Goal: Transaction & Acquisition: Purchase product/service

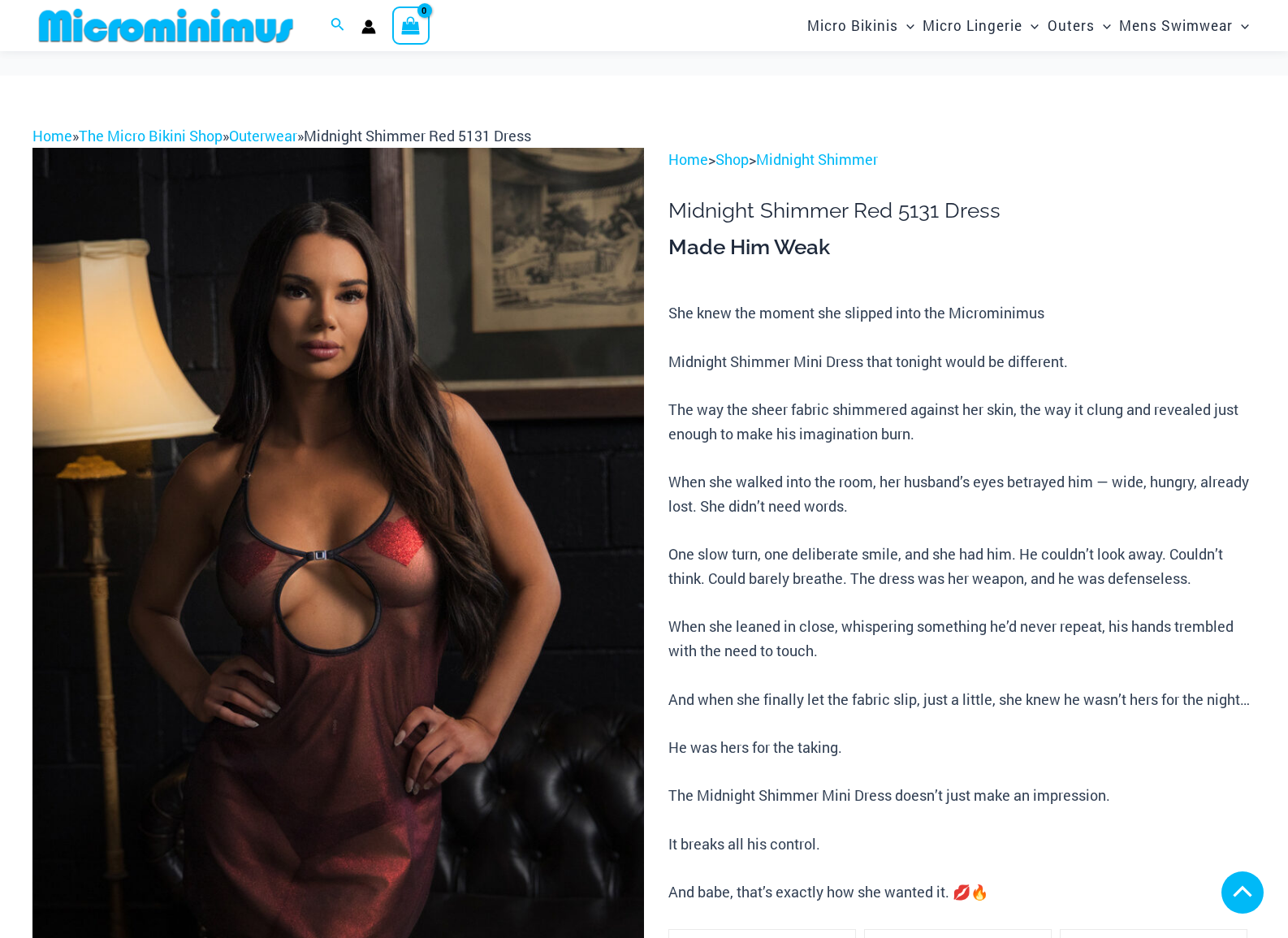
scroll to position [854, 0]
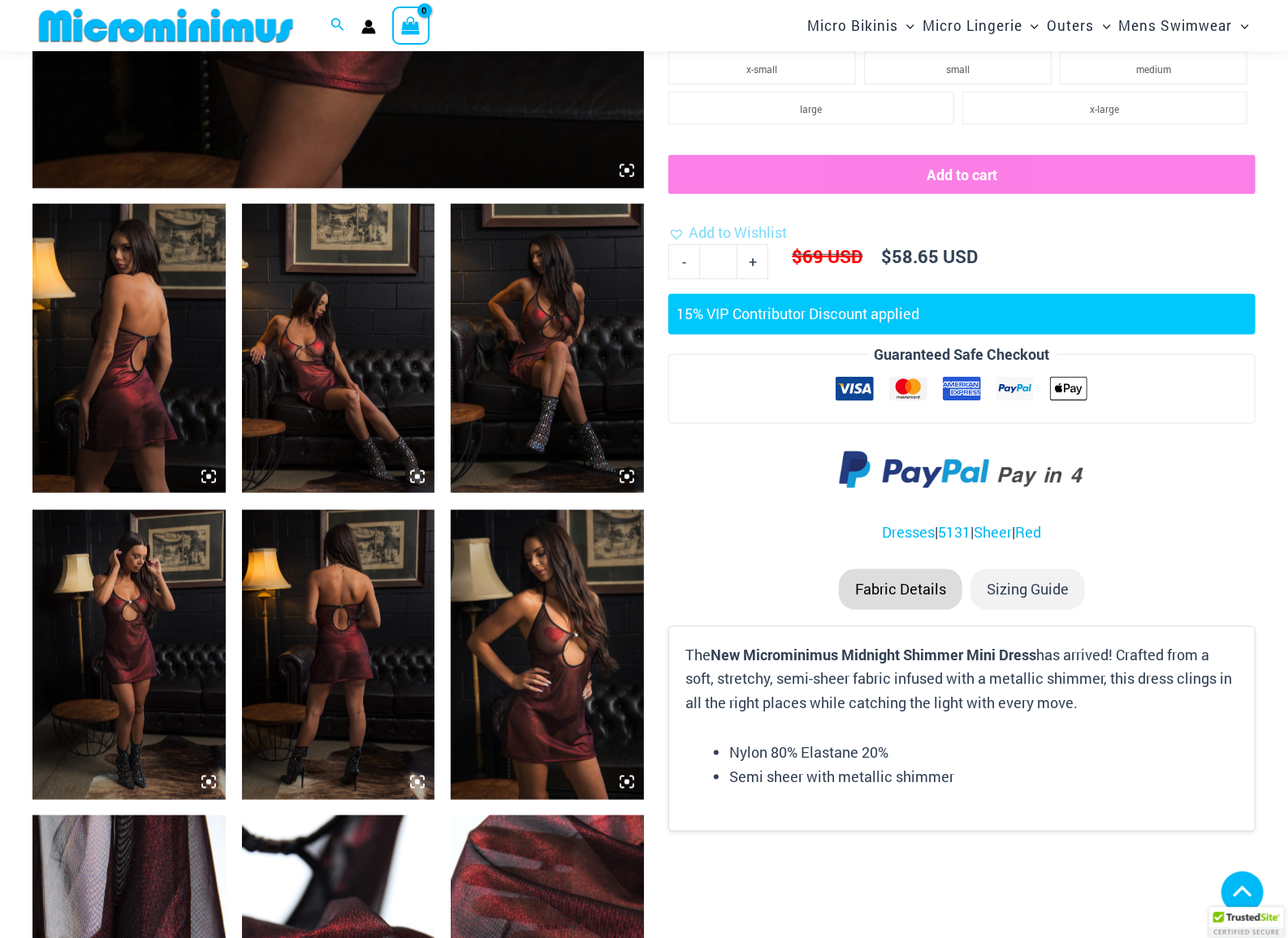
click at [170, 367] on img at bounding box center [129, 348] width 193 height 289
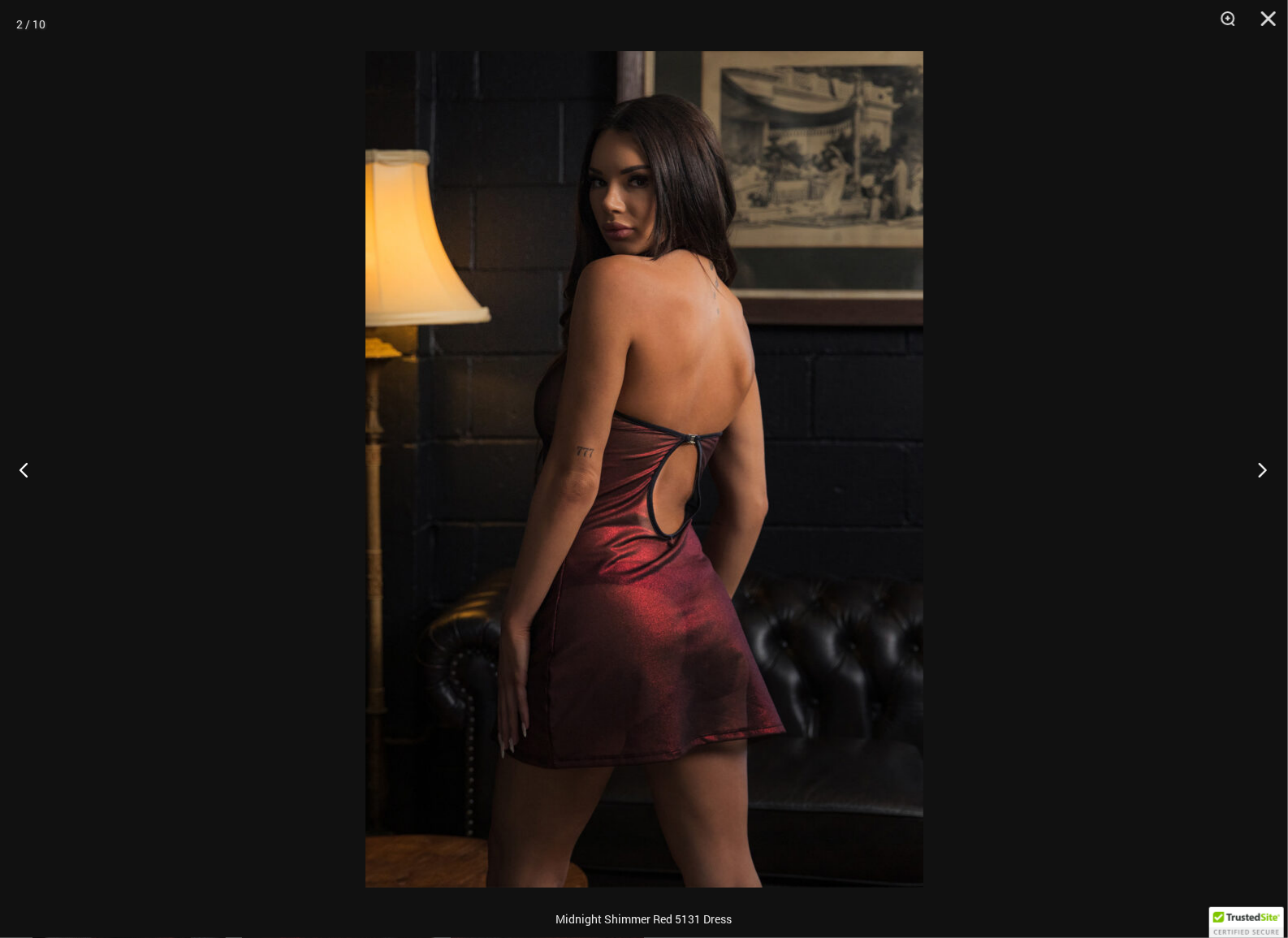
click at [1267, 472] on button "Next" at bounding box center [1257, 469] width 61 height 81
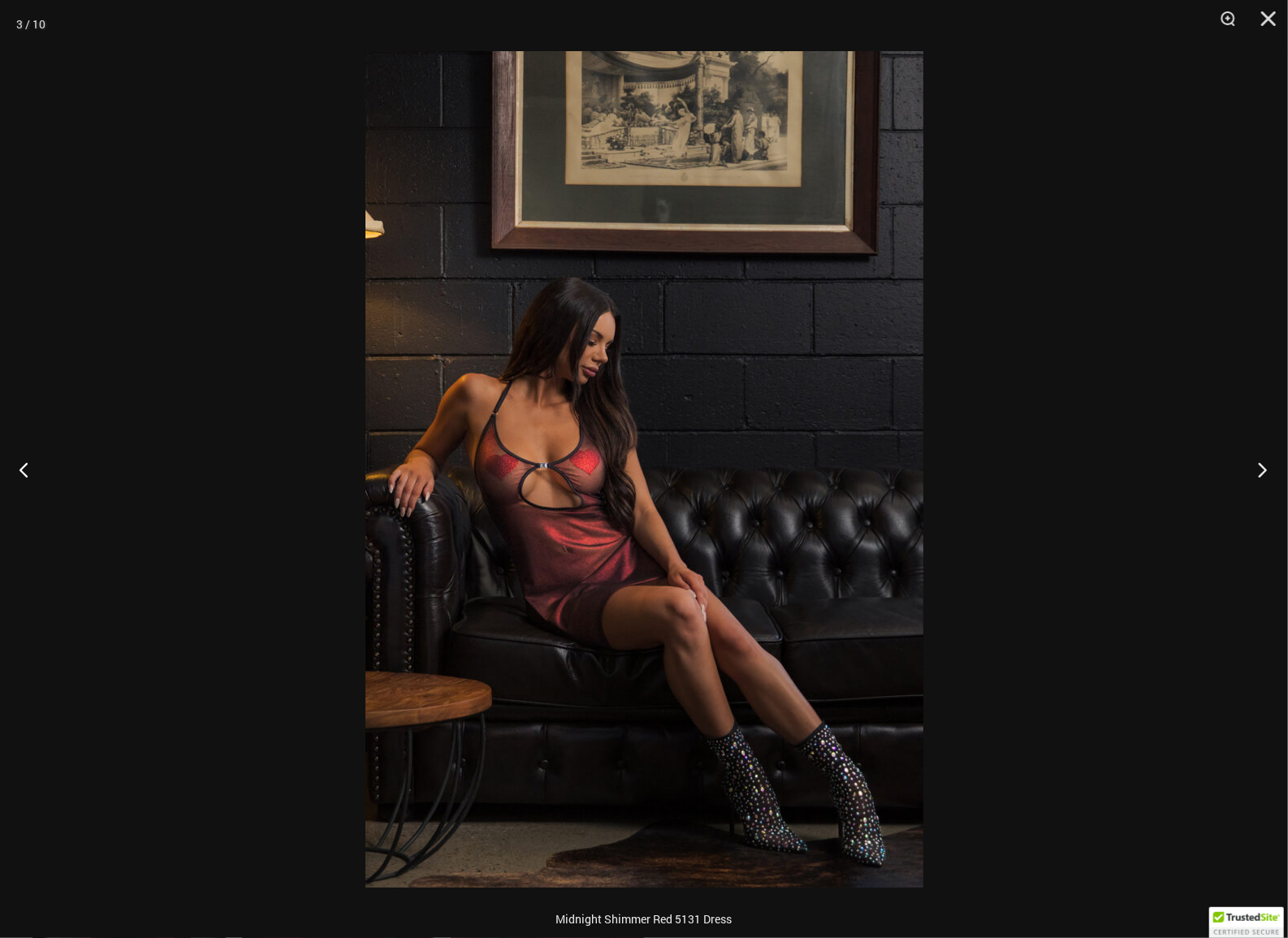
click at [1267, 472] on button "Next" at bounding box center [1257, 469] width 61 height 81
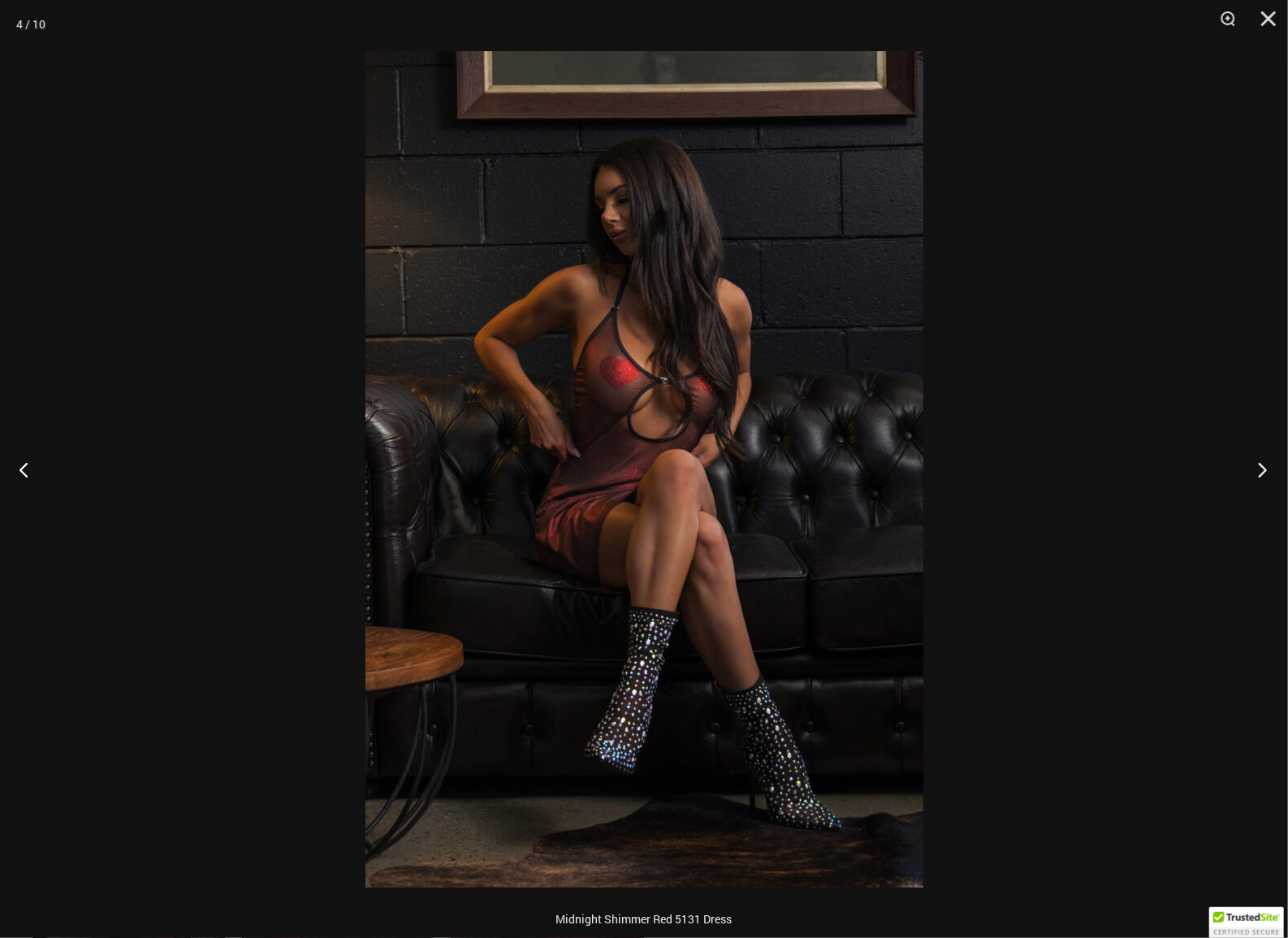
click at [1267, 472] on button "Next" at bounding box center [1257, 469] width 61 height 81
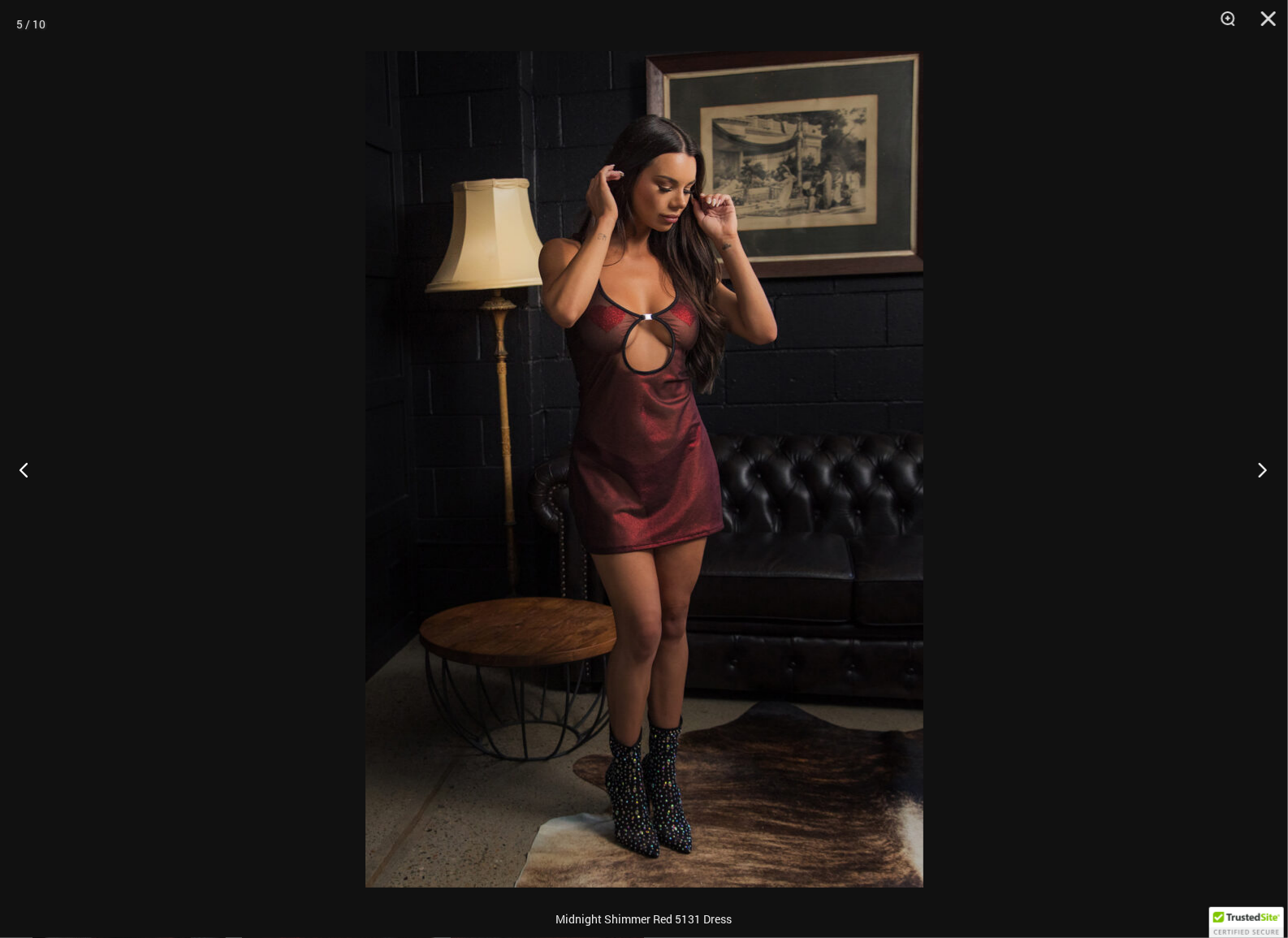
click at [1267, 472] on button "Next" at bounding box center [1257, 469] width 61 height 81
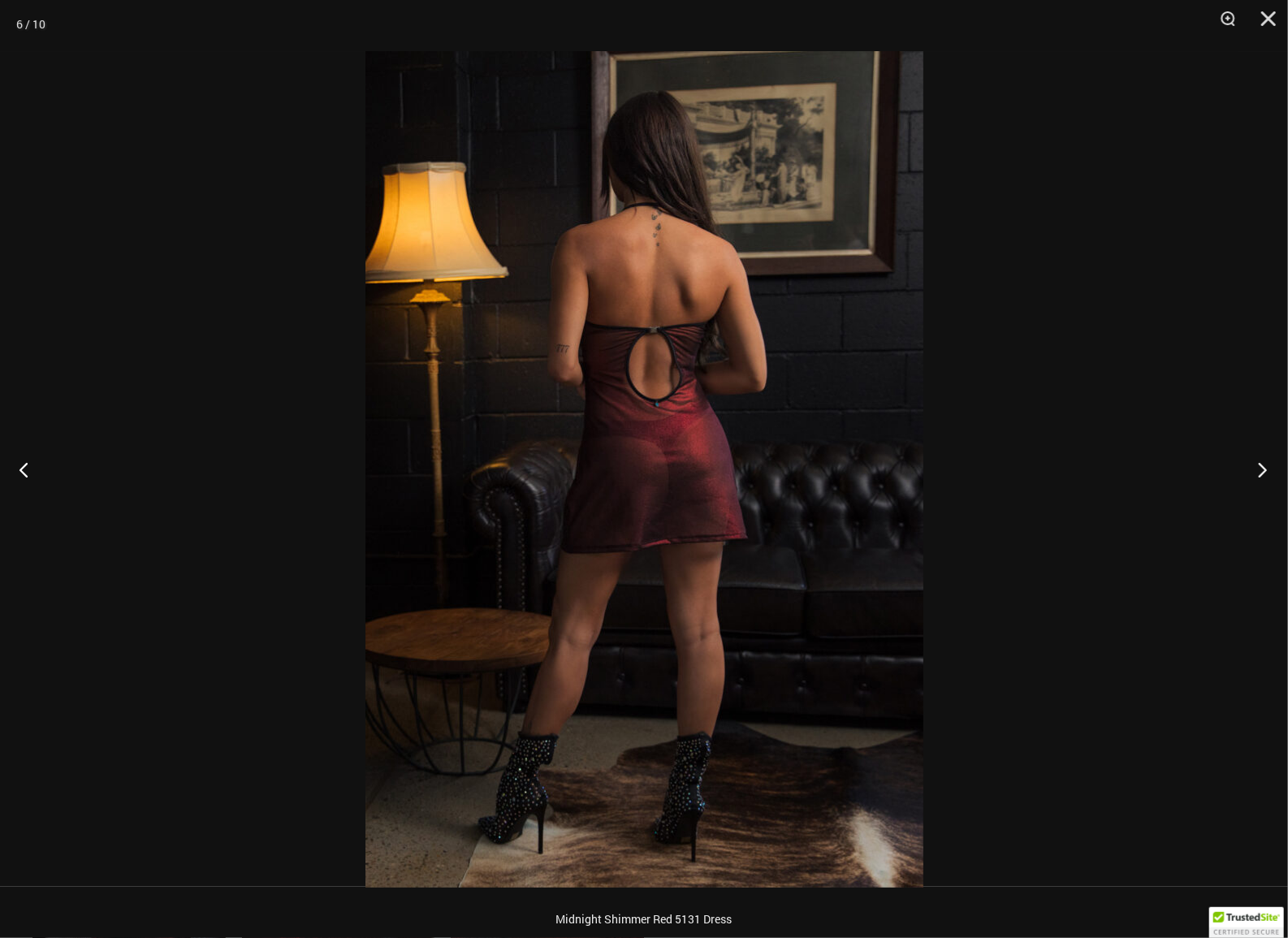
click at [1267, 472] on button "Next" at bounding box center [1257, 469] width 61 height 81
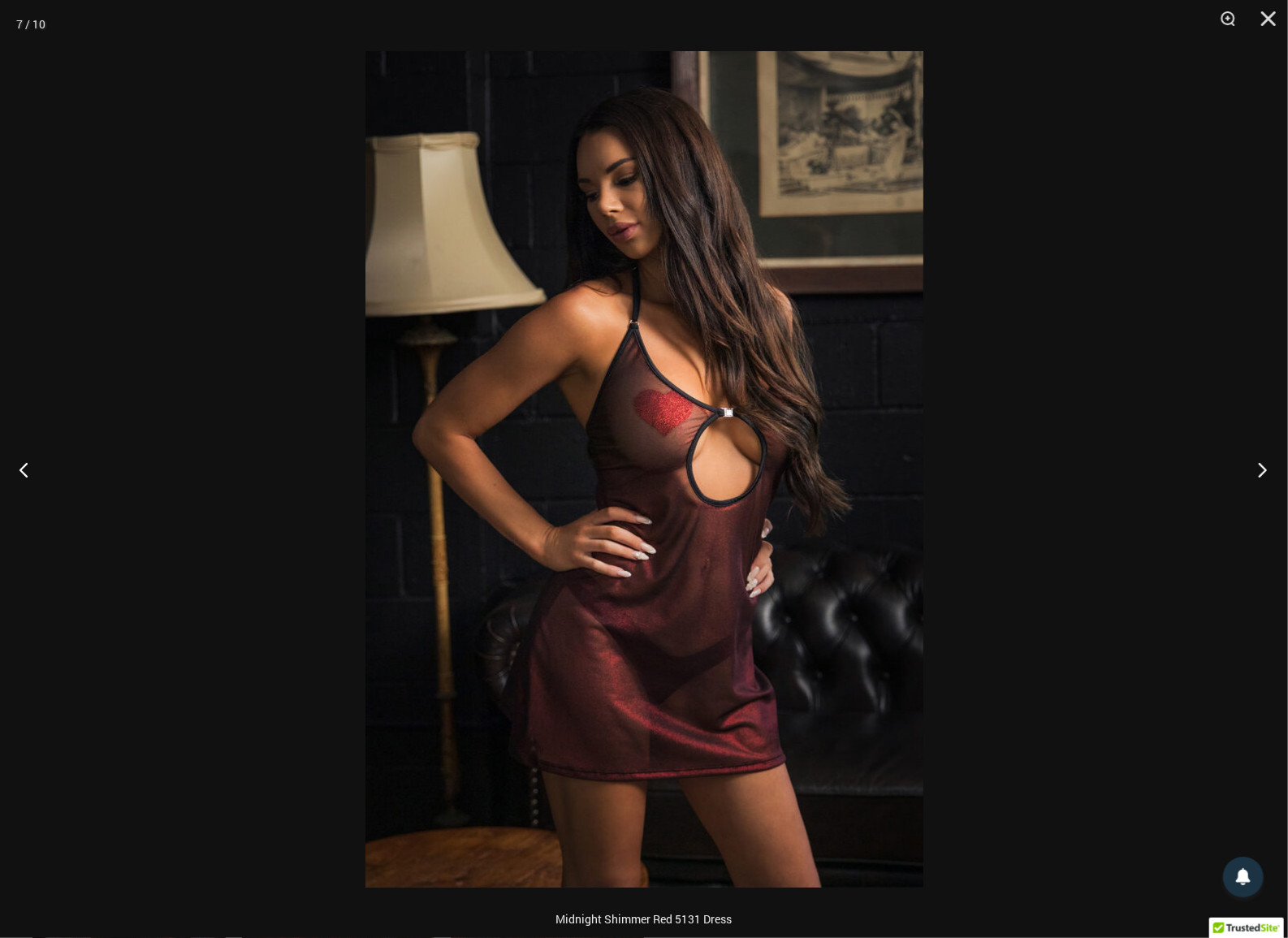
click at [1267, 472] on button "Next" at bounding box center [1257, 469] width 61 height 81
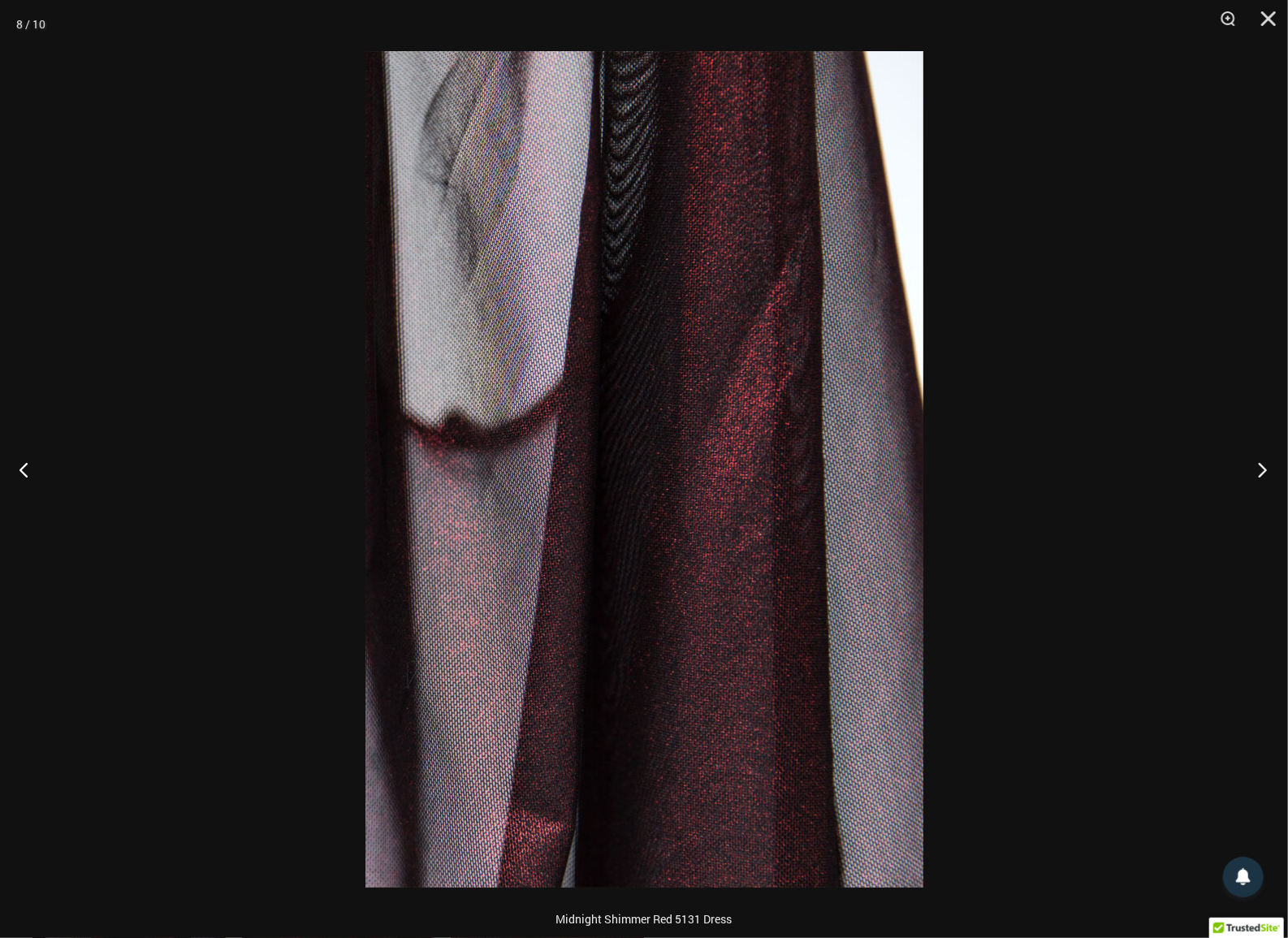
click at [1267, 472] on button "Next" at bounding box center [1257, 469] width 61 height 81
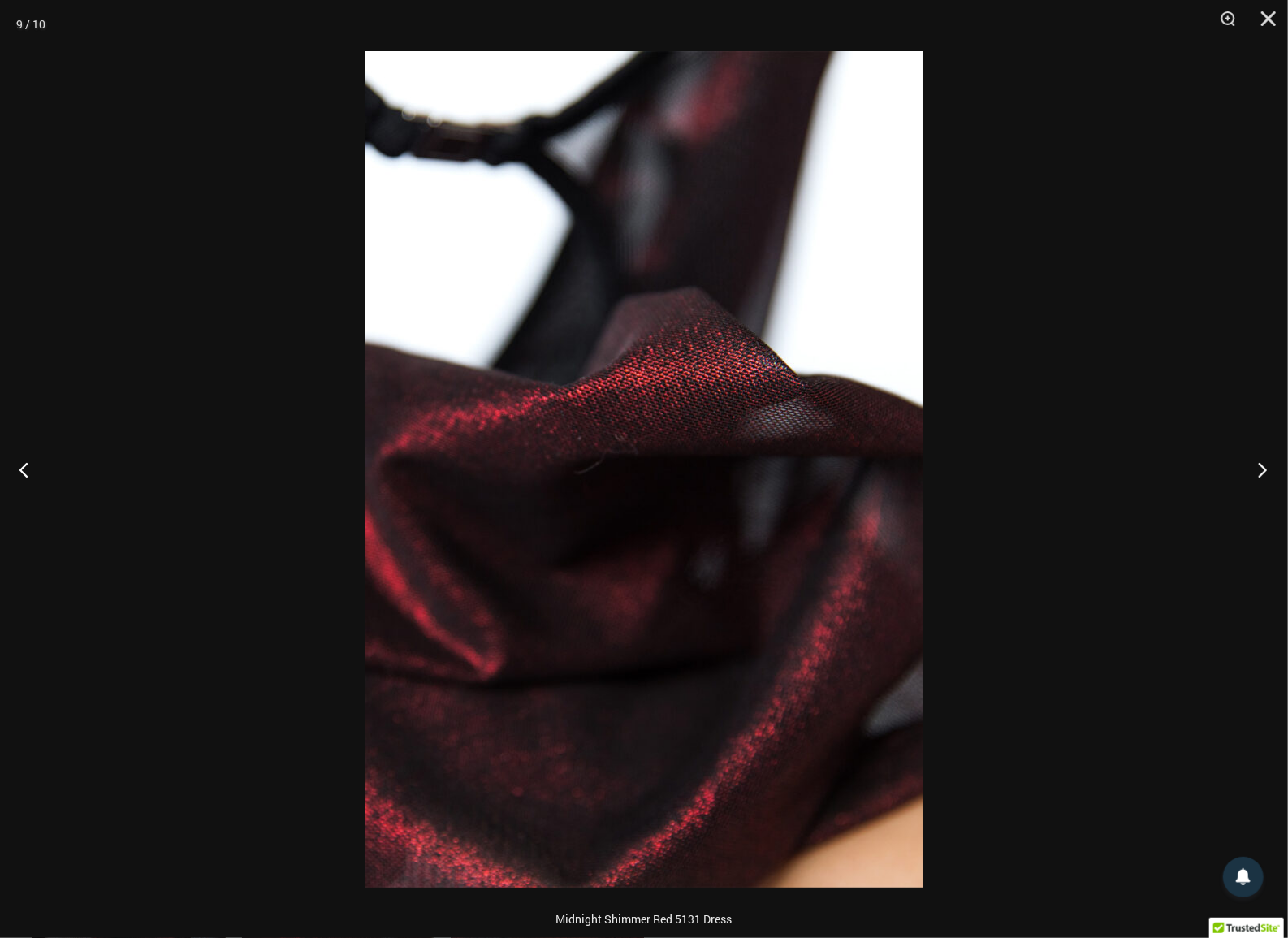
click at [1251, 464] on button "Next" at bounding box center [1257, 469] width 61 height 81
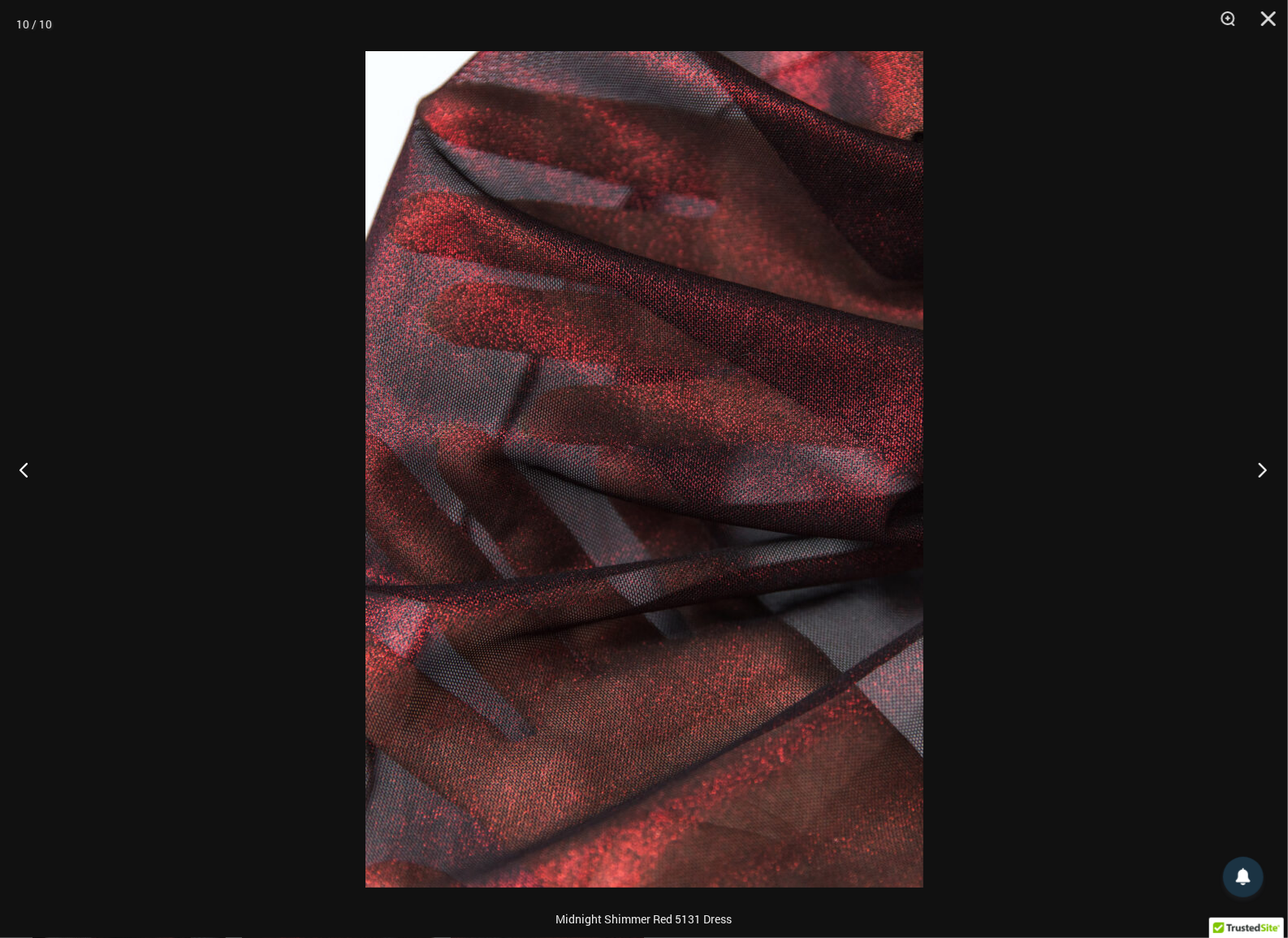
click at [1251, 471] on button "Next" at bounding box center [1257, 469] width 61 height 81
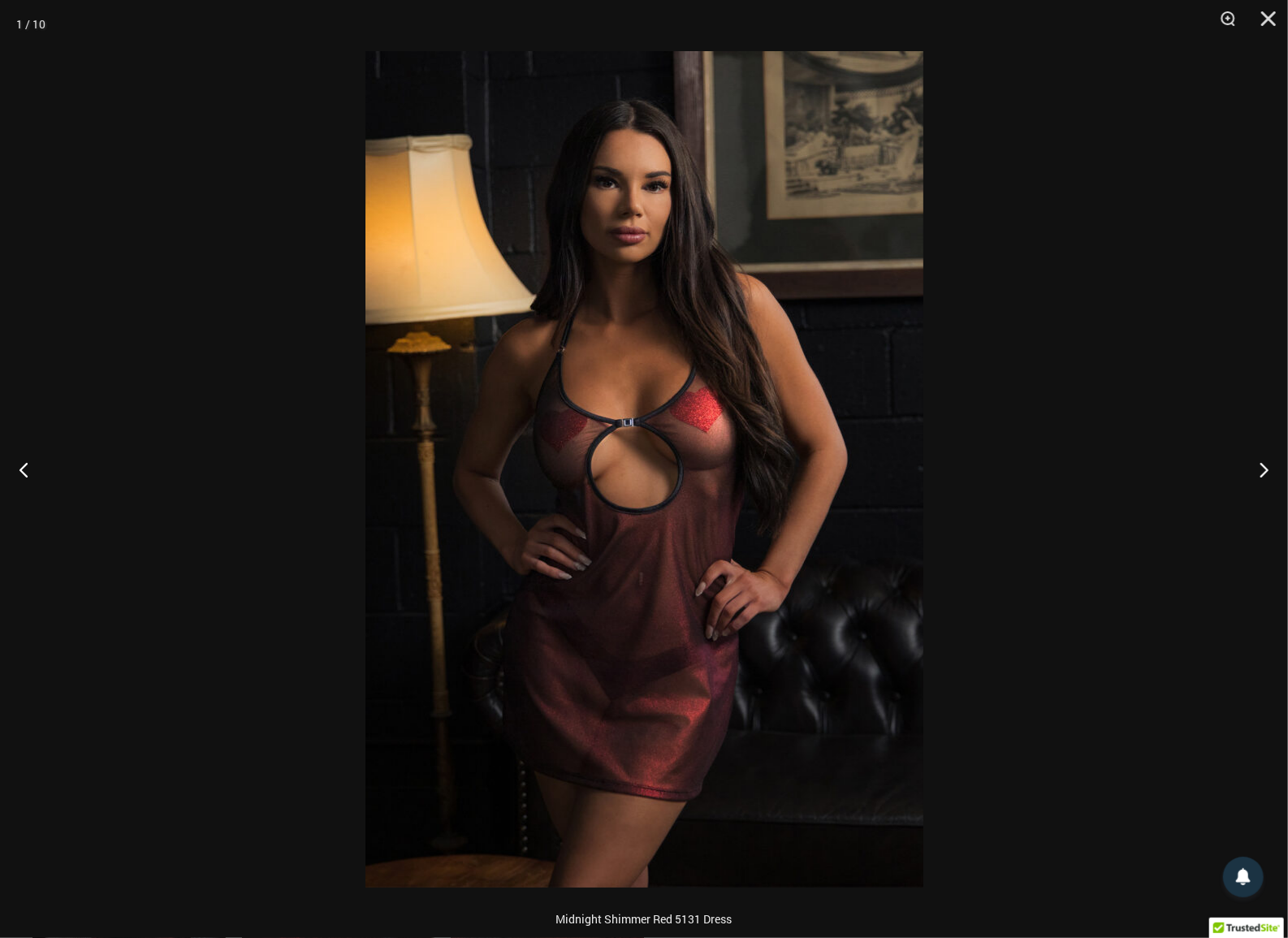
click at [1047, 460] on div at bounding box center [644, 469] width 1288 height 938
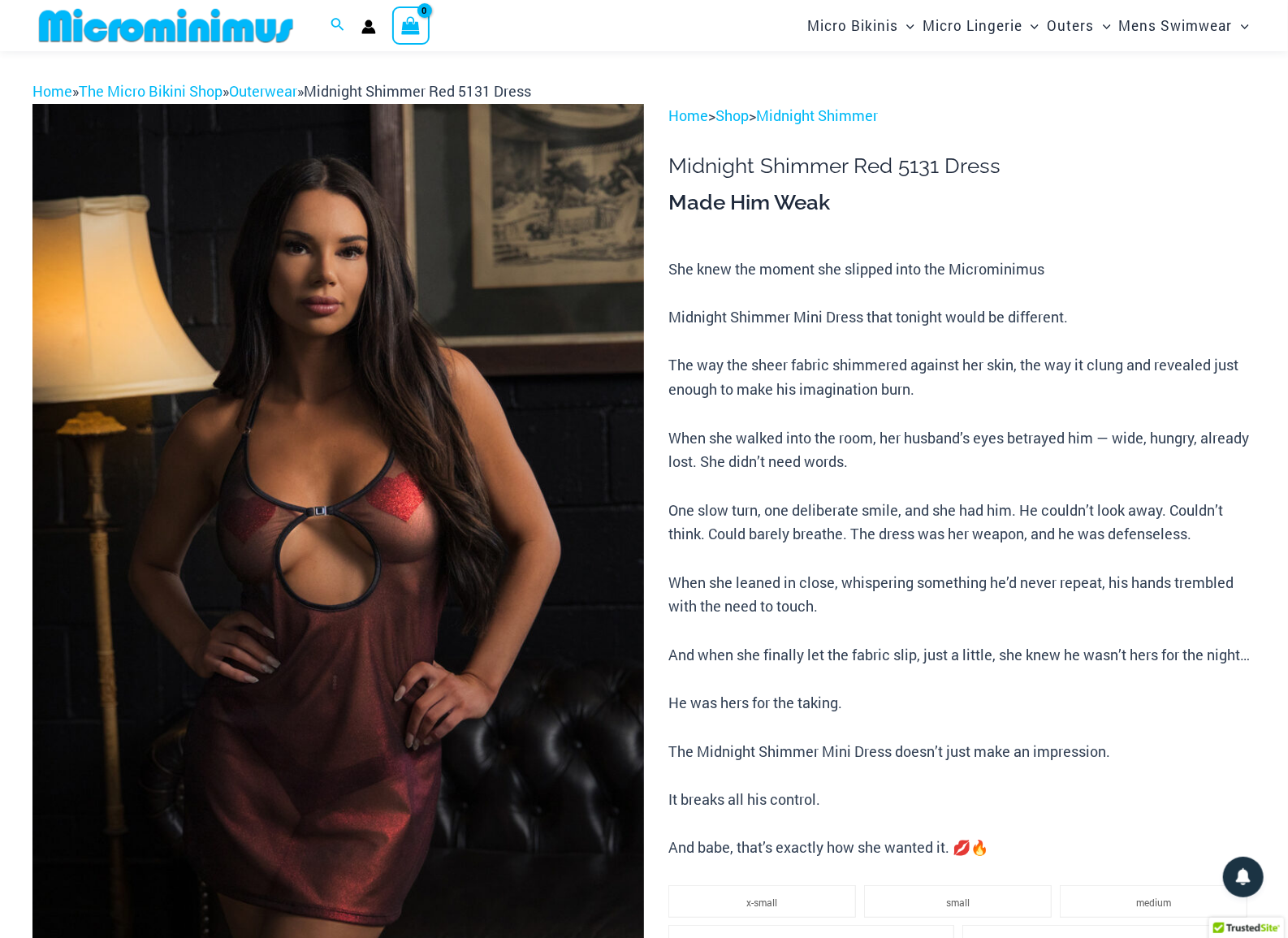
scroll to position [0, 0]
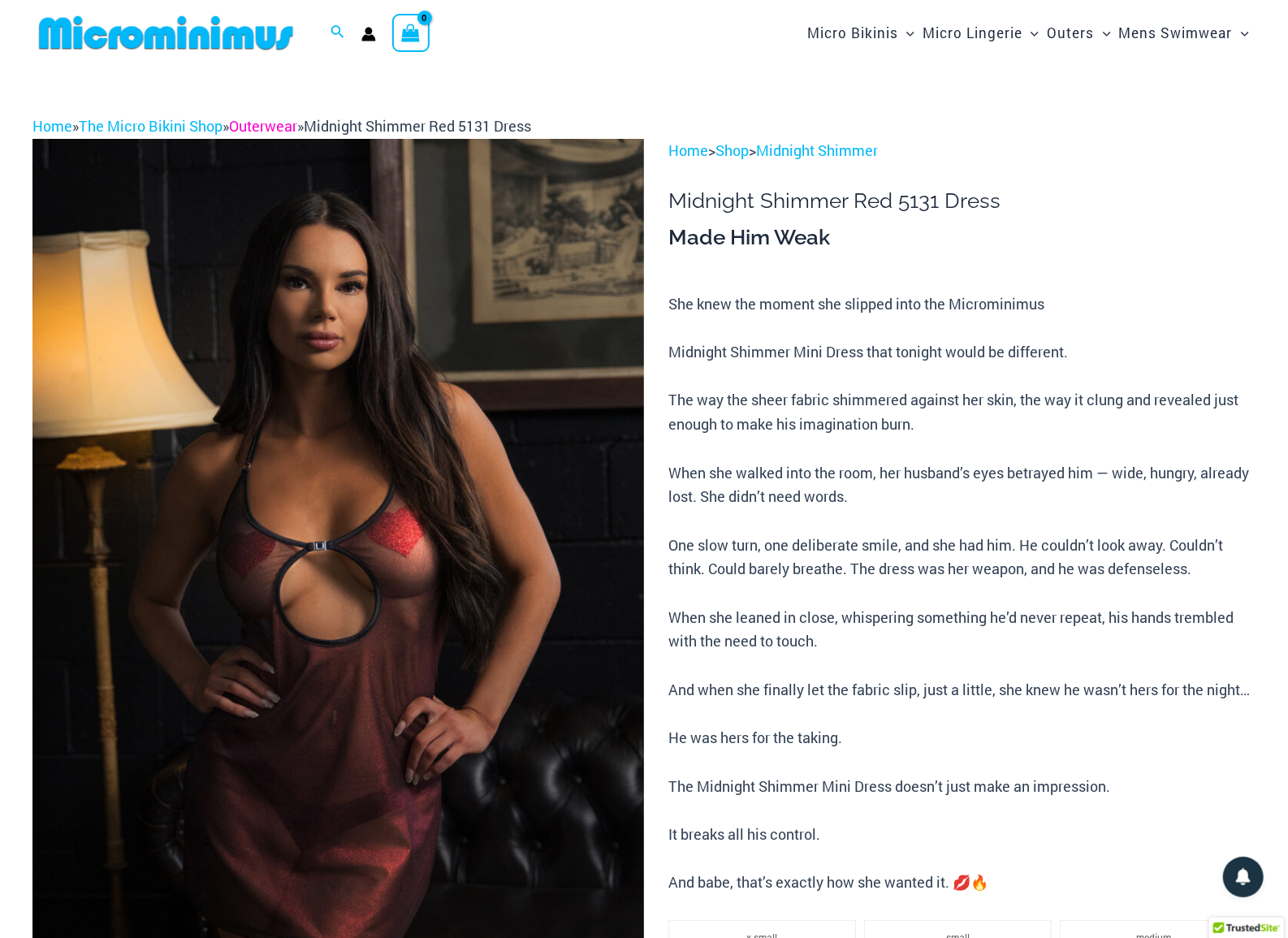
click at [297, 129] on link "Outerwear" at bounding box center [263, 126] width 68 height 20
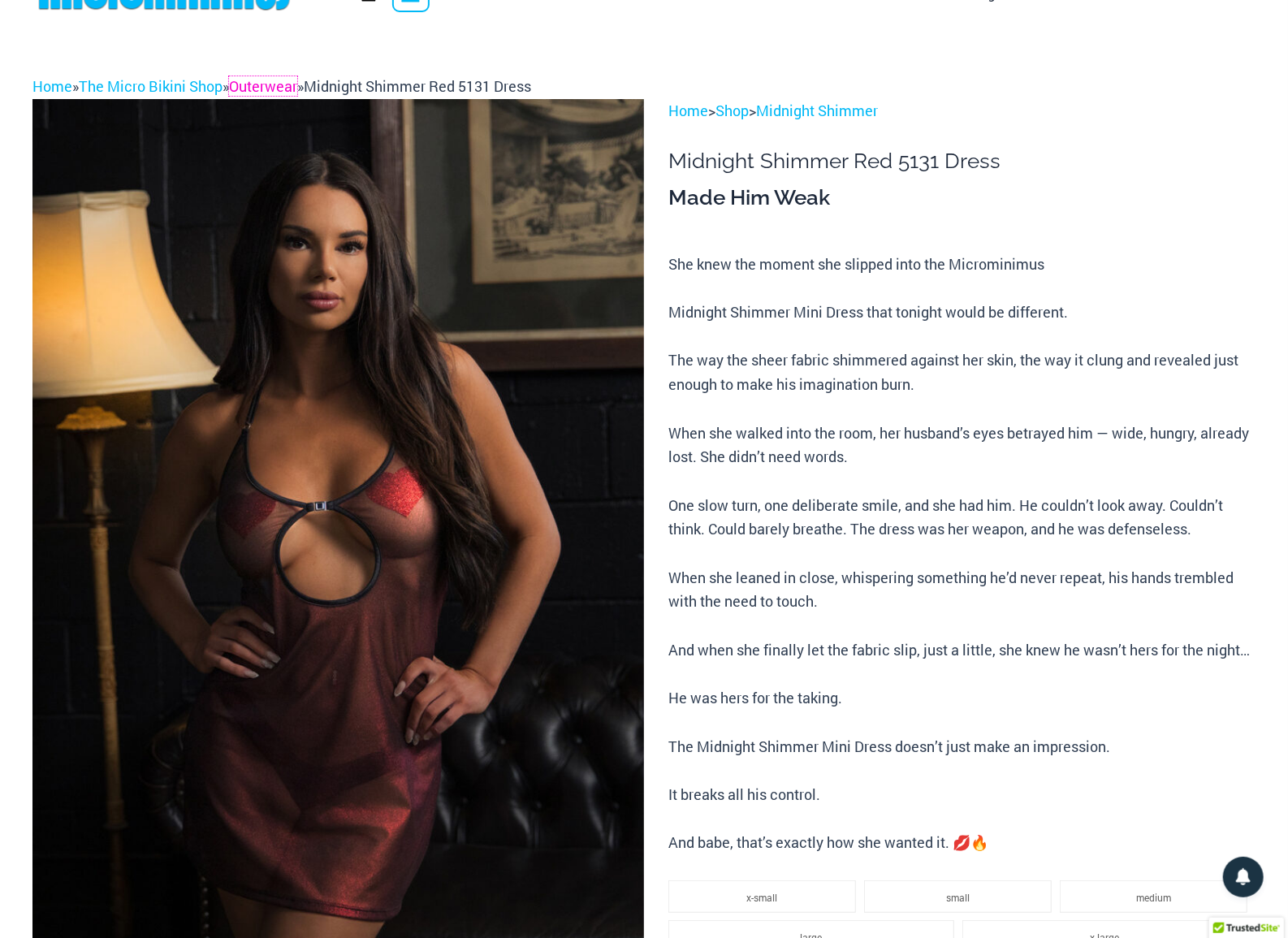
scroll to position [209, 0]
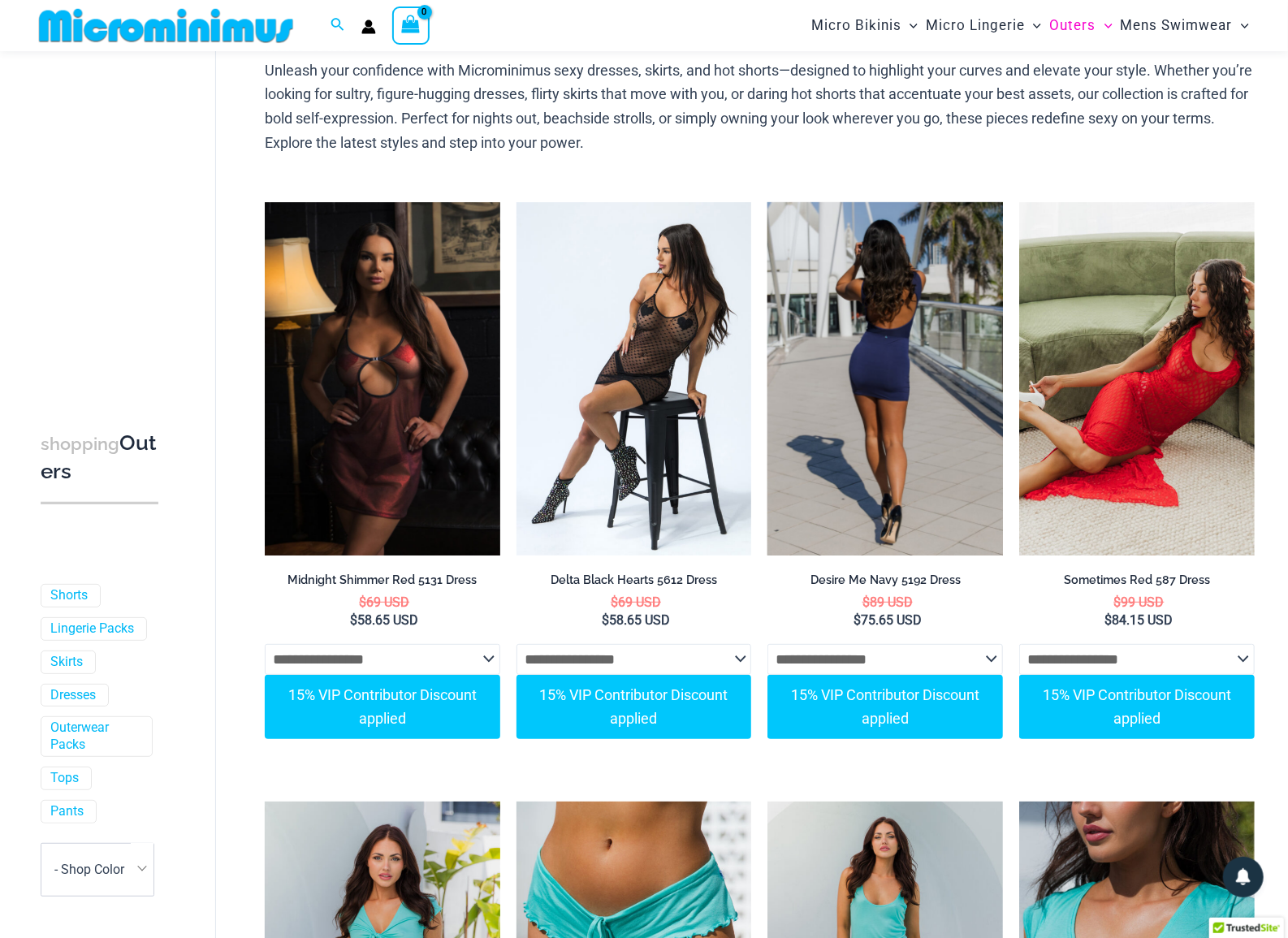
scroll to position [44, 0]
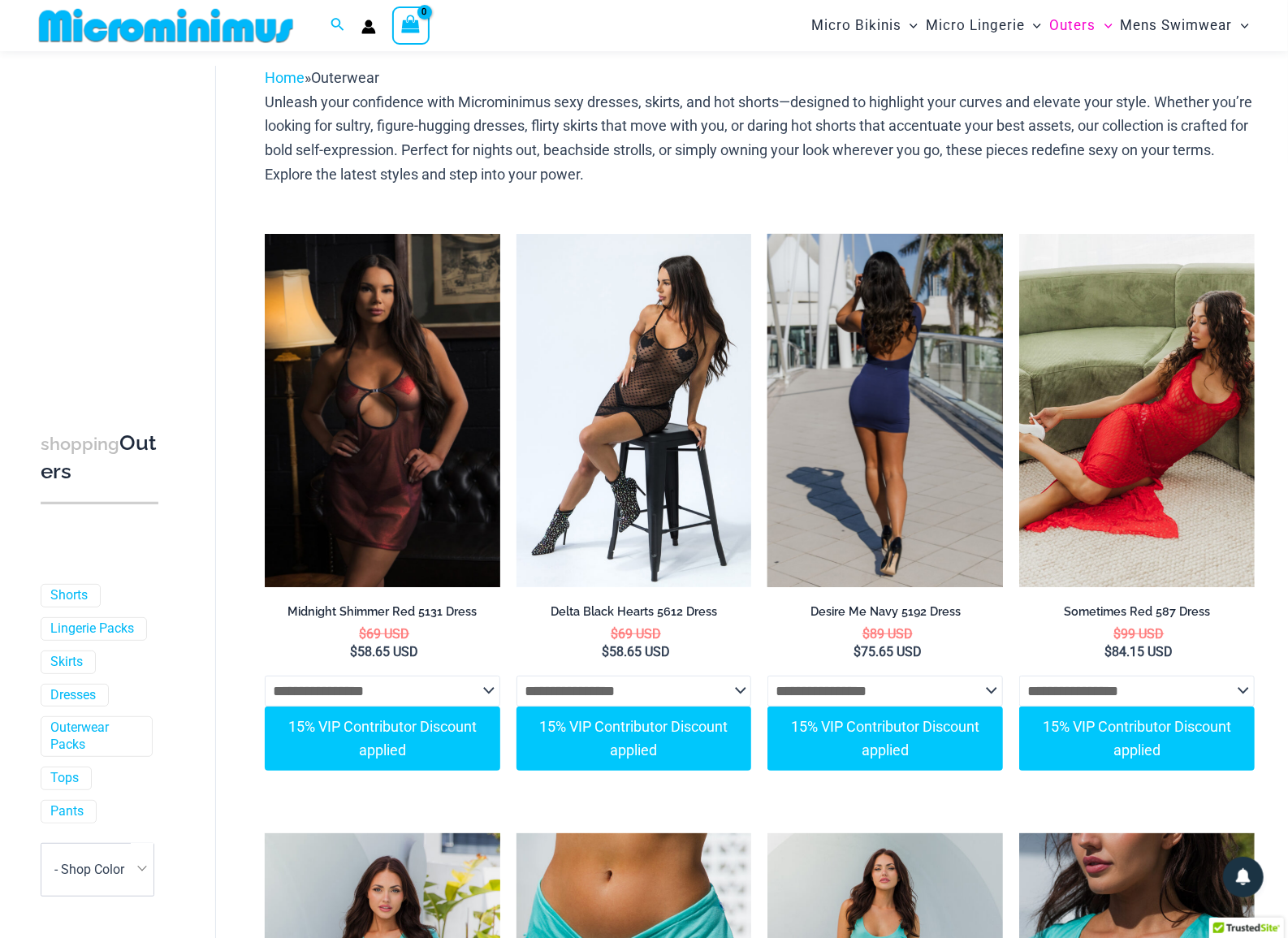
click at [927, 417] on img at bounding box center [885, 410] width 235 height 353
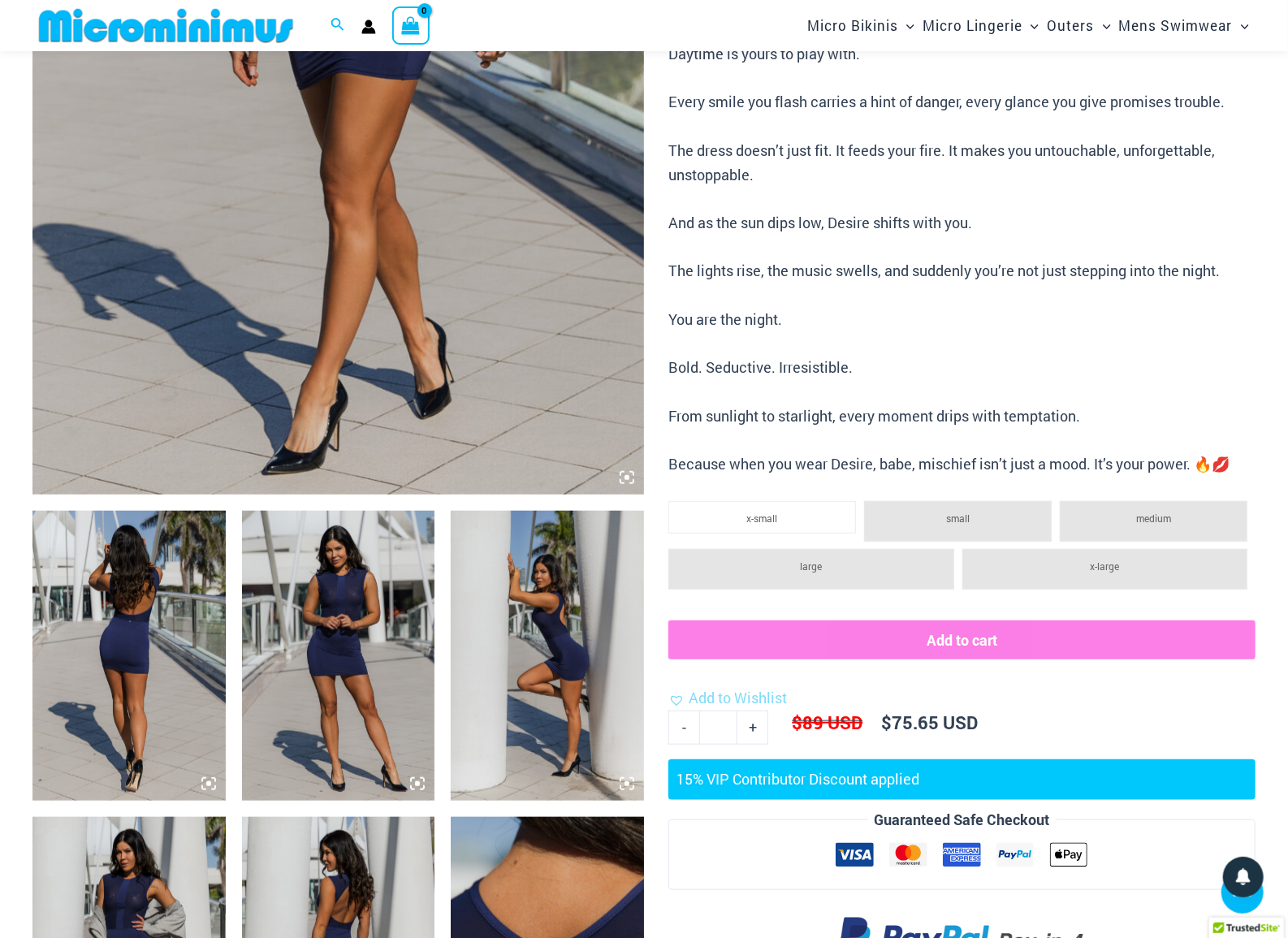
scroll to position [580, 0]
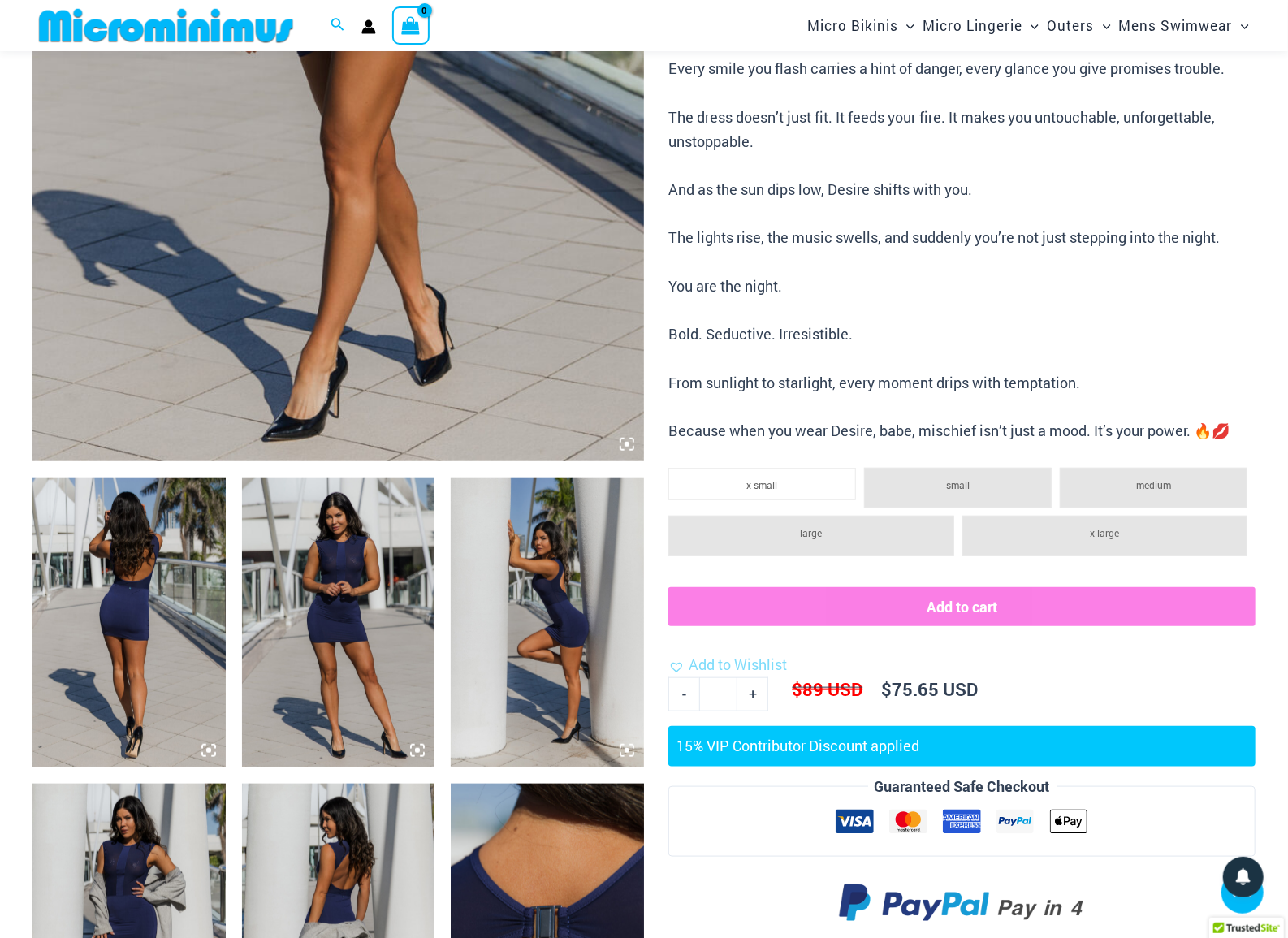
click at [92, 530] on img at bounding box center [129, 622] width 193 height 289
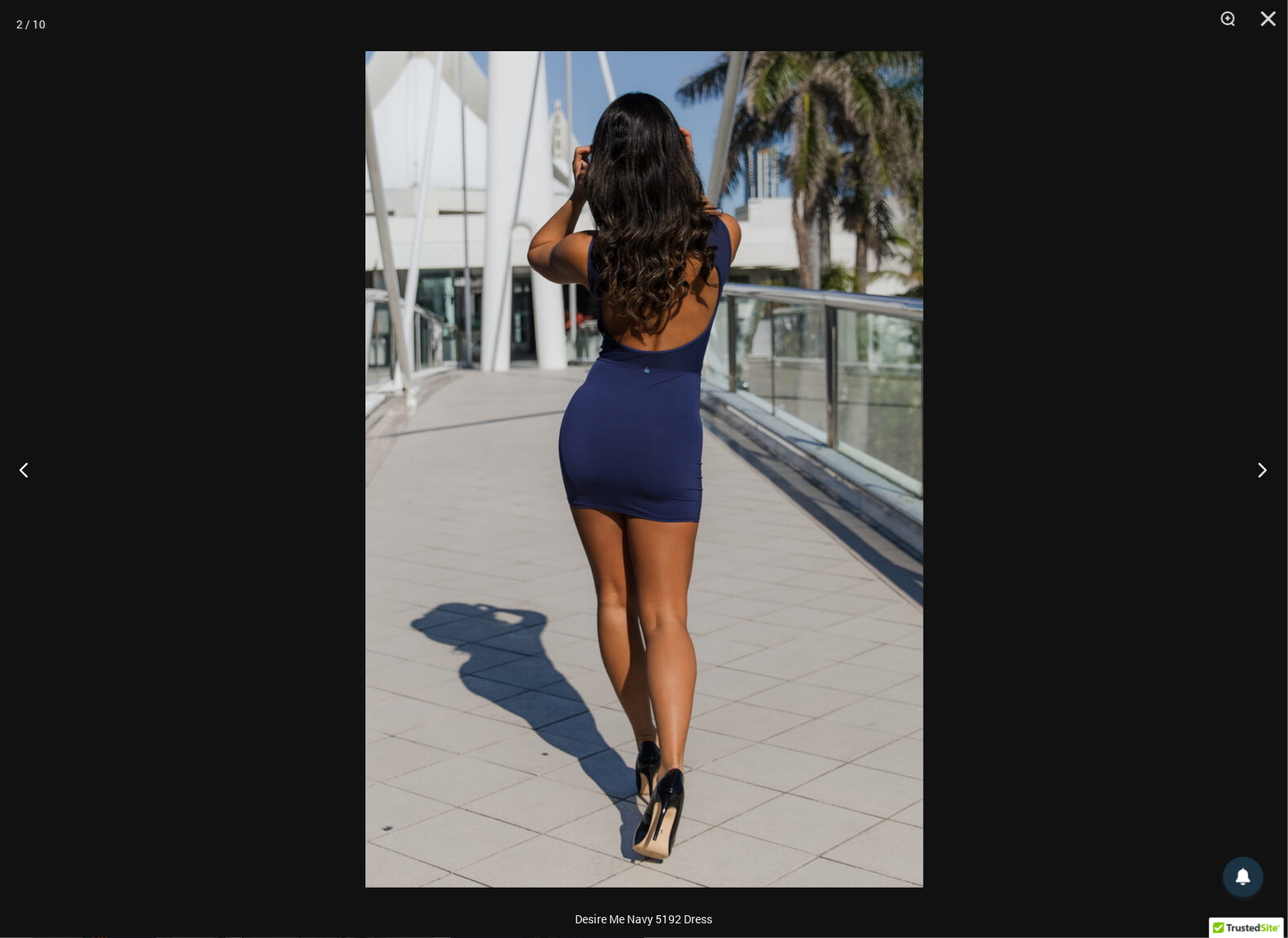
click at [1262, 475] on button "Next" at bounding box center [1257, 469] width 61 height 81
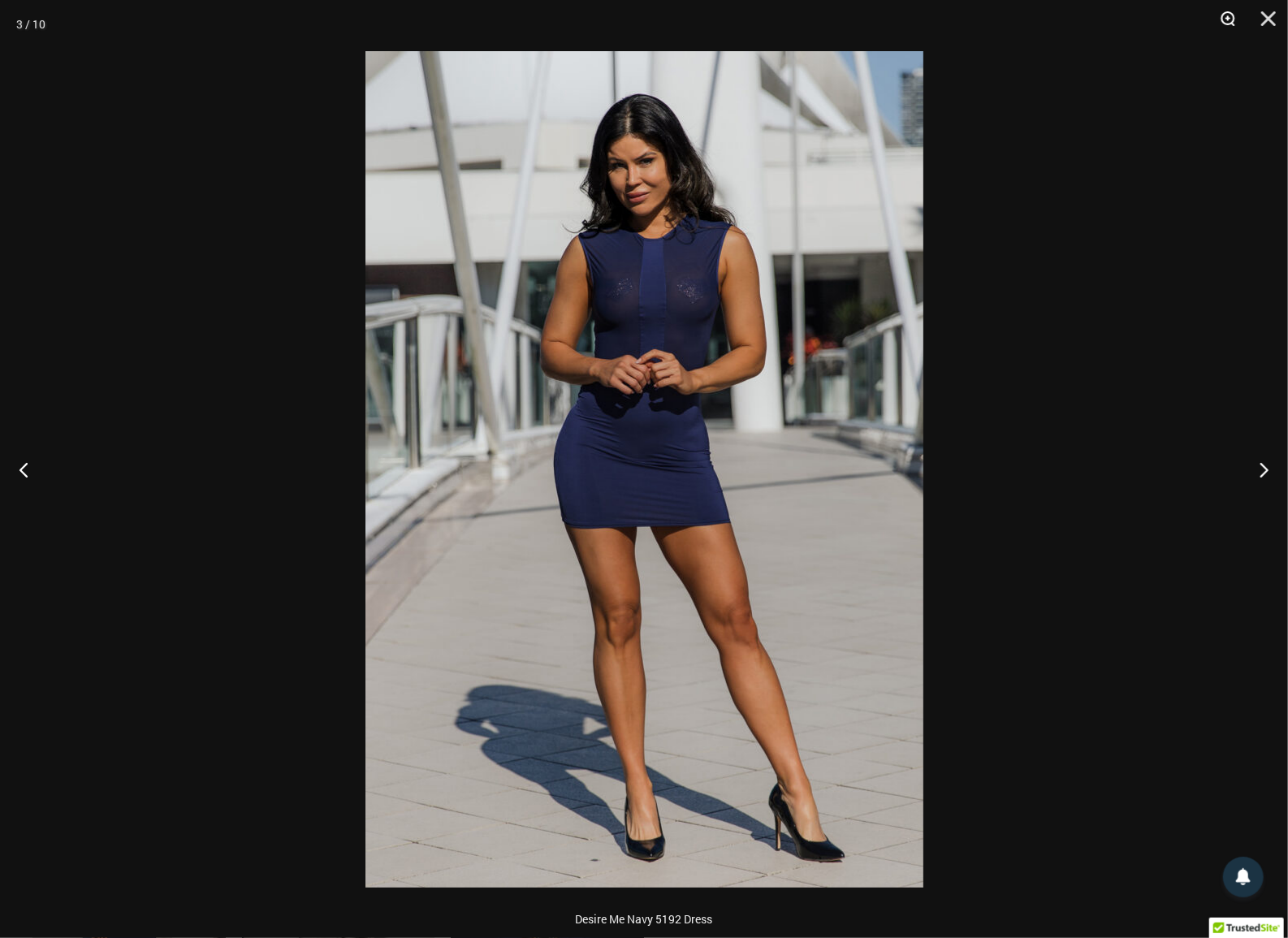
click at [1220, 16] on button "Zoom" at bounding box center [1222, 24] width 40 height 49
click at [1221, 26] on button "Zoom" at bounding box center [1222, 24] width 40 height 49
click at [1229, 12] on button "Zoom" at bounding box center [1222, 24] width 40 height 49
click at [1229, 12] on button "Zoom" at bounding box center [1222, 24] width 40 height 49
click at [1261, 460] on button "Next" at bounding box center [1257, 469] width 61 height 81
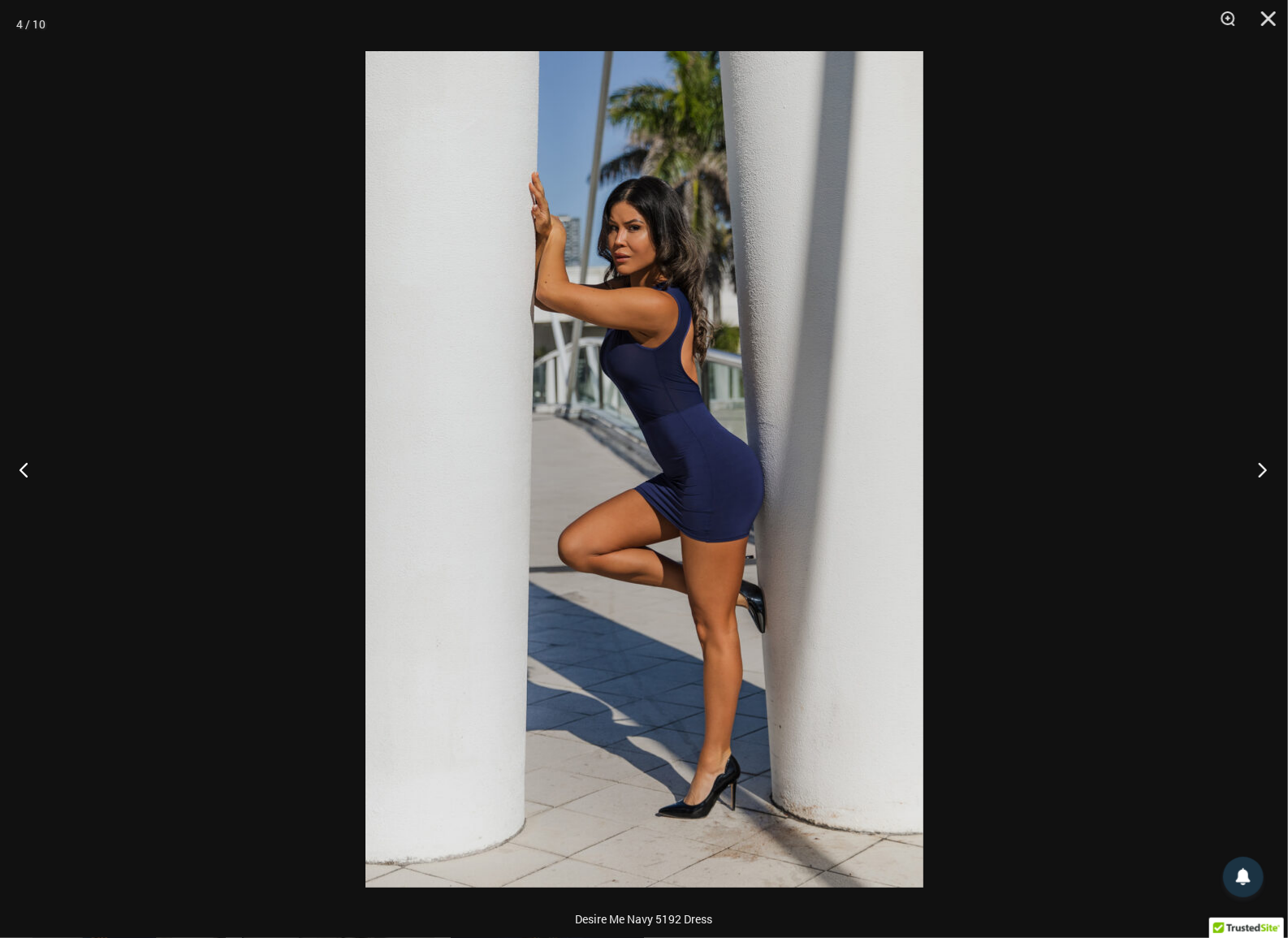
click at [1261, 460] on button "Next" at bounding box center [1257, 469] width 61 height 81
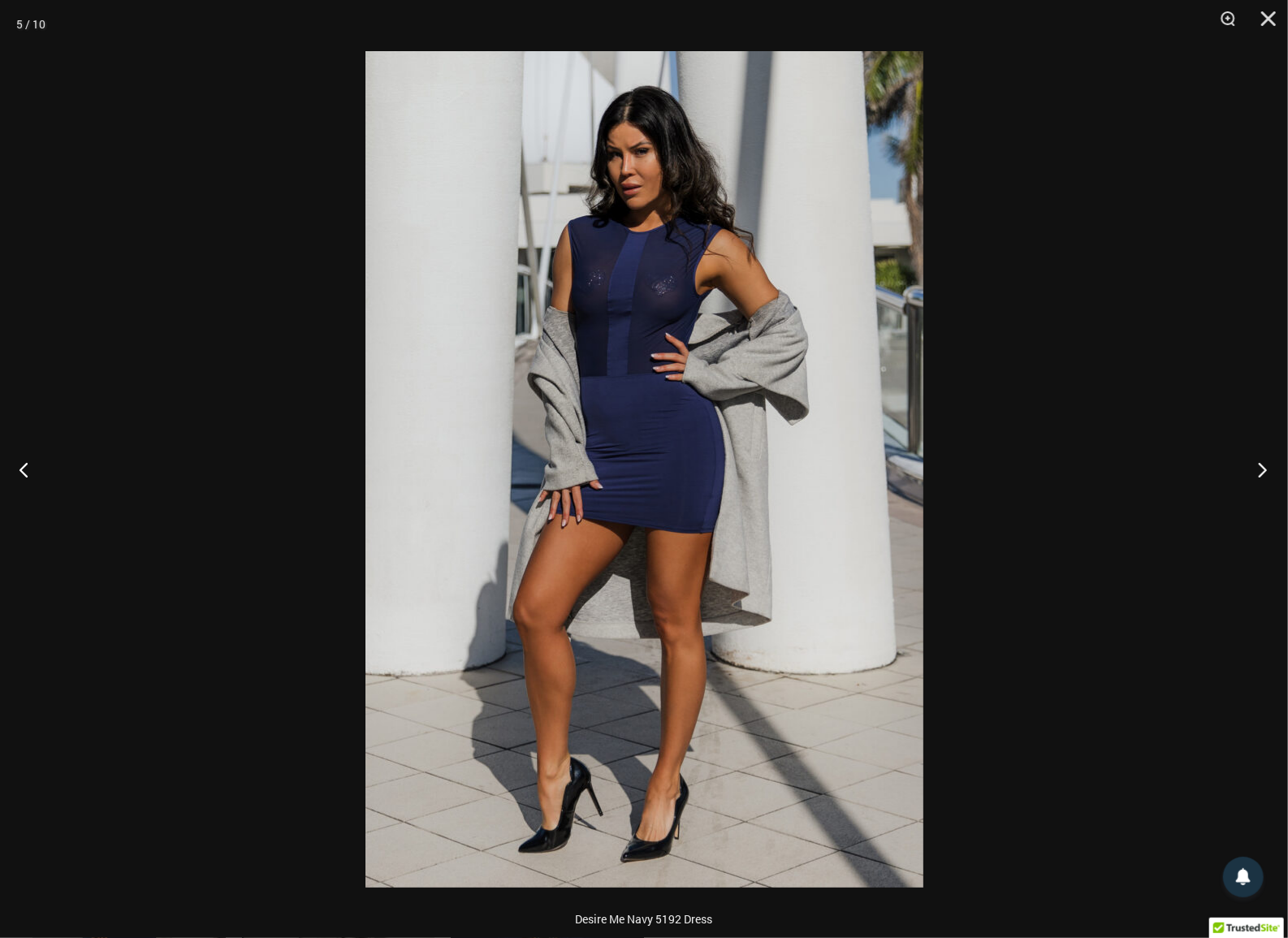
click at [1263, 471] on button "Next" at bounding box center [1257, 469] width 61 height 81
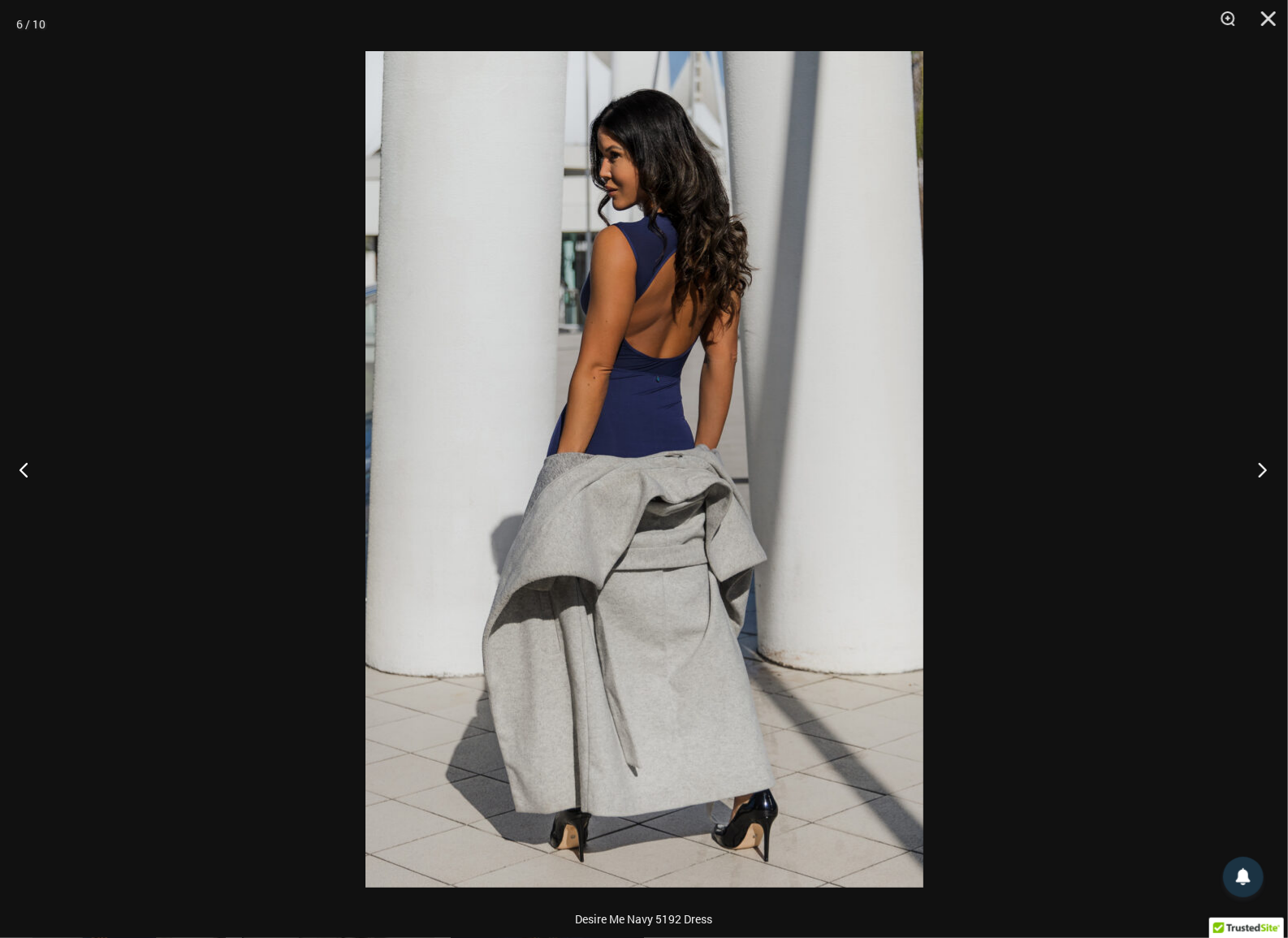
click at [1263, 471] on button "Next" at bounding box center [1257, 469] width 61 height 81
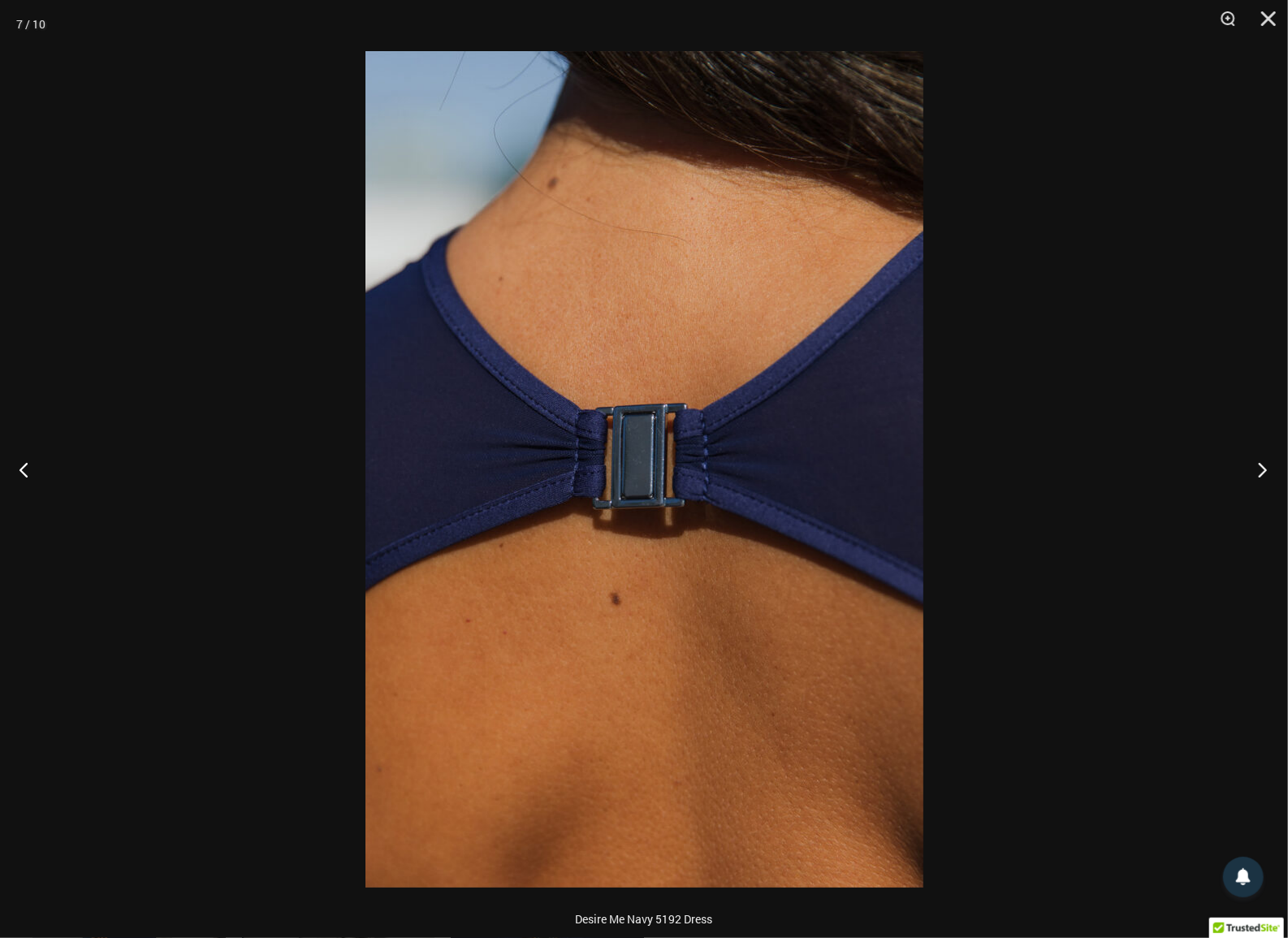
click at [1263, 471] on button "Next" at bounding box center [1257, 469] width 61 height 81
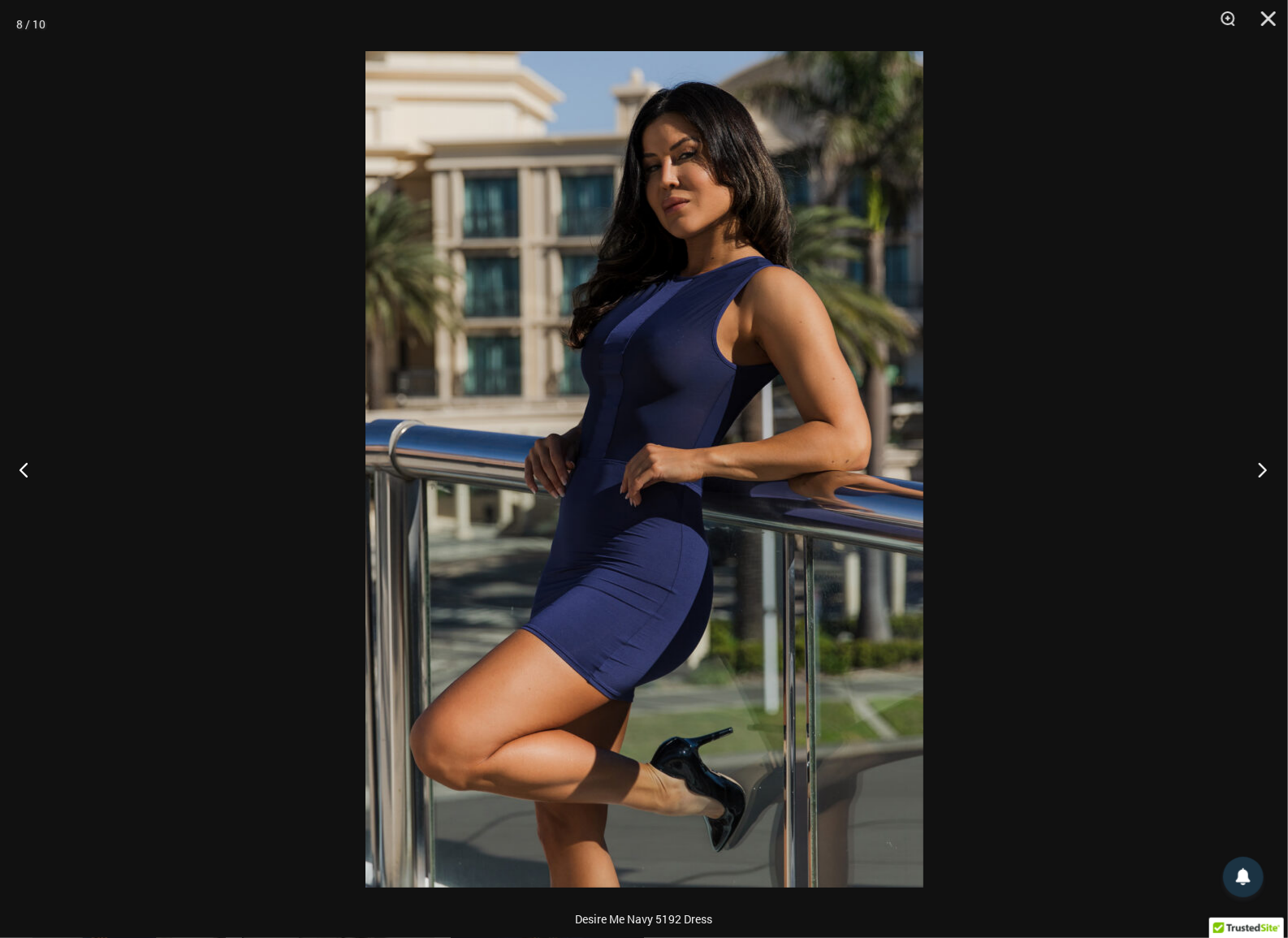
click at [1263, 471] on button "Next" at bounding box center [1257, 469] width 61 height 81
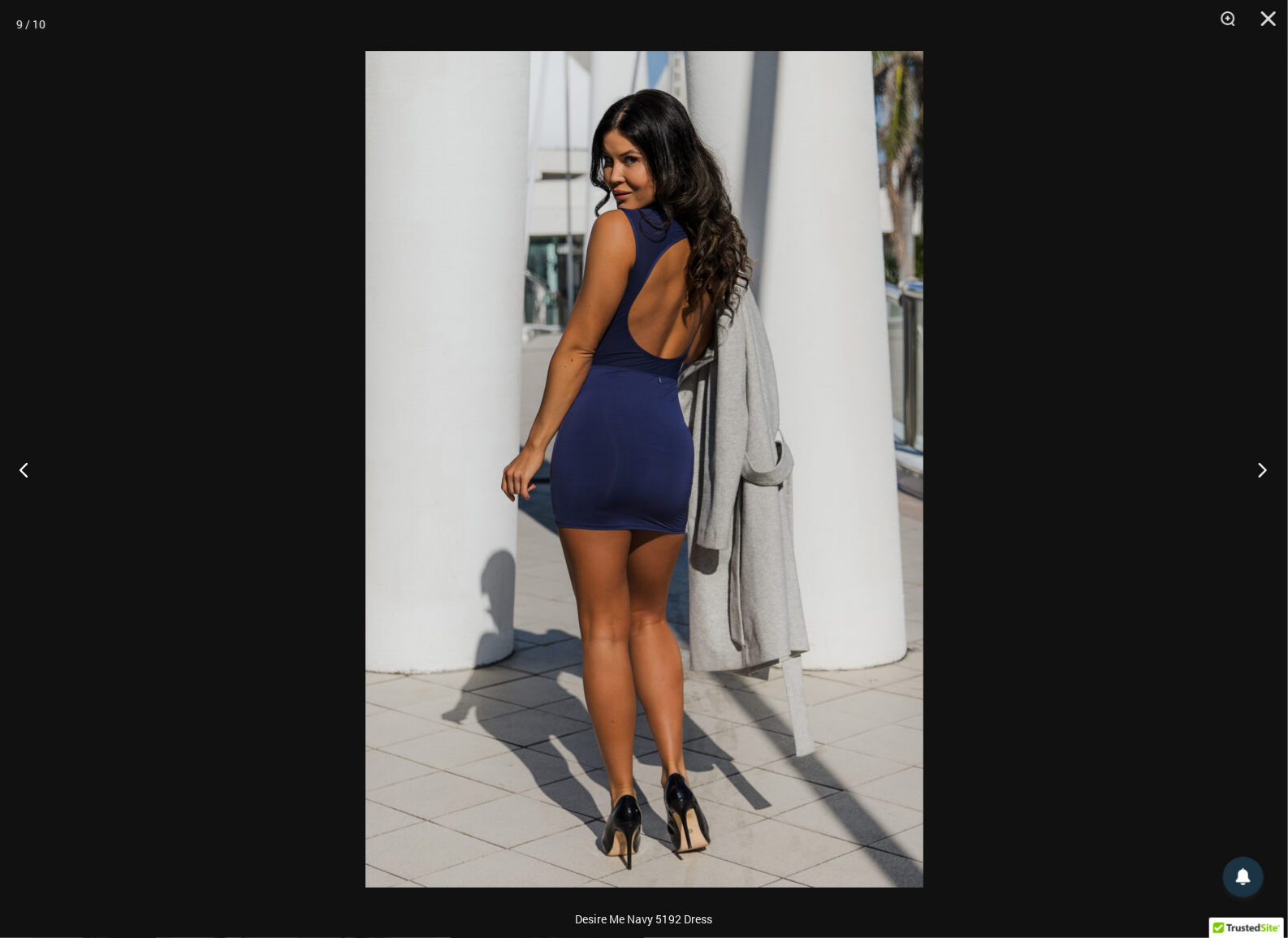
click at [1263, 471] on button "Next" at bounding box center [1257, 469] width 61 height 81
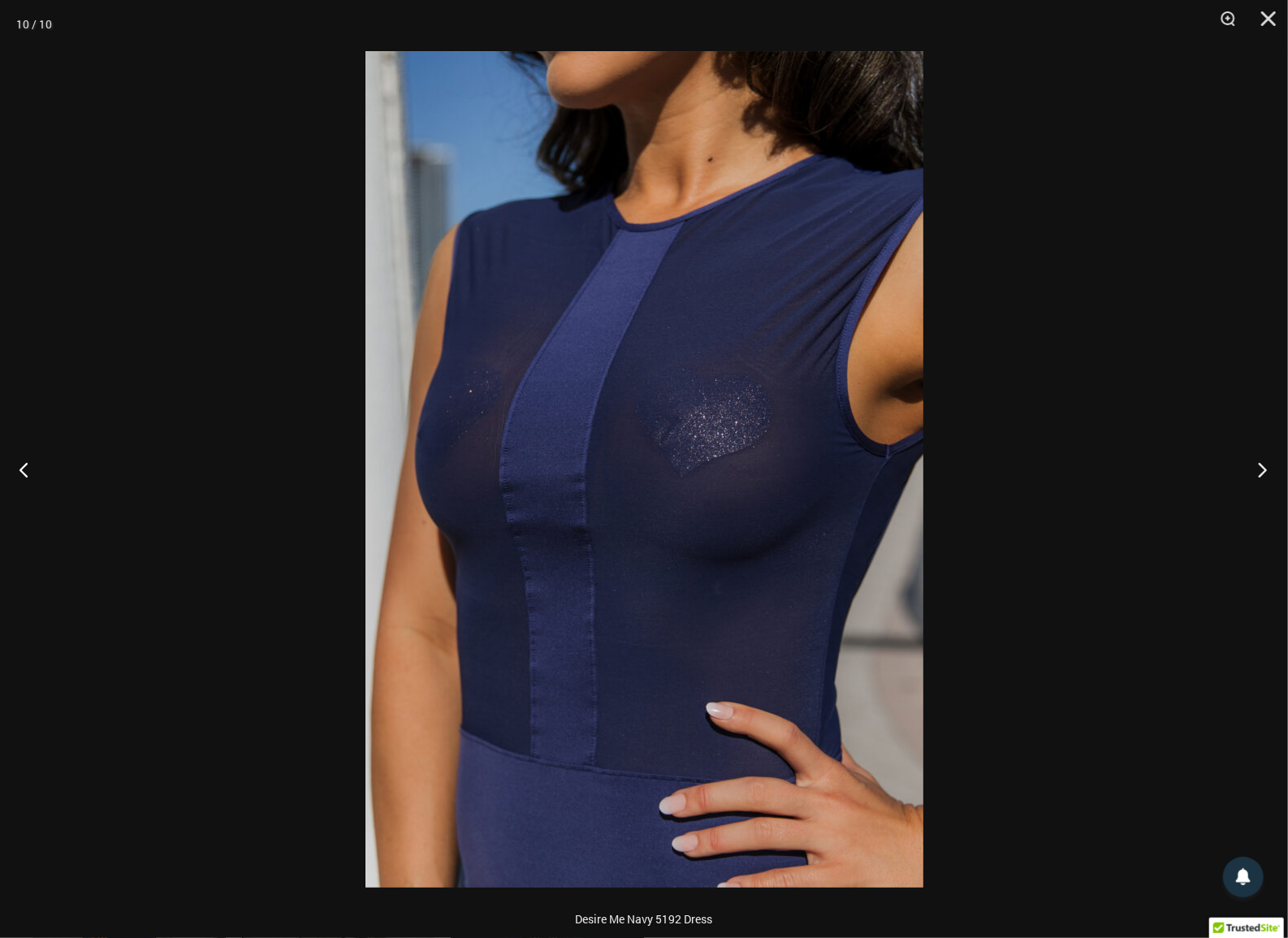
click at [1263, 471] on button "Next" at bounding box center [1257, 469] width 61 height 81
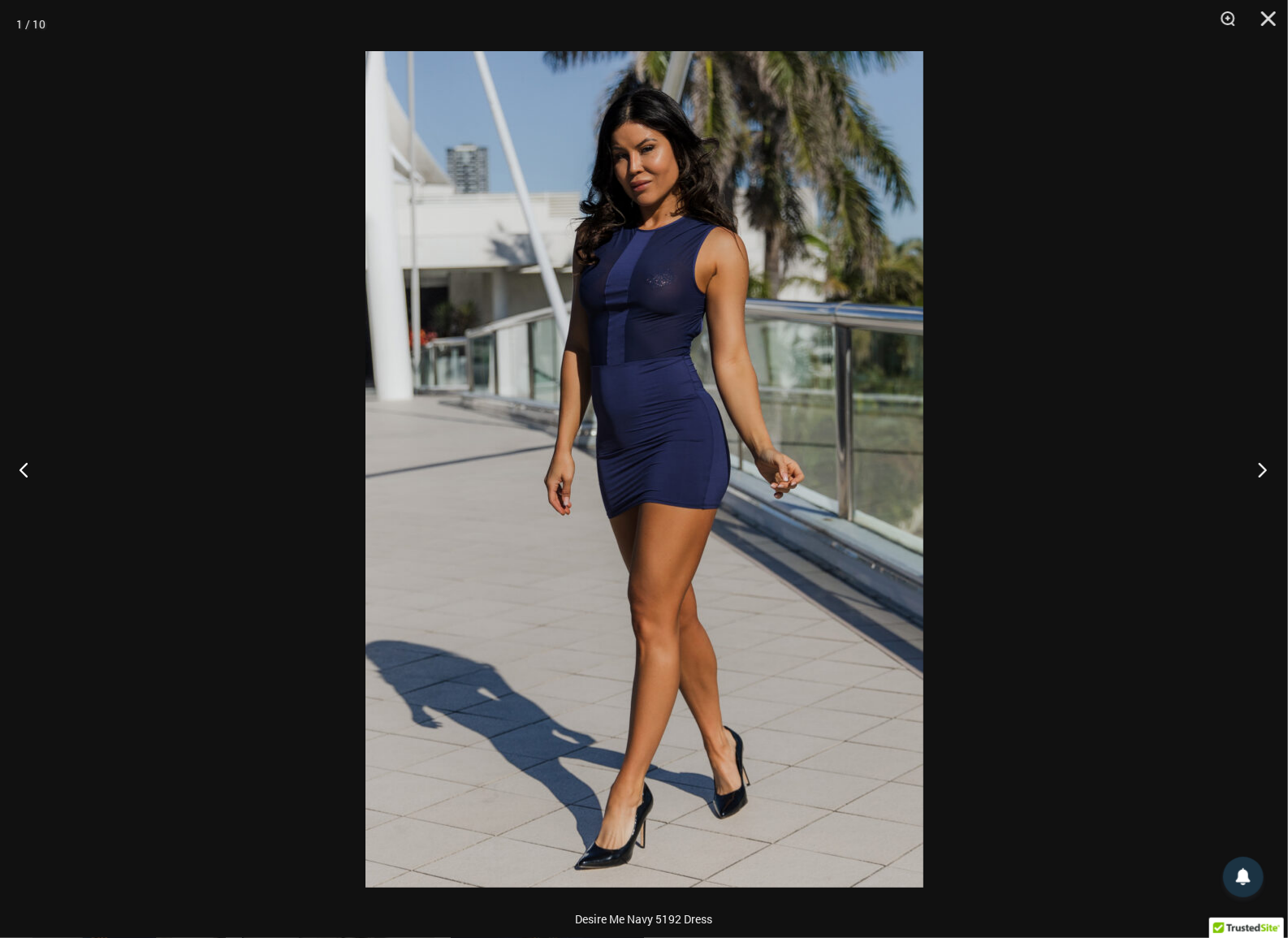
click at [1263, 471] on button "Next" at bounding box center [1257, 469] width 61 height 81
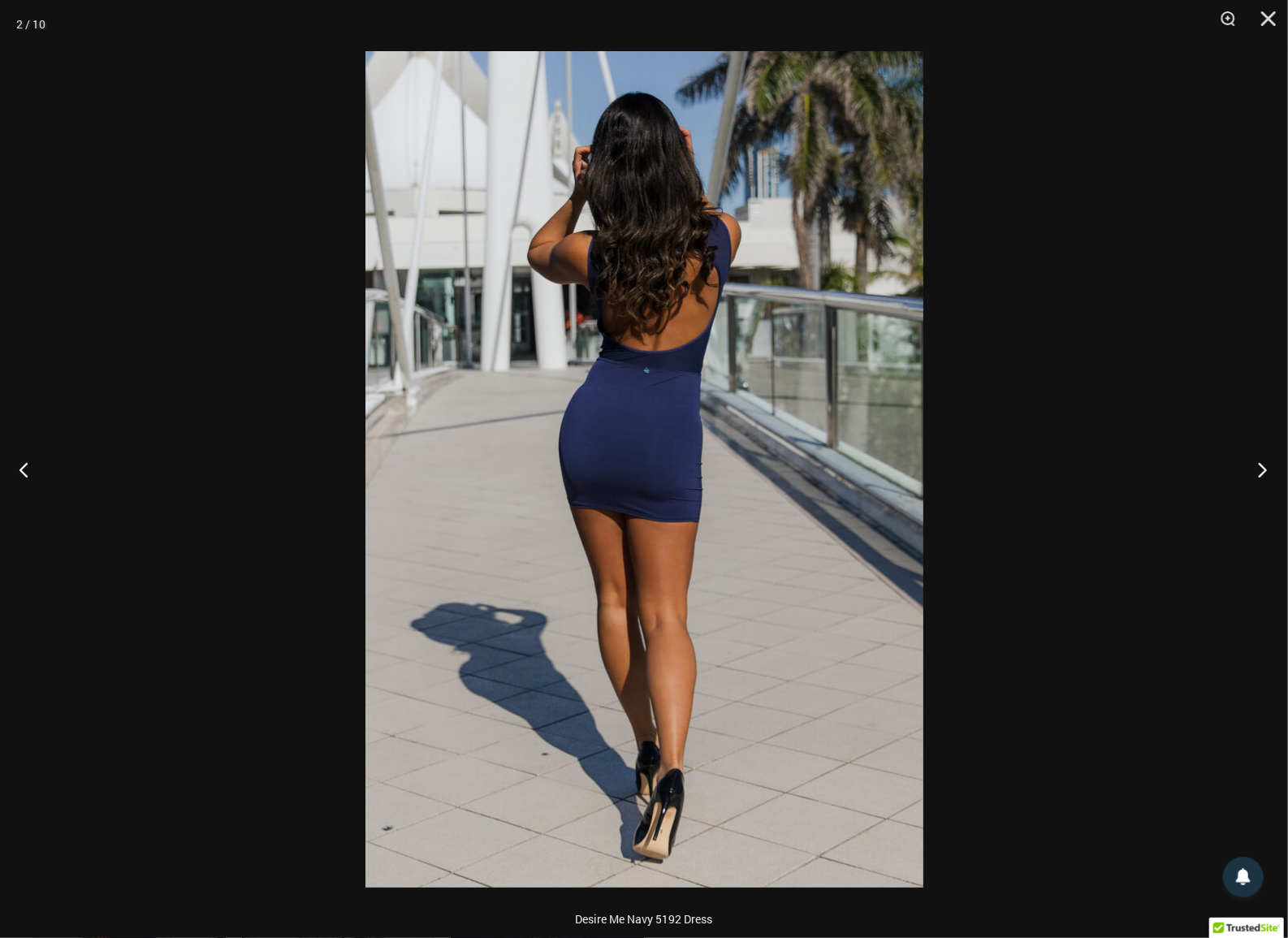
click at [1263, 471] on button "Next" at bounding box center [1257, 469] width 61 height 81
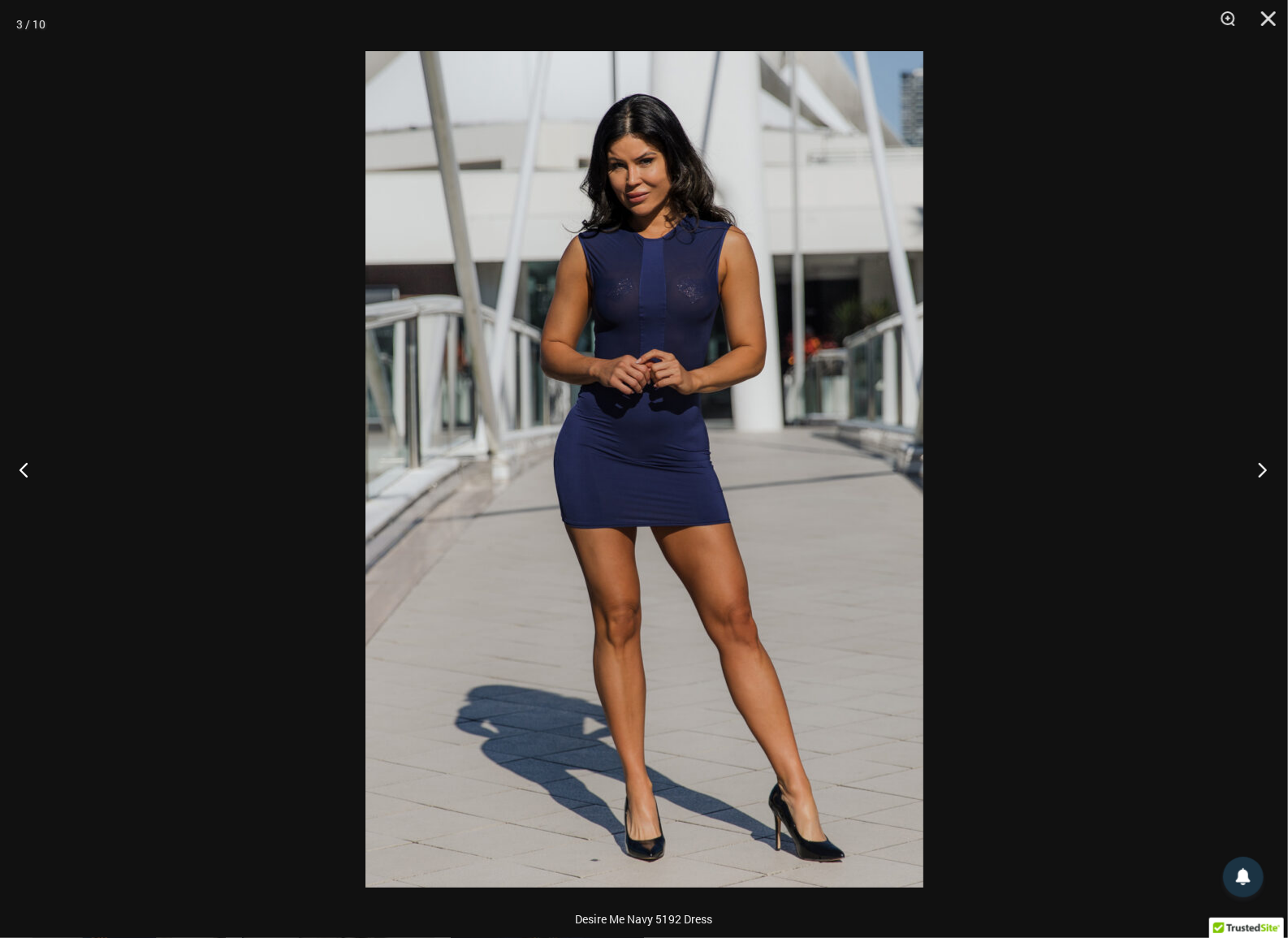
click at [1263, 471] on button "Next" at bounding box center [1257, 469] width 61 height 81
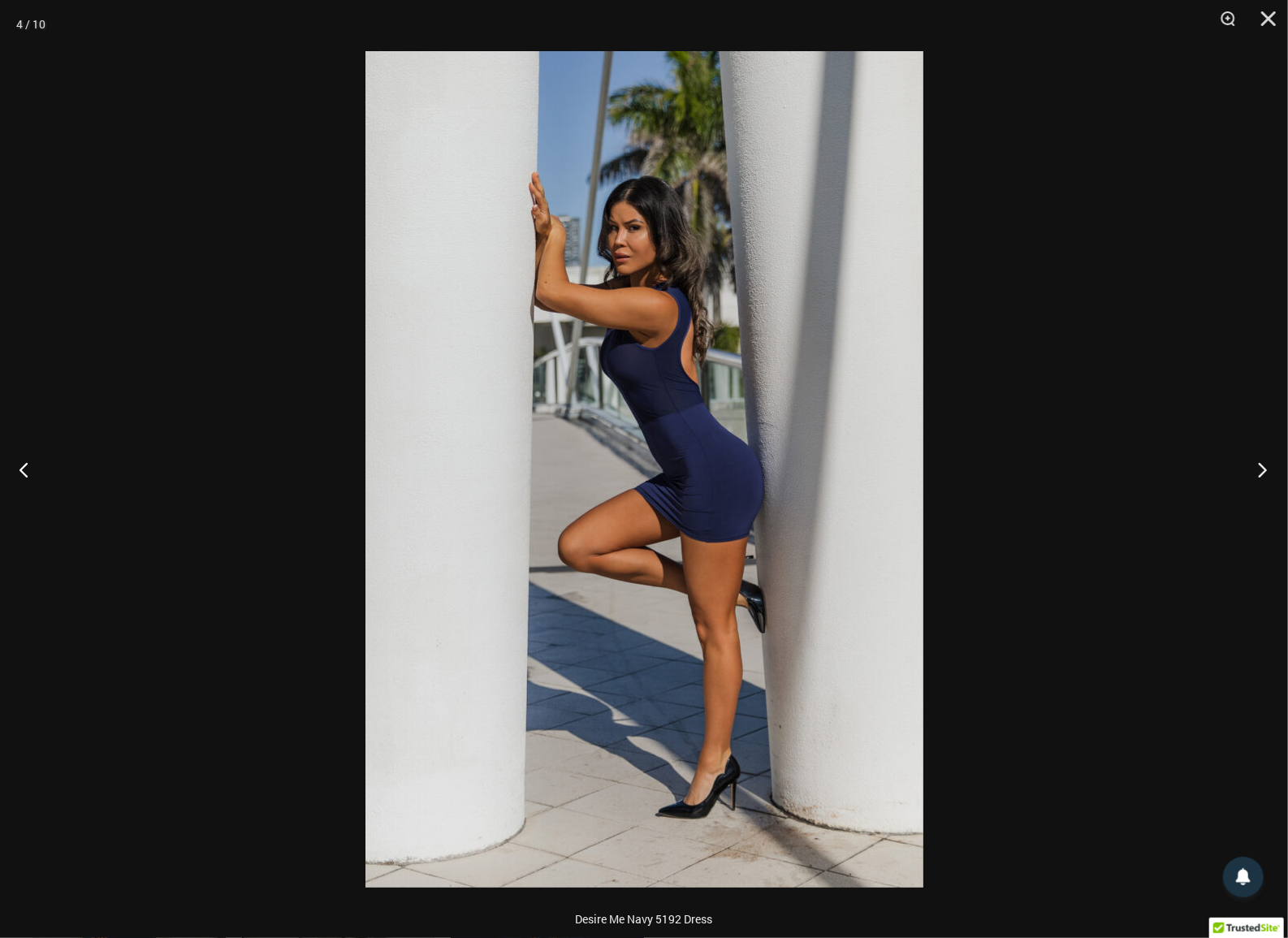
click at [1263, 471] on button "Next" at bounding box center [1257, 469] width 61 height 81
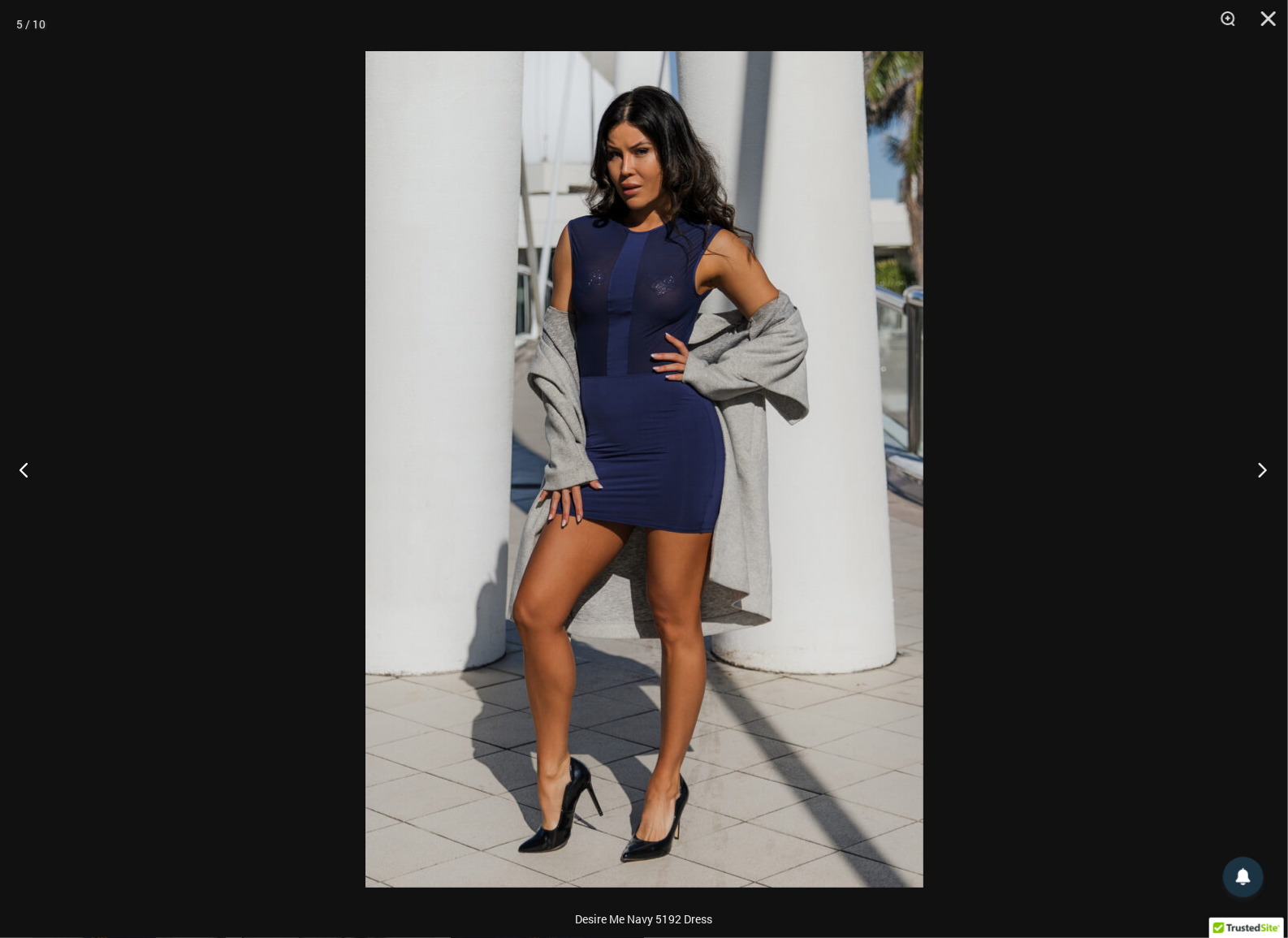
click at [1263, 471] on button "Next" at bounding box center [1257, 469] width 61 height 81
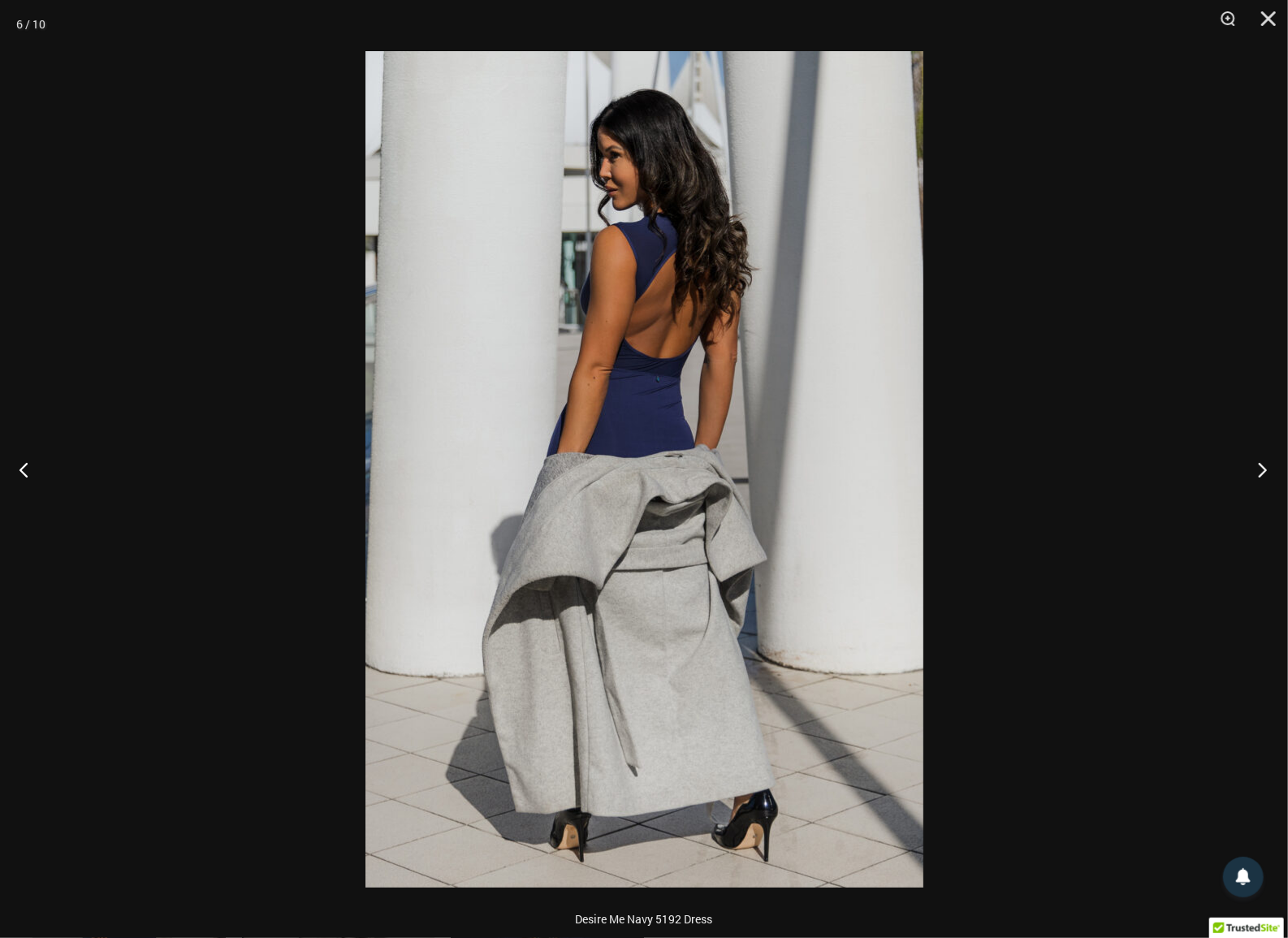
click at [1263, 471] on button "Next" at bounding box center [1257, 469] width 61 height 81
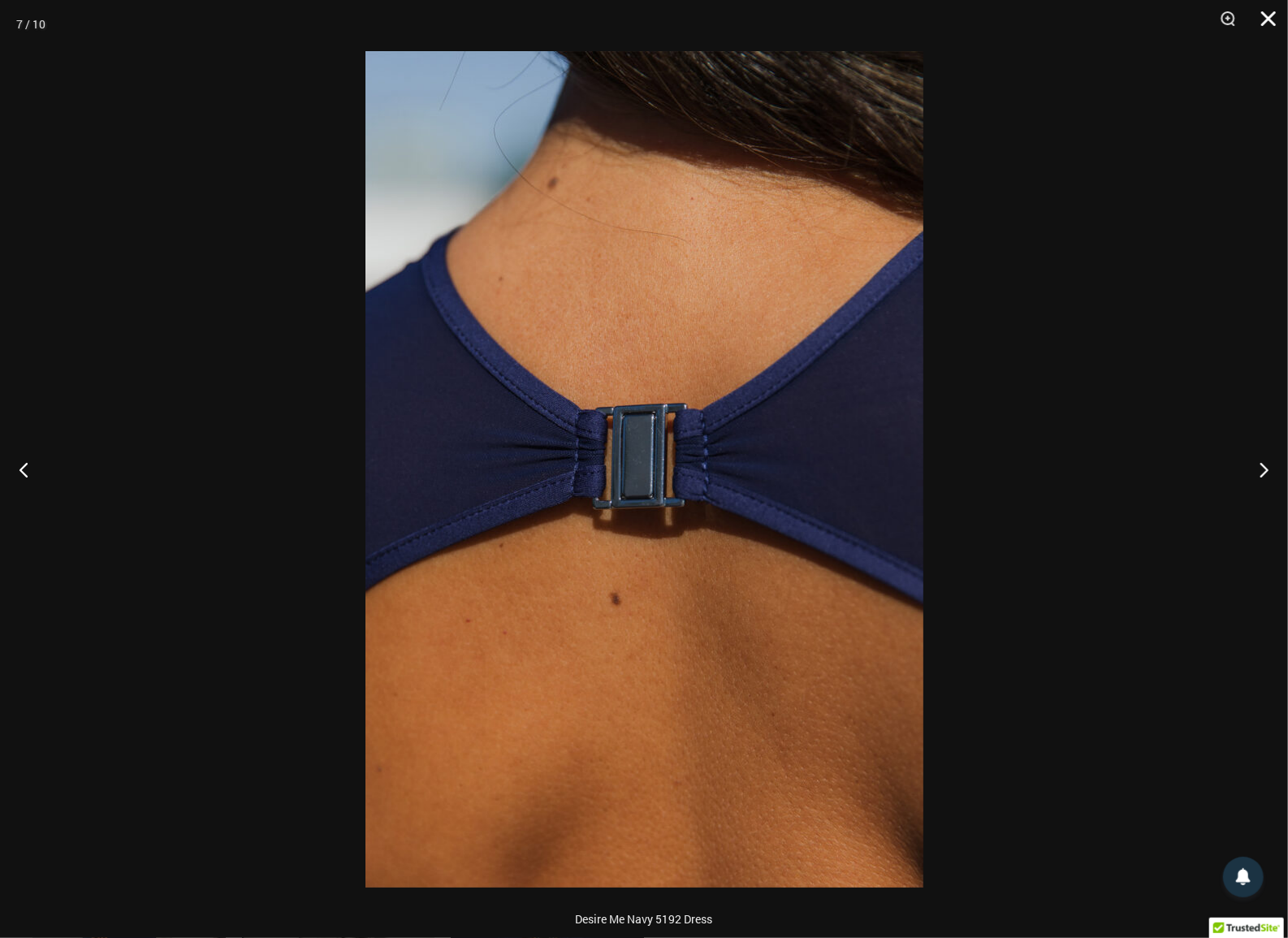
click at [1274, 17] on button "Close" at bounding box center [1262, 24] width 40 height 49
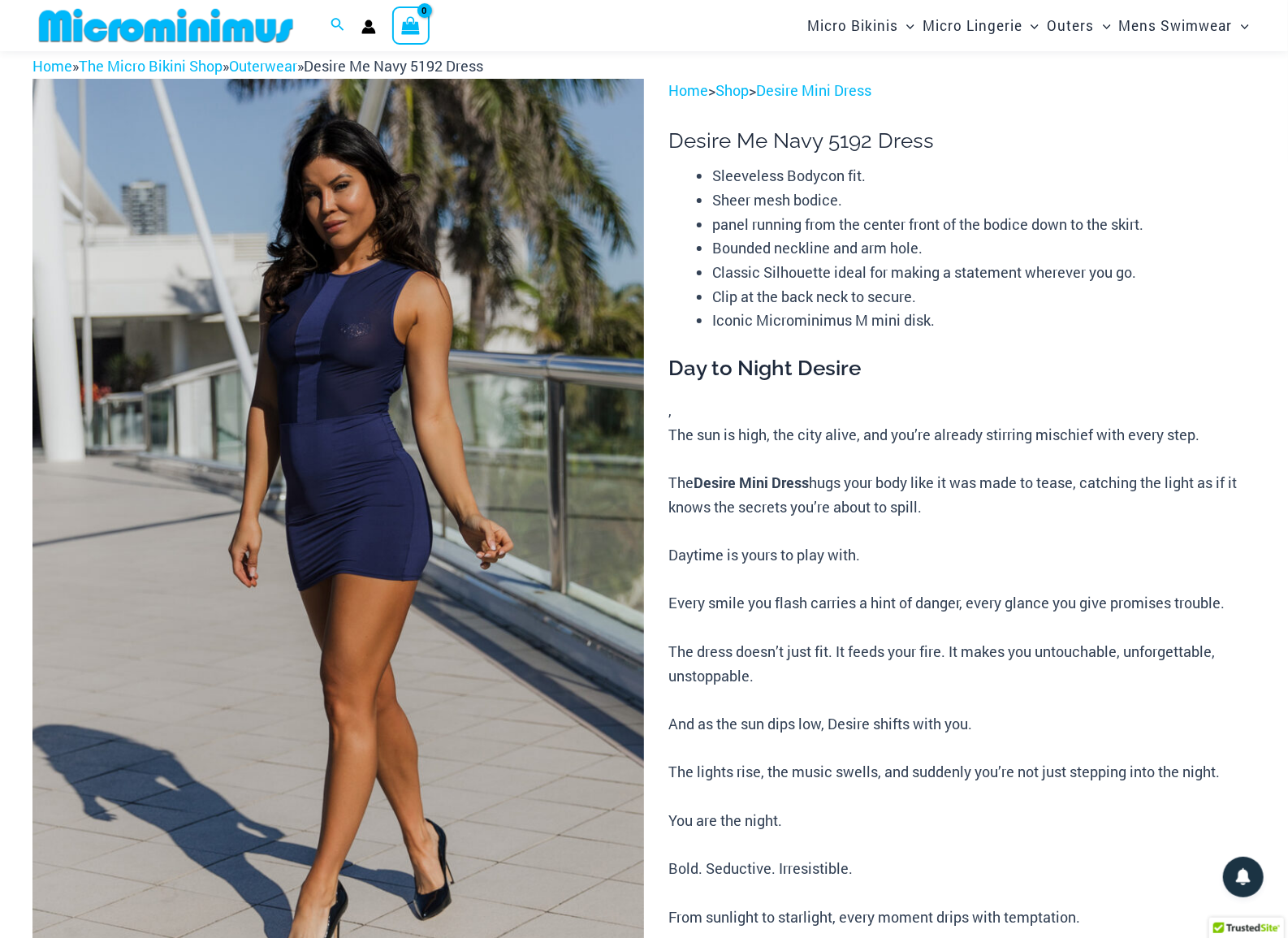
scroll to position [0, 0]
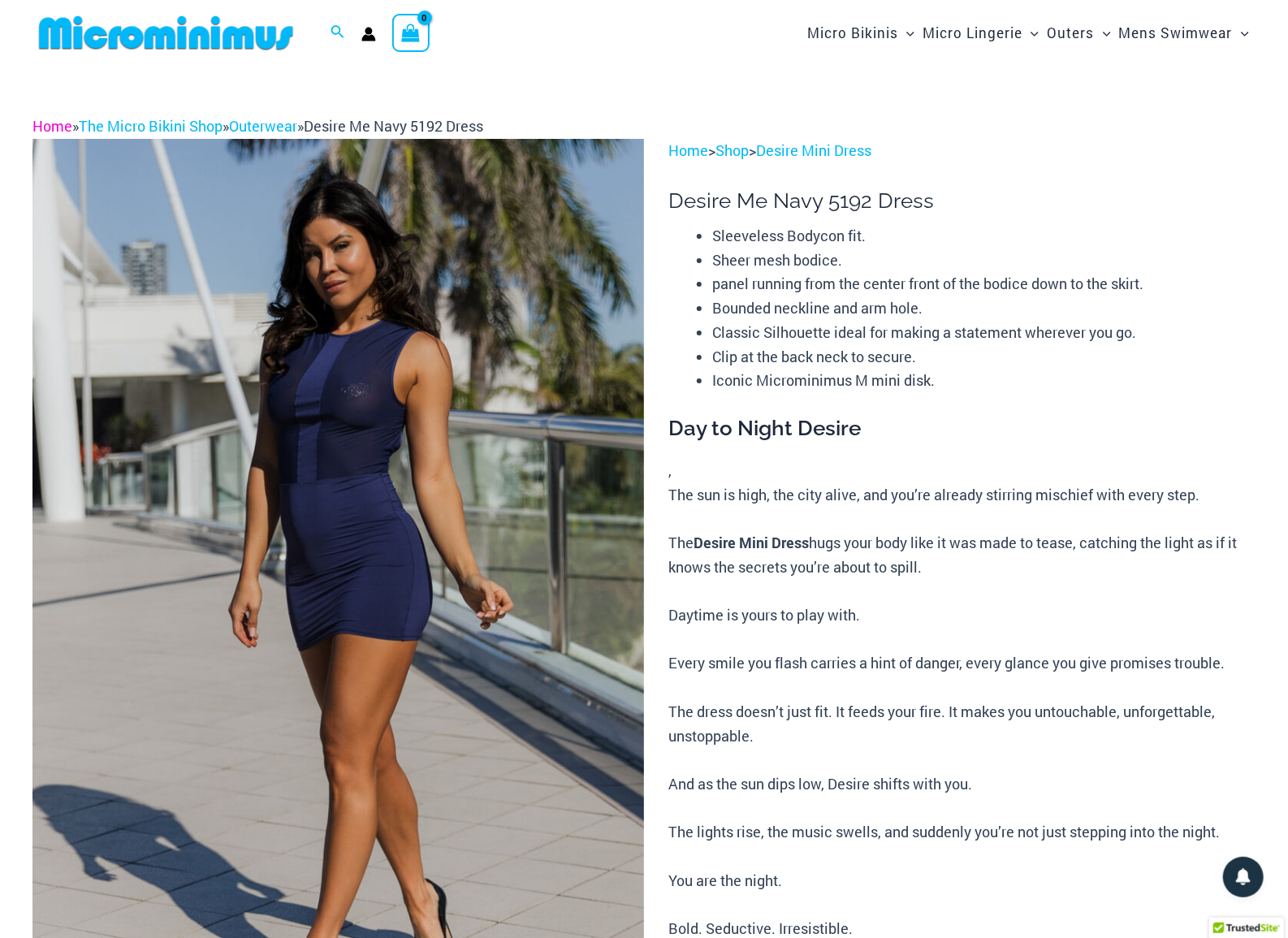
click at [50, 122] on link "Home" at bounding box center [52, 126] width 40 height 20
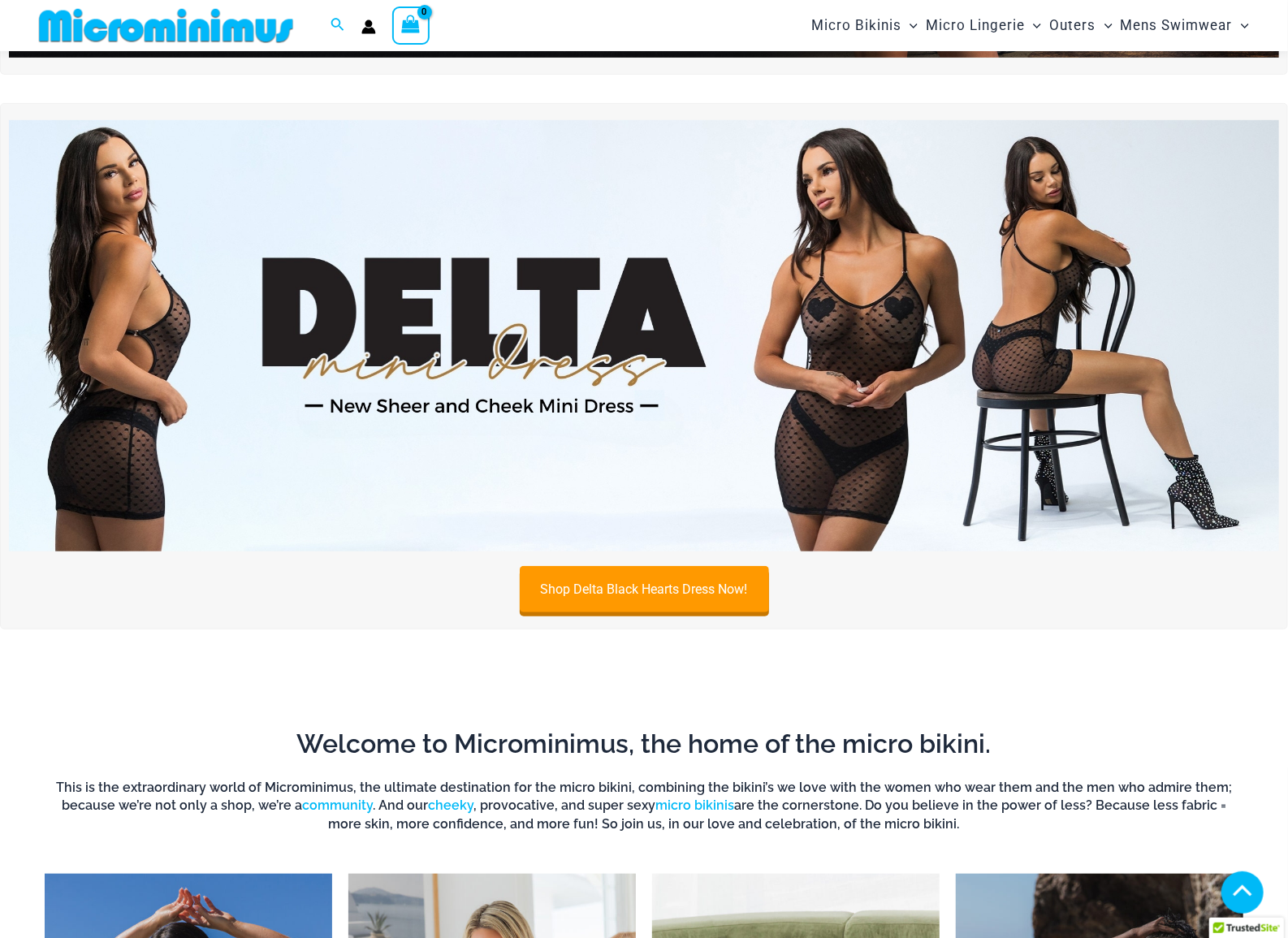
scroll to position [428, 0]
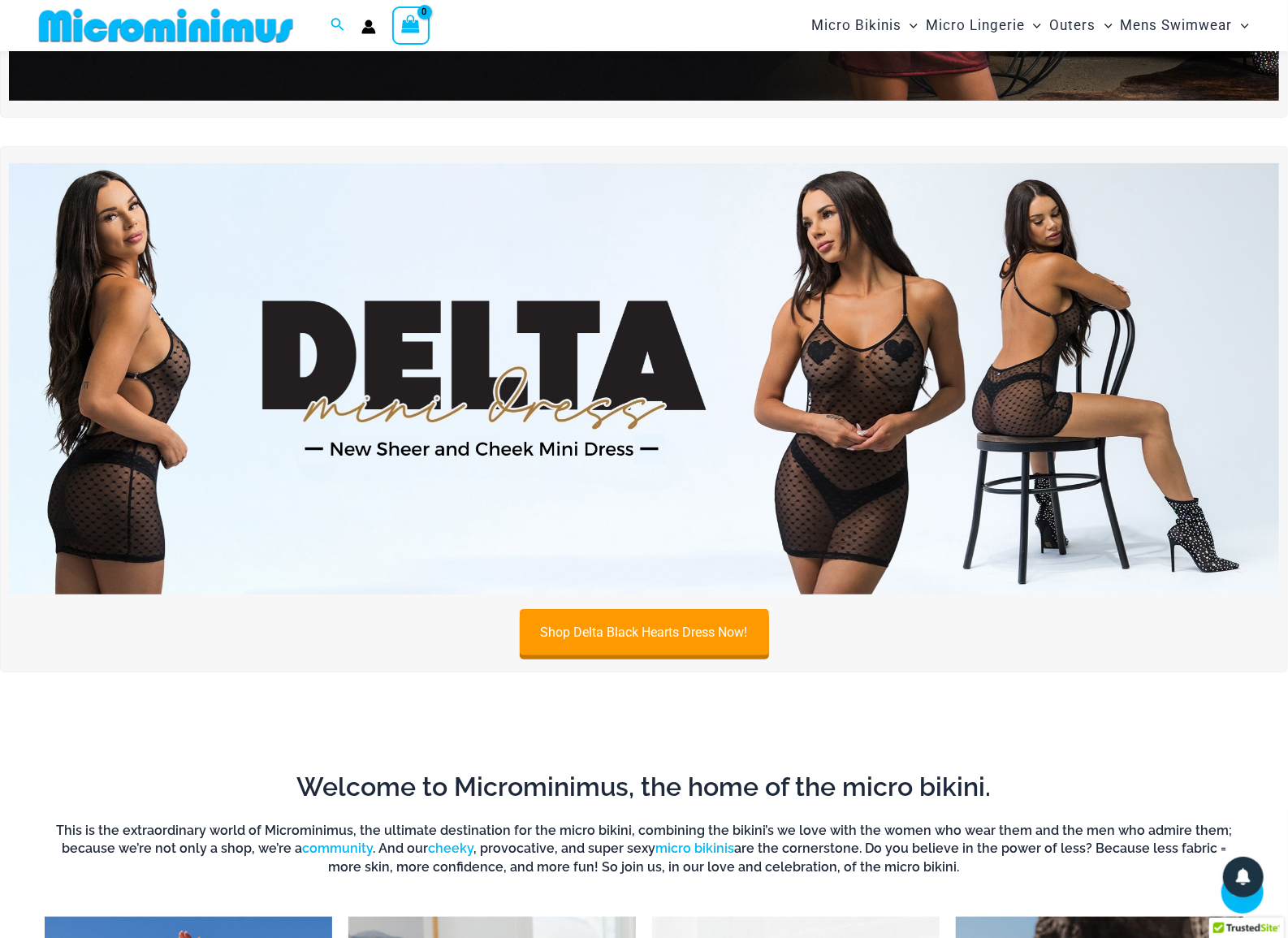
click at [775, 609] on div "Shop Delta Black Hearts Dress Now!" at bounding box center [644, 632] width 1270 height 46
click at [740, 620] on link "Shop Delta Black Hearts Dress Now!" at bounding box center [644, 634] width 249 height 46
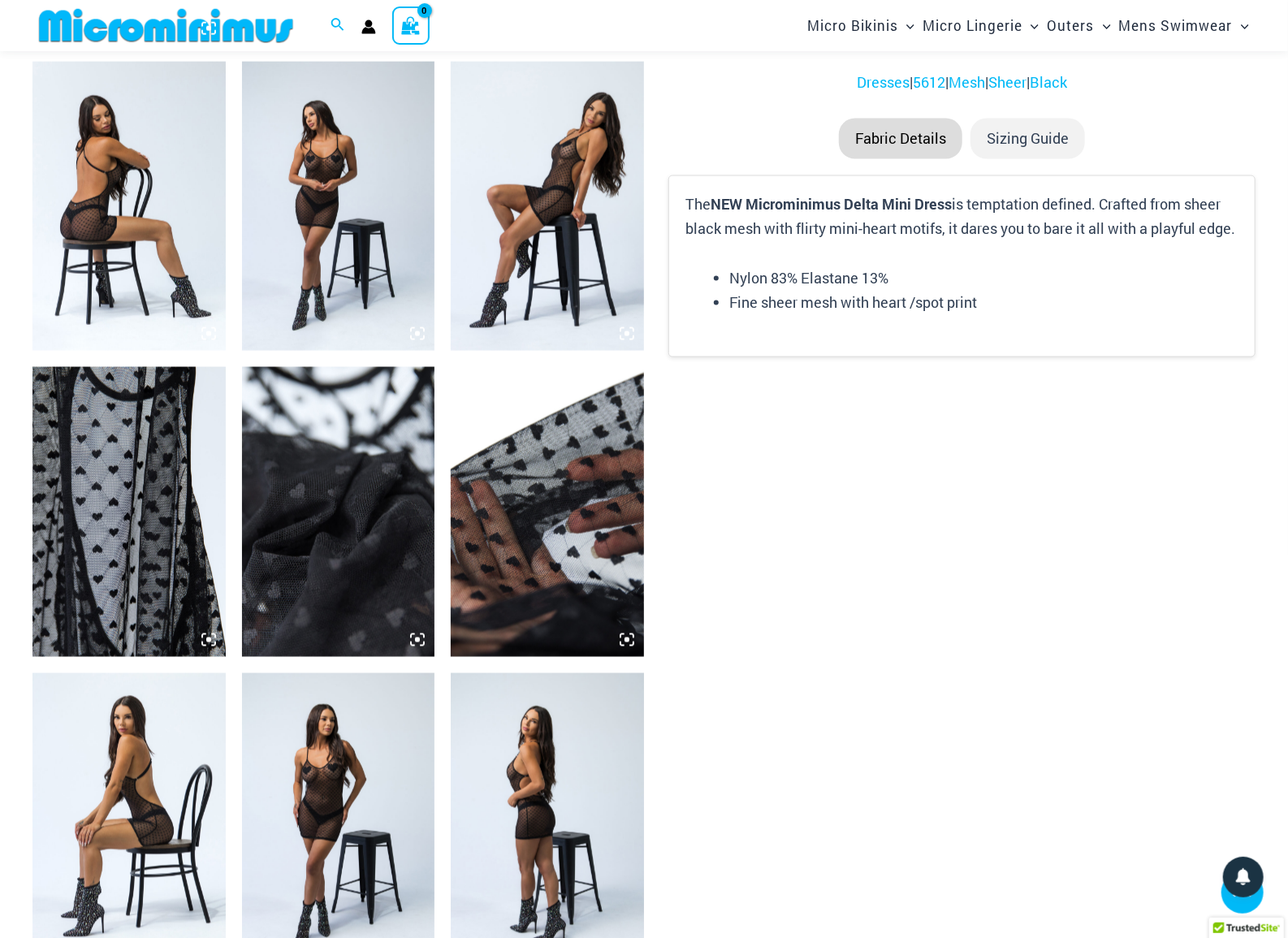
scroll to position [1375, 0]
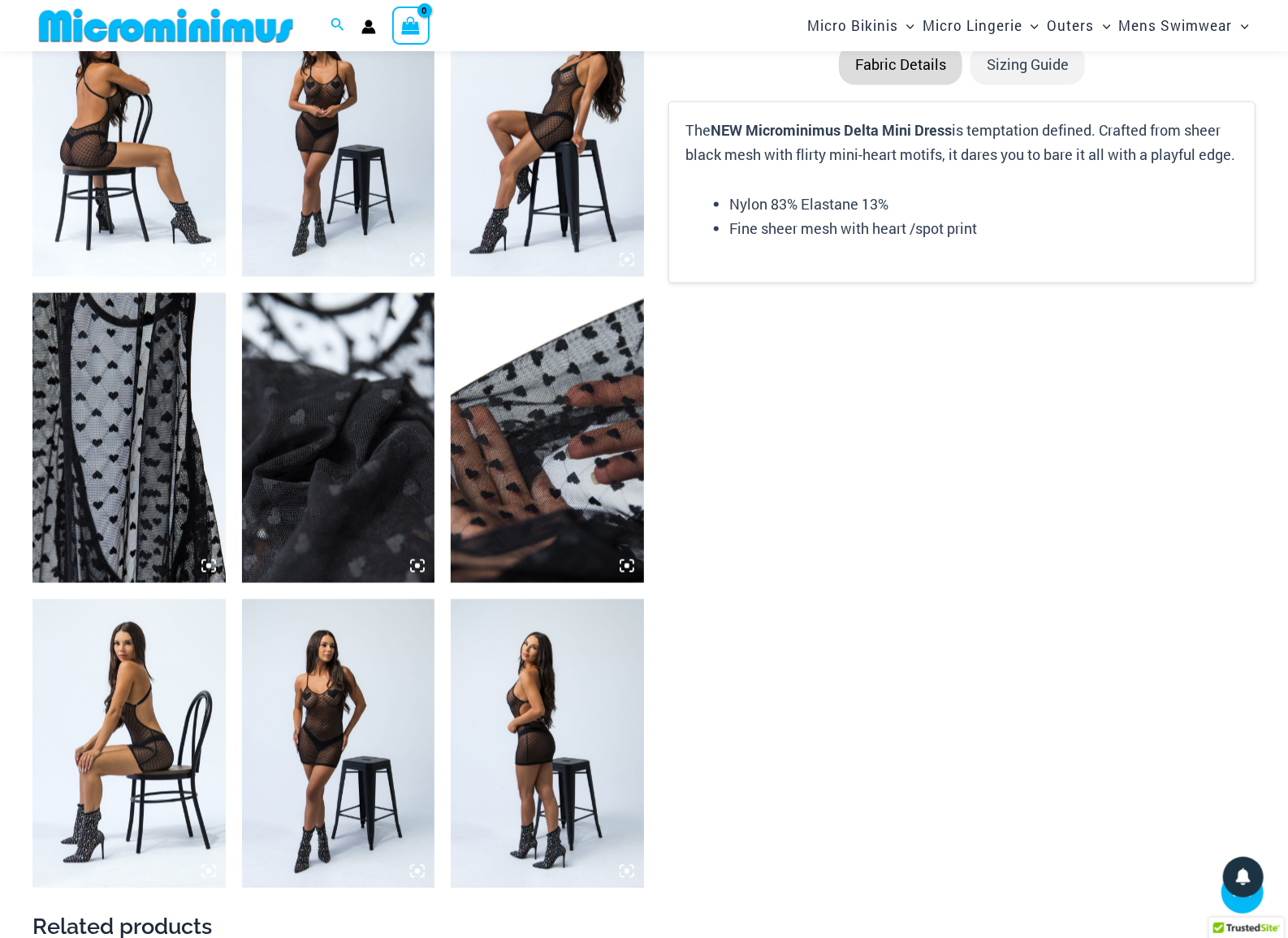
drag, startPoint x: 722, startPoint y: 276, endPoint x: 734, endPoint y: 276, distance: 12.0
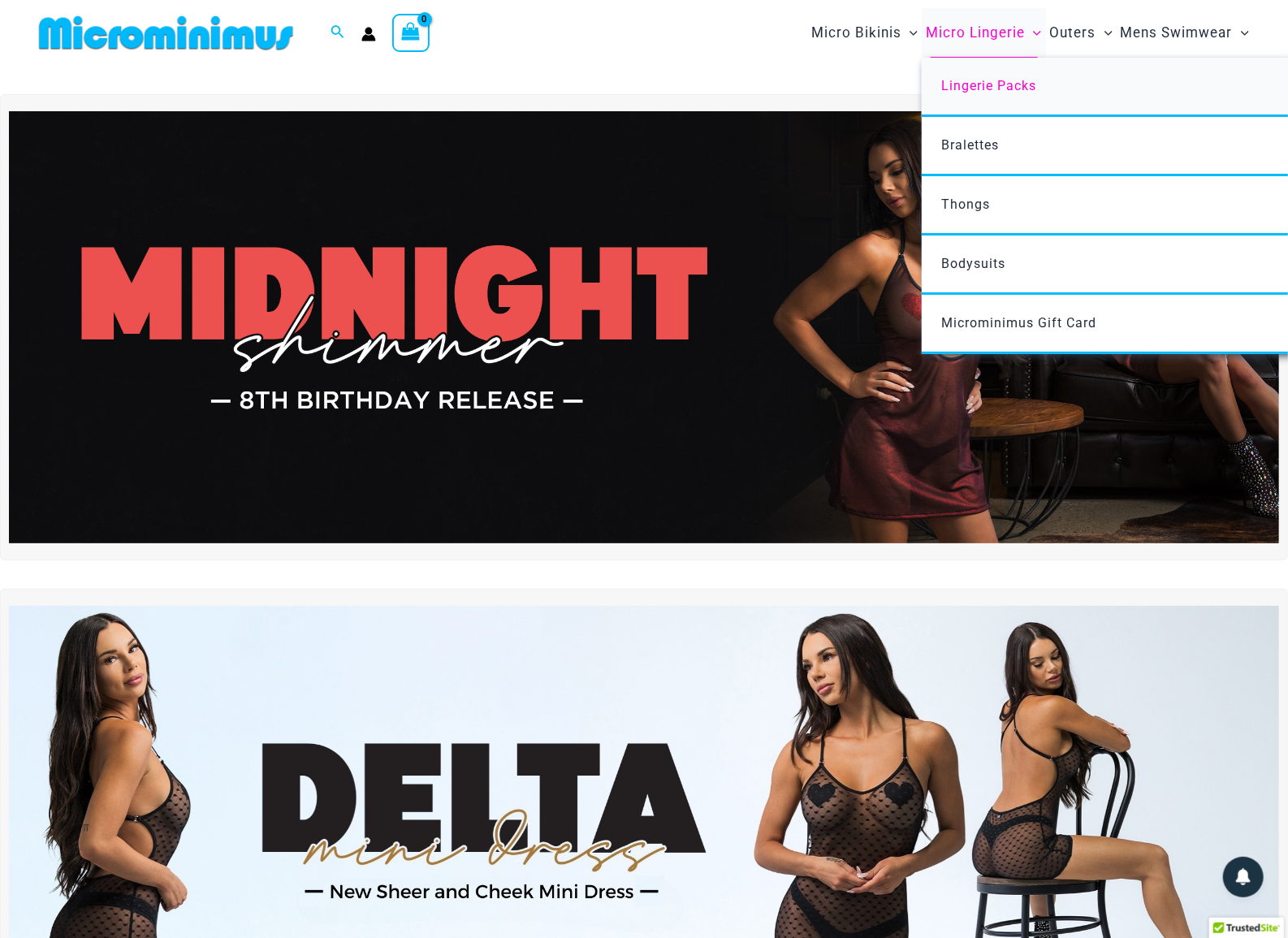
click at [1027, 80] on span "Lingerie Packs" at bounding box center [988, 85] width 95 height 16
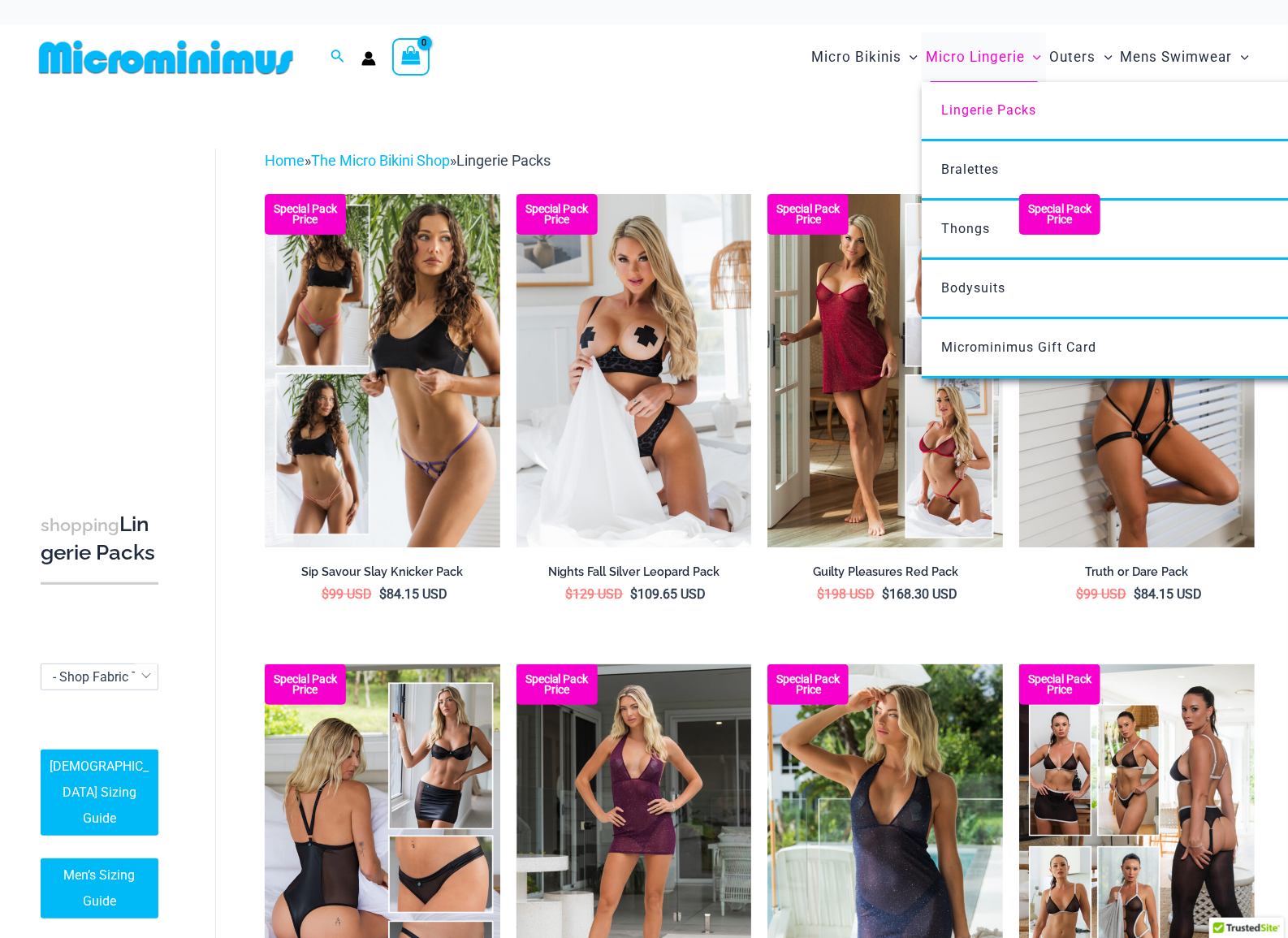
click at [999, 35] on link "Micro Lingerie" at bounding box center [984, 57] width 124 height 49
click at [991, 50] on span "Micro Lingerie" at bounding box center [975, 57] width 99 height 41
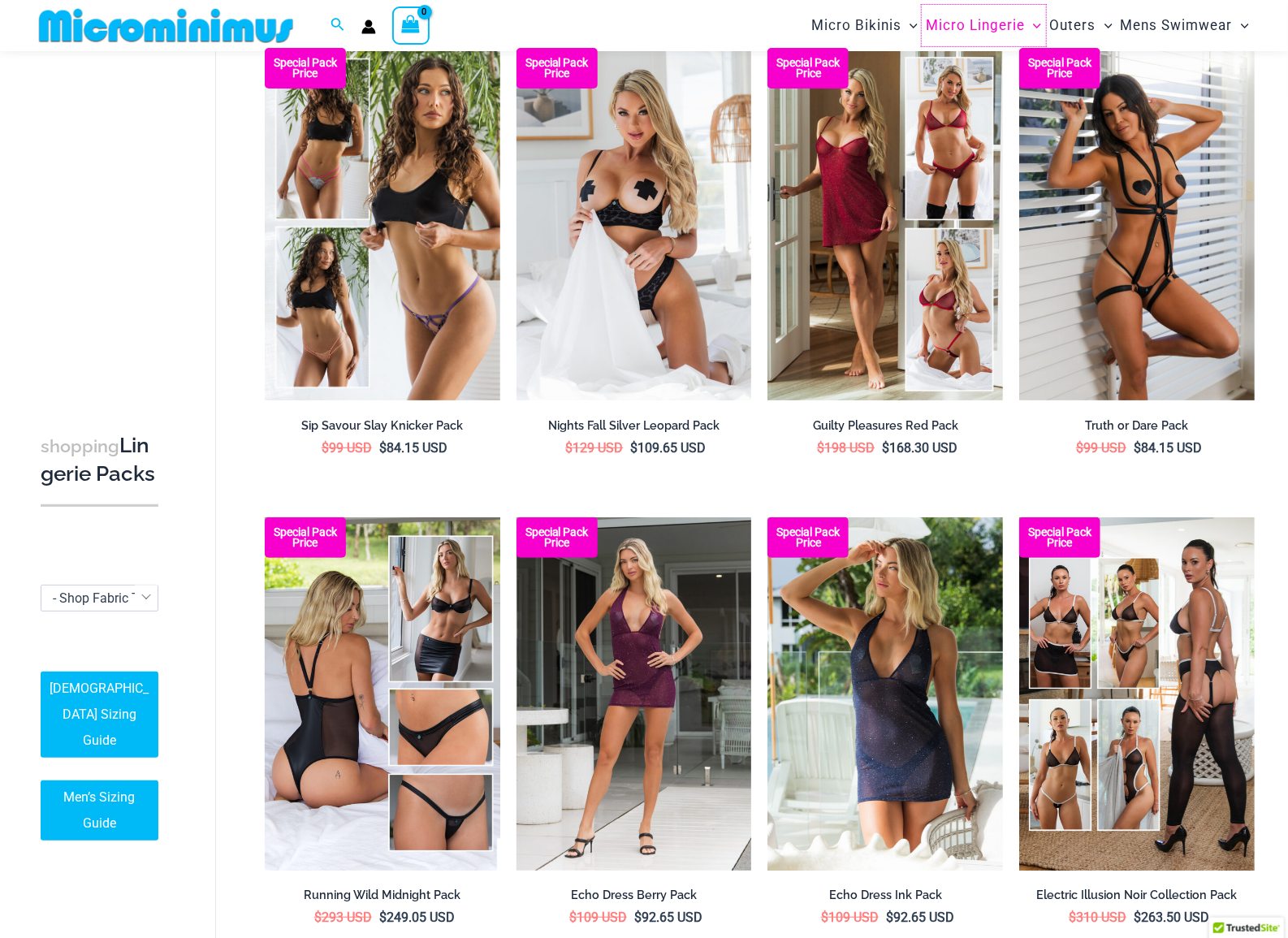
scroll to position [133, 0]
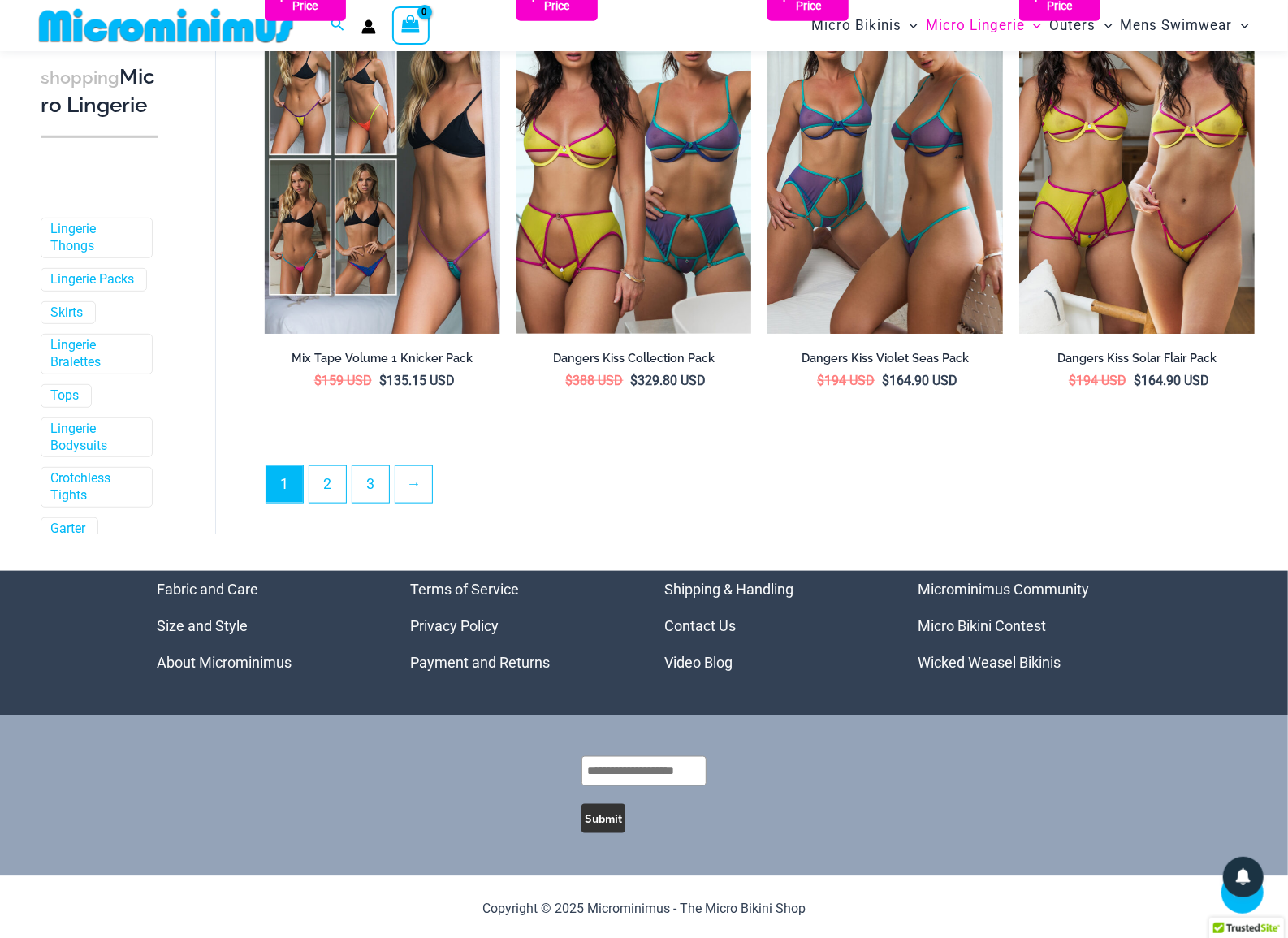
scroll to position [4391, 0]
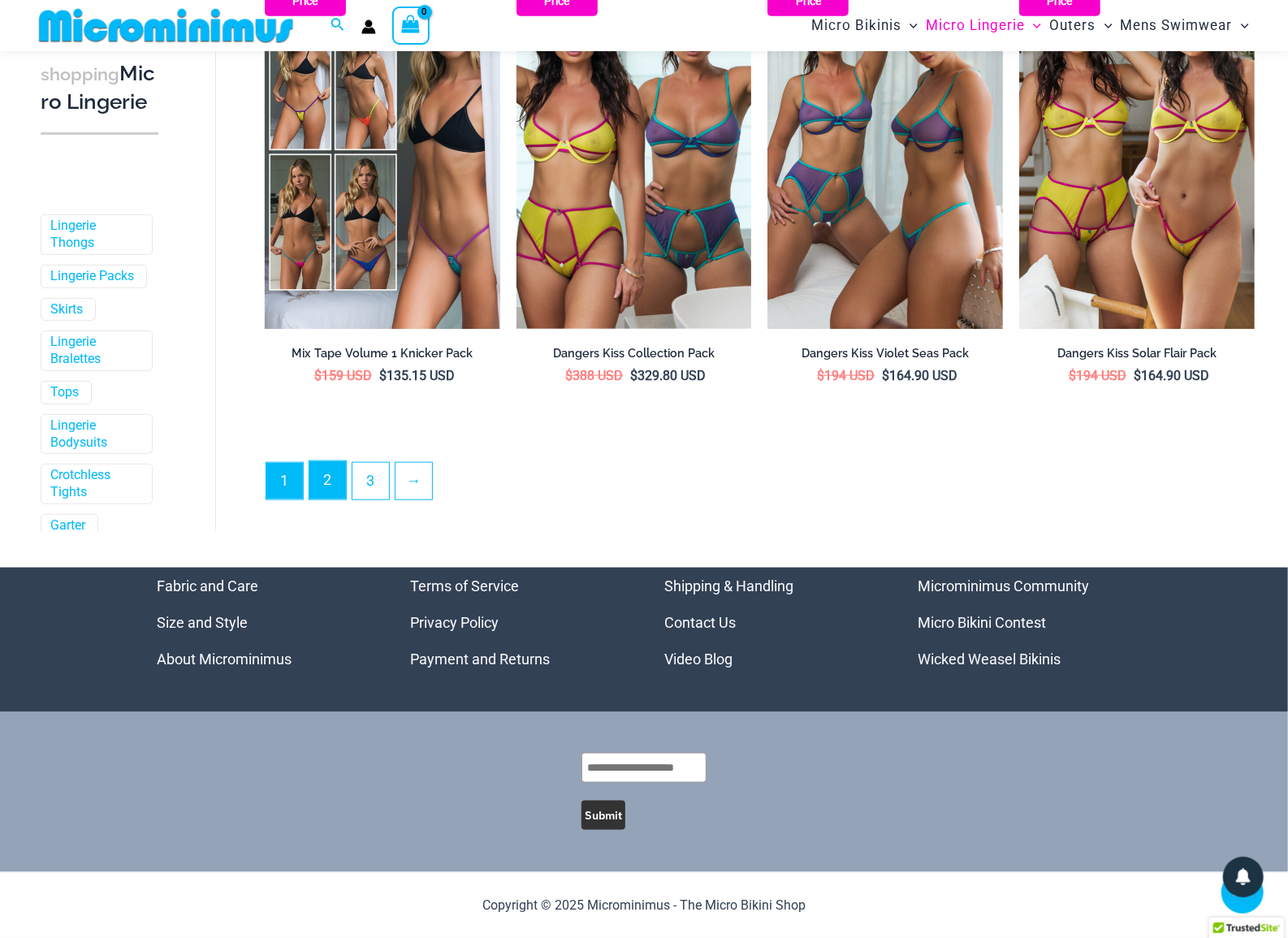
click at [336, 479] on link "2" at bounding box center [328, 480] width 36 height 38
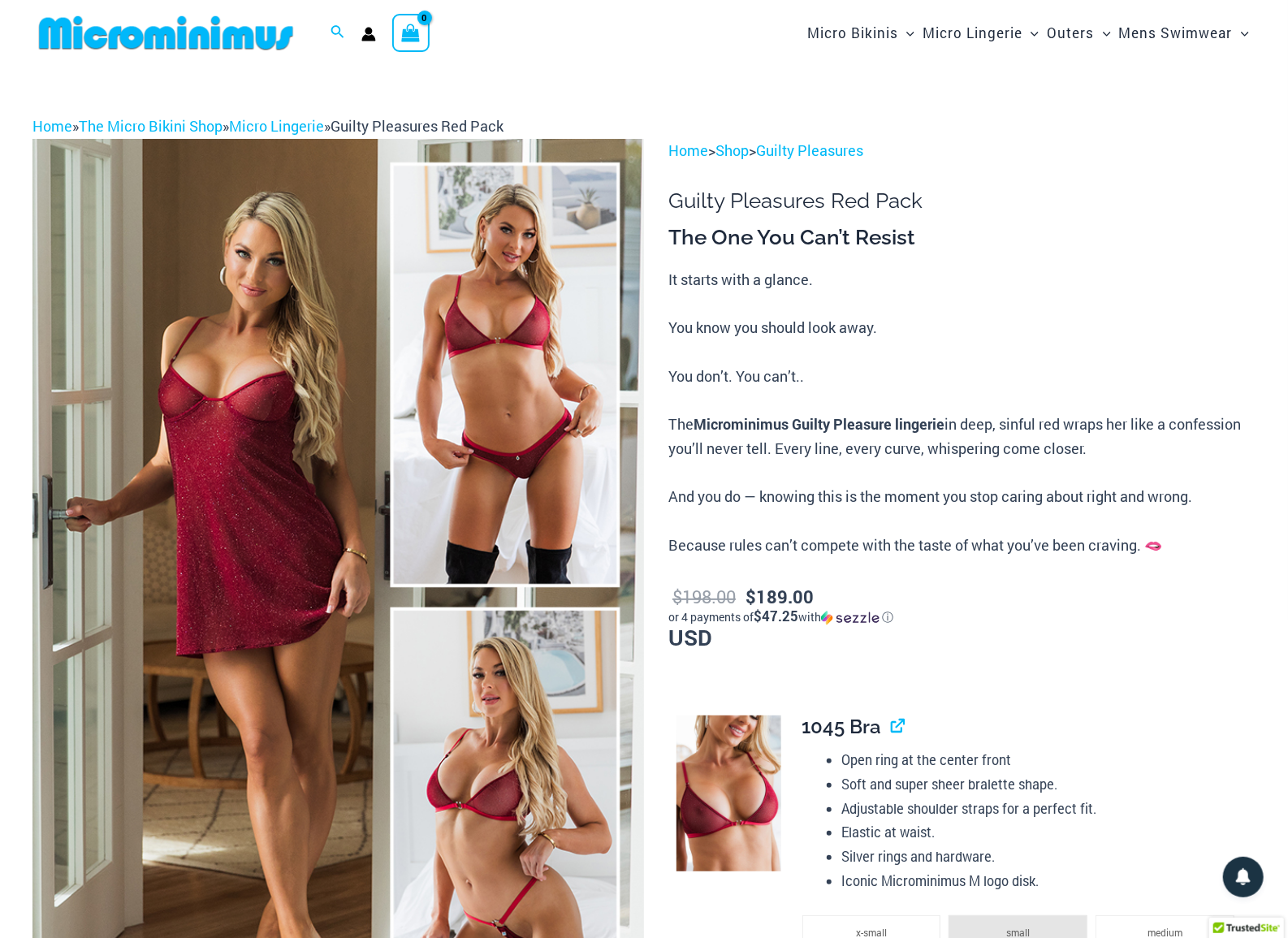
click at [285, 506] on img at bounding box center [337, 597] width 611 height 917
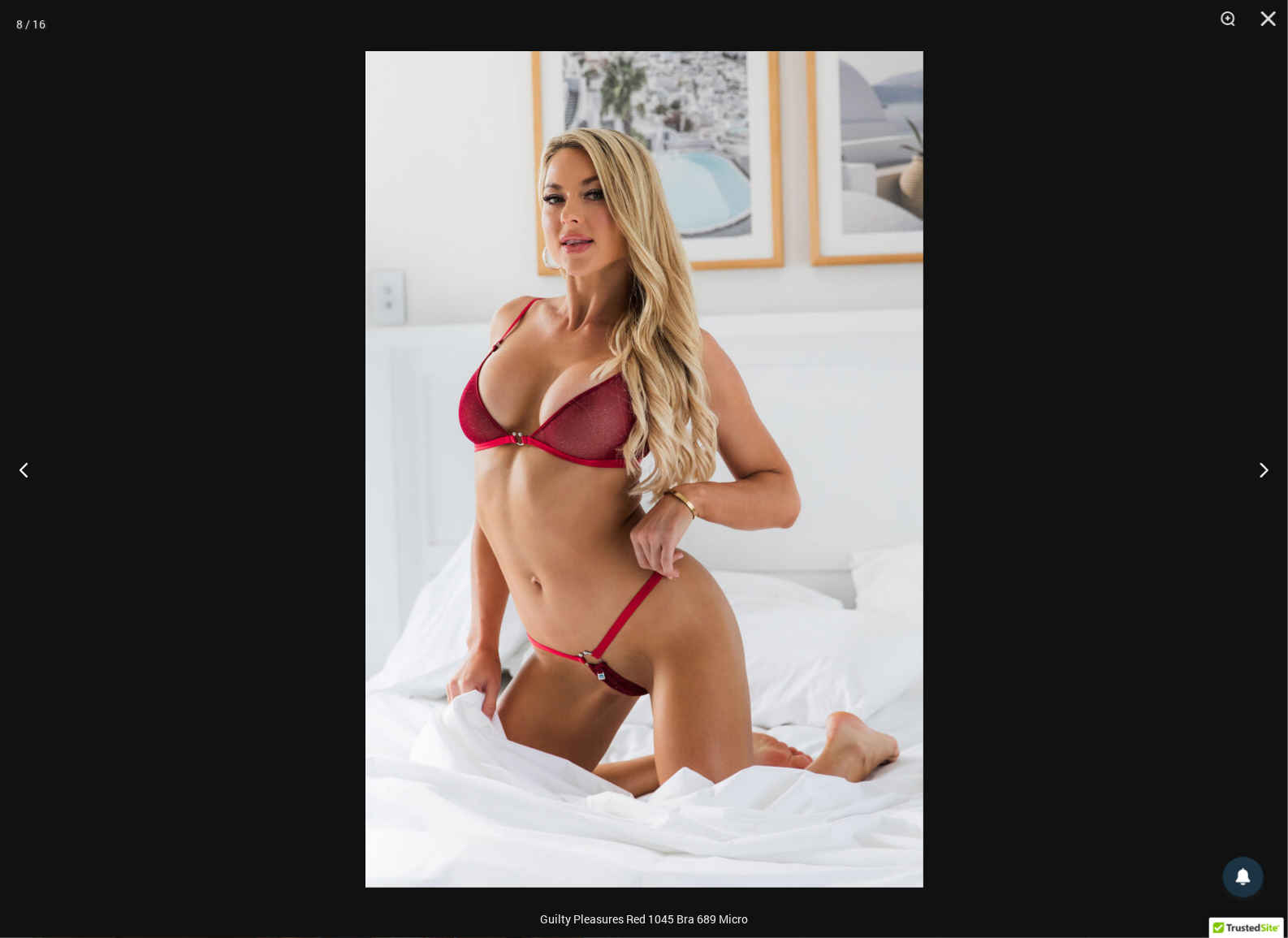
click at [1017, 411] on div at bounding box center [644, 469] width 1288 height 938
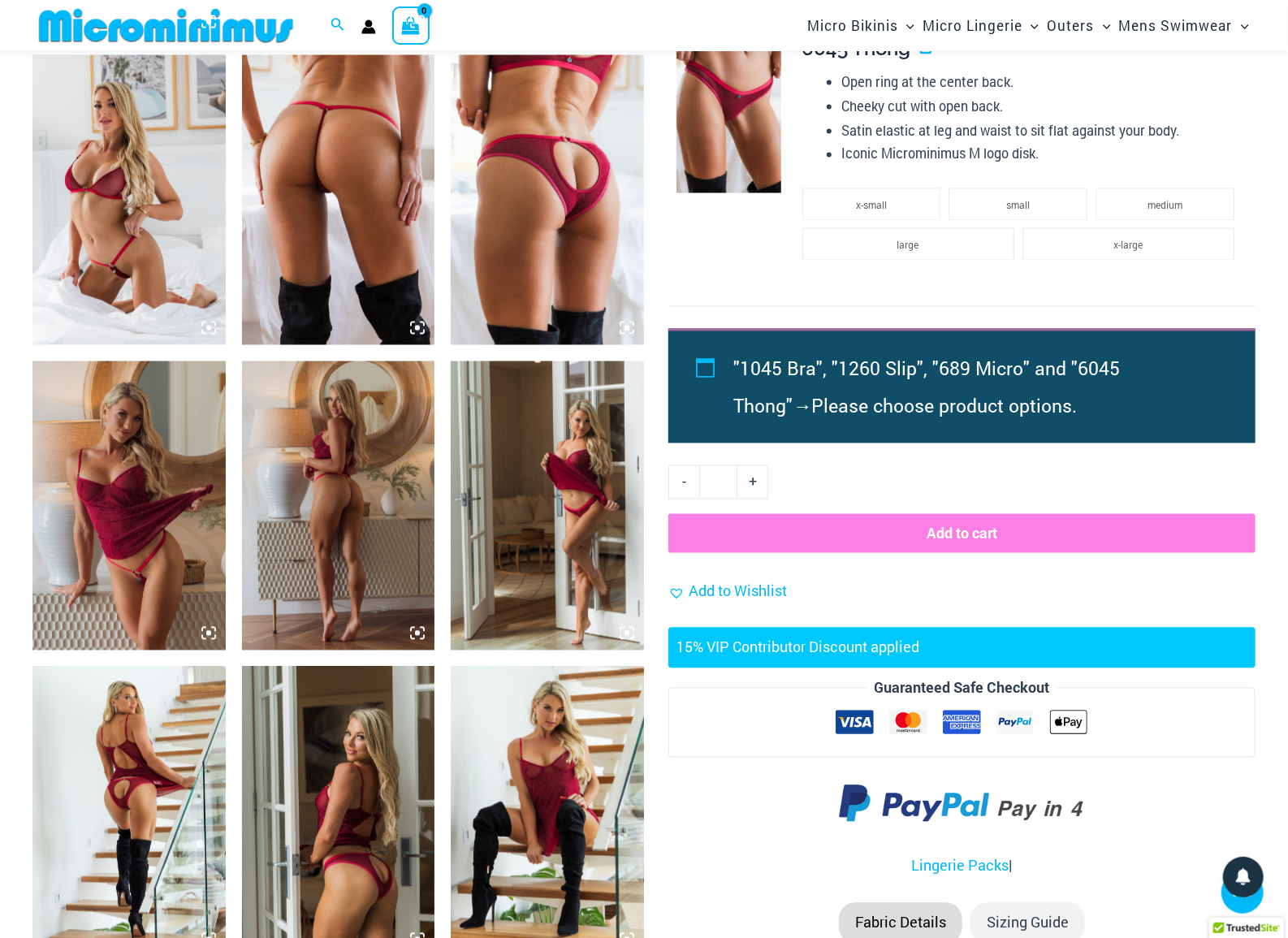
scroll to position [1613, 0]
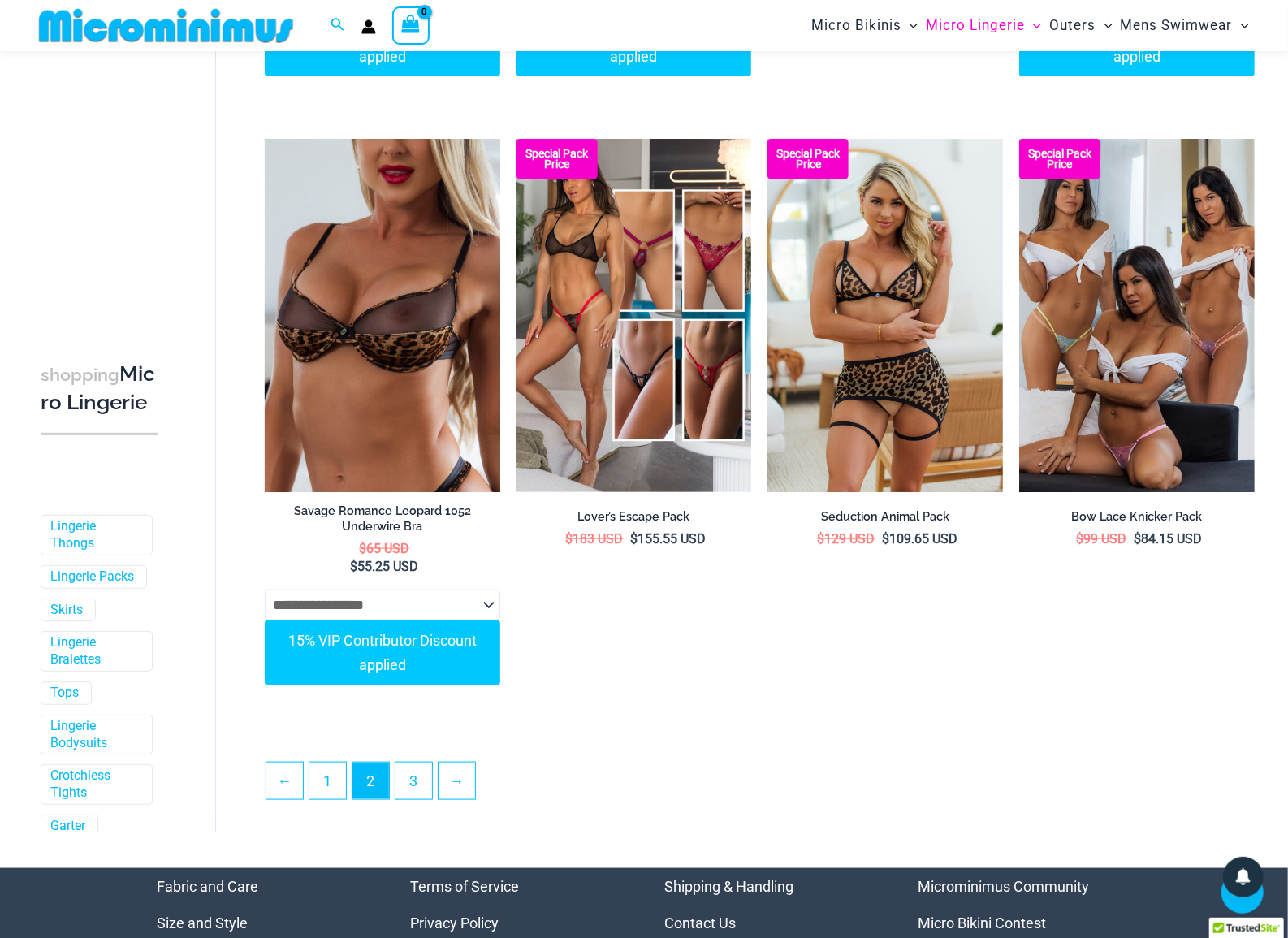
scroll to position [4308, 0]
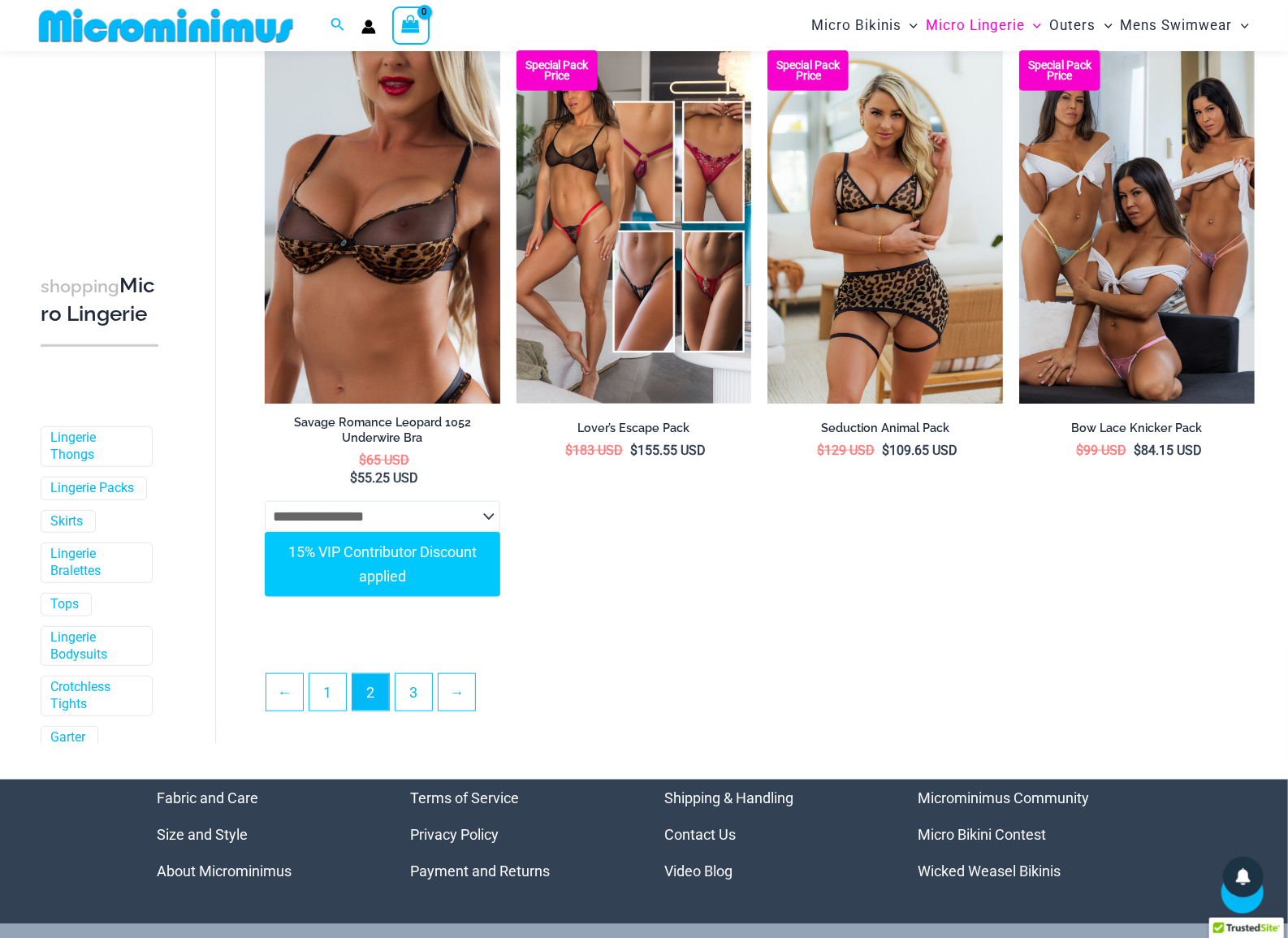
click at [403, 720] on ul "← 1 2 3 →" at bounding box center [760, 696] width 988 height 47
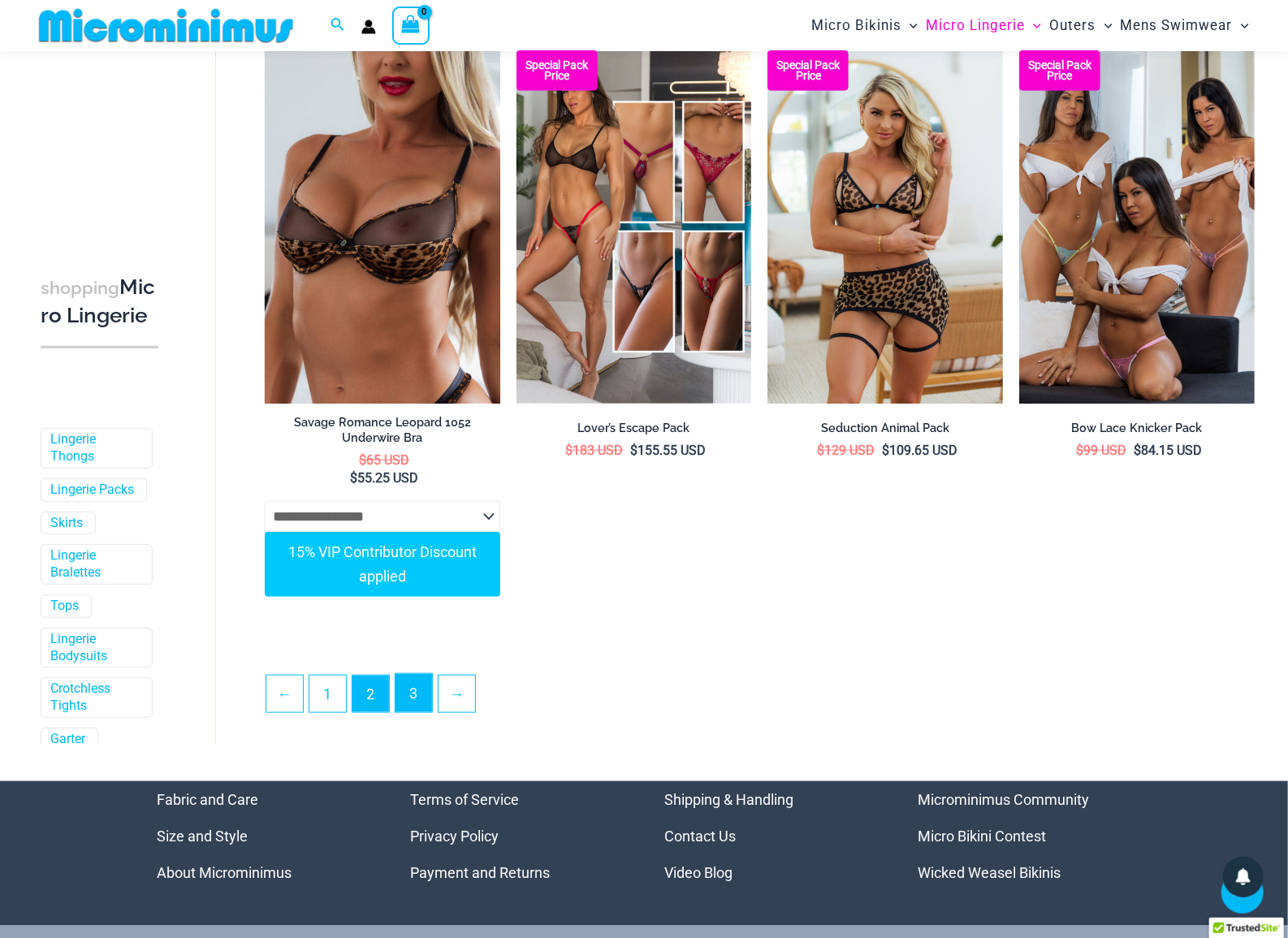
click at [408, 712] on link "3" at bounding box center [413, 693] width 36 height 38
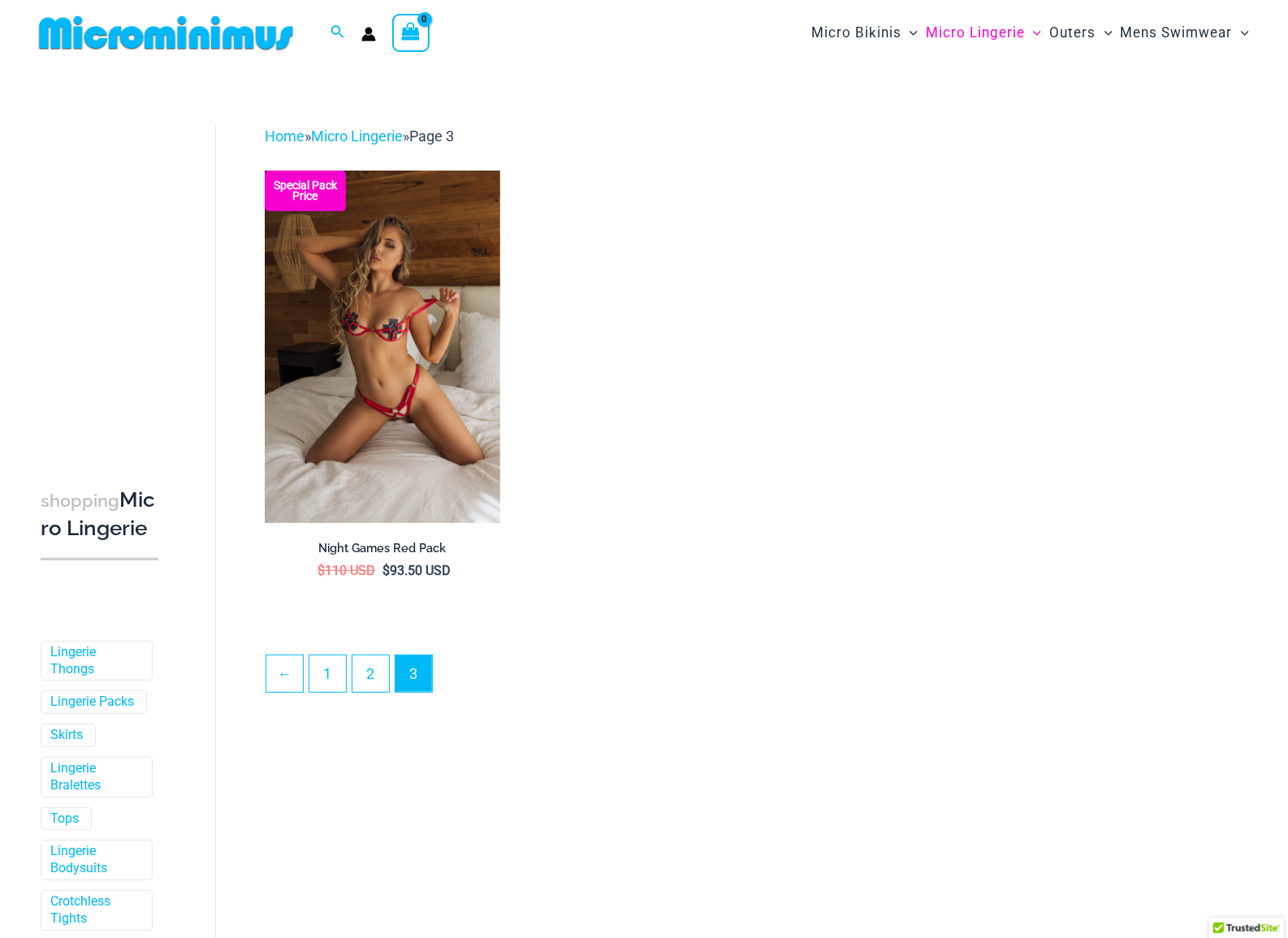
click at [337, 701] on div "Home » Micro Lingerie » Page 3 Filters Special Pack Price Night Games Red Pack …" at bounding box center [735, 413] width 1040 height 578
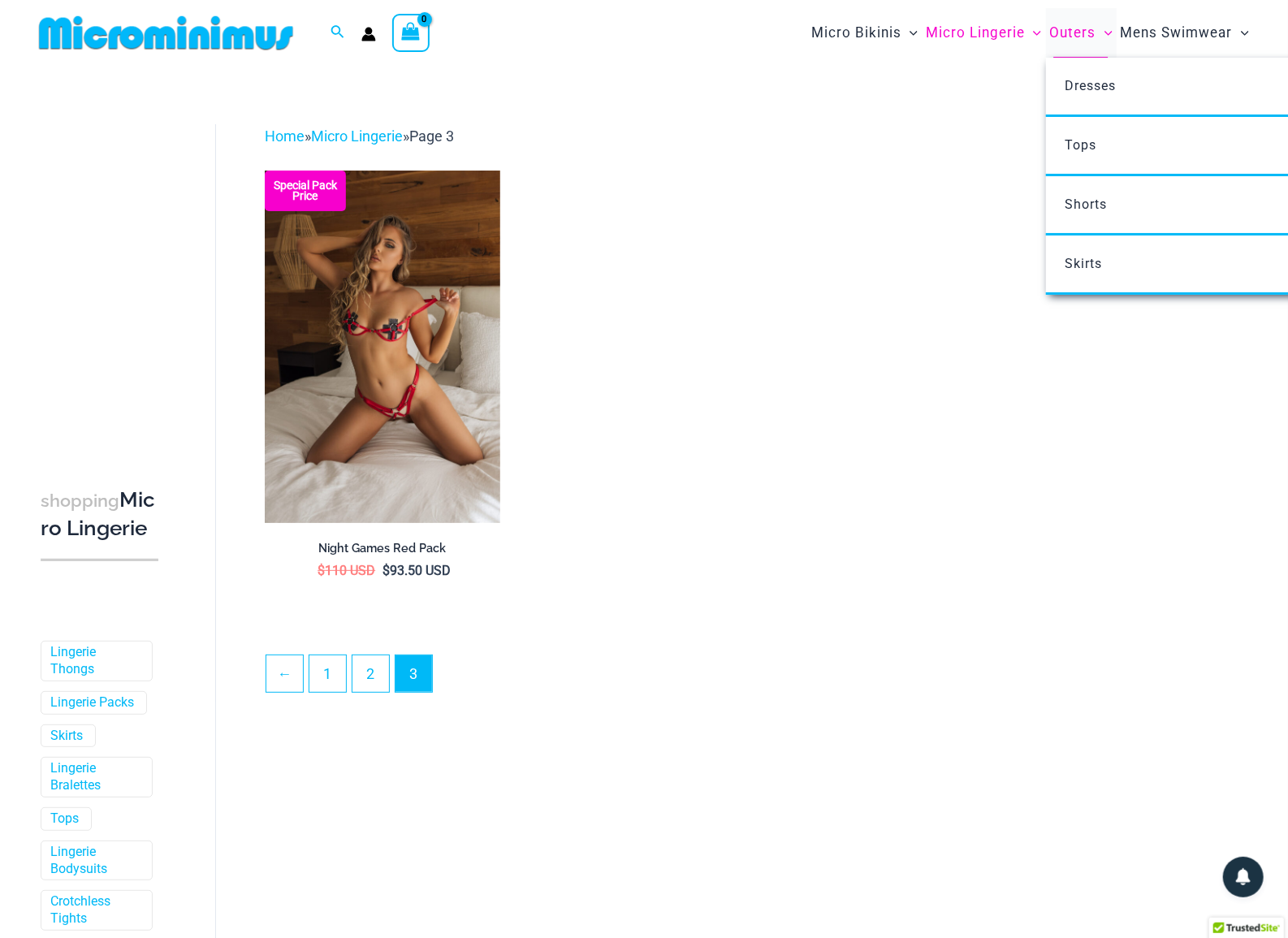
click at [1071, 36] on span "Outers" at bounding box center [1073, 33] width 46 height 41
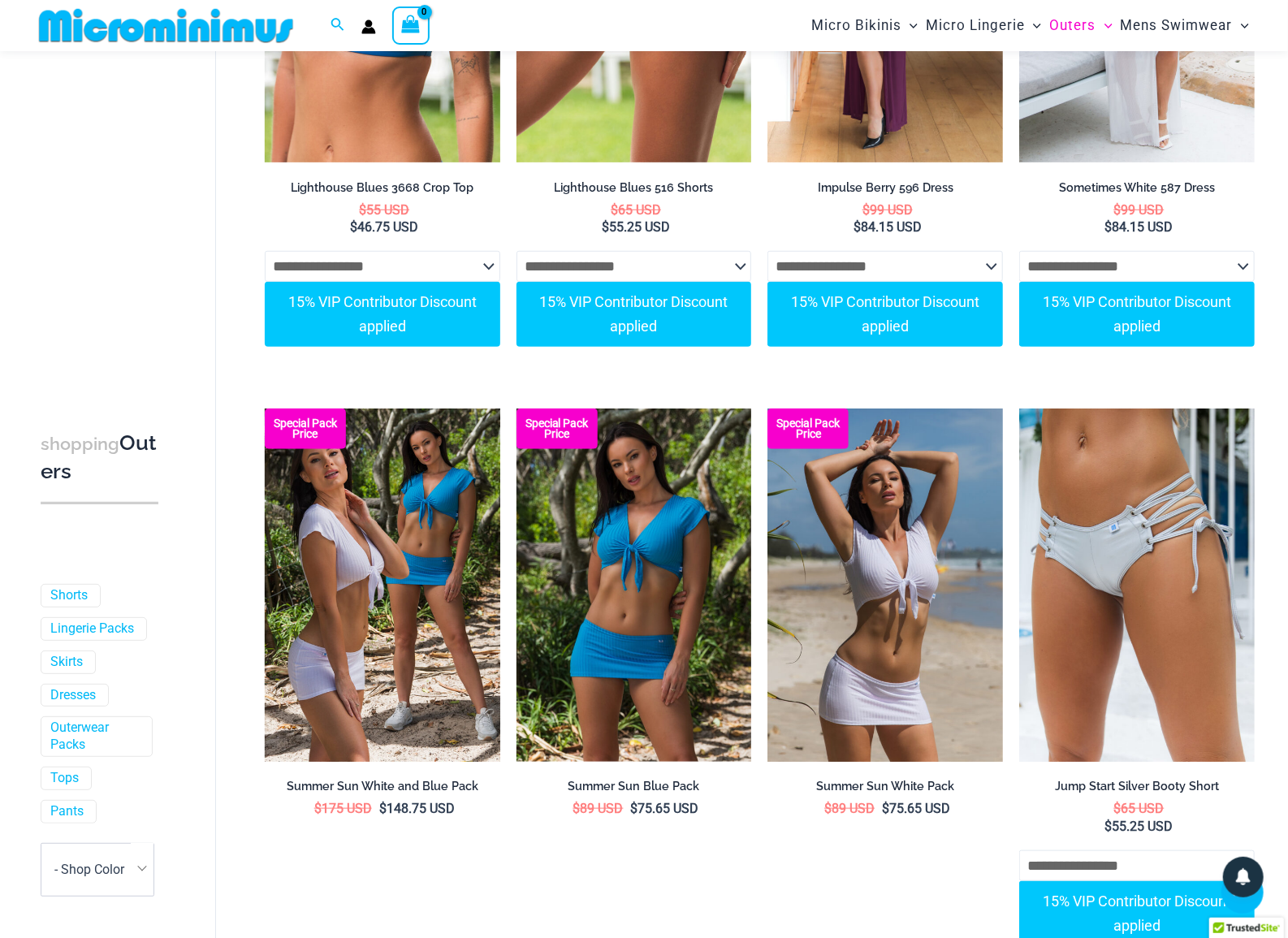
scroll to position [4392, 0]
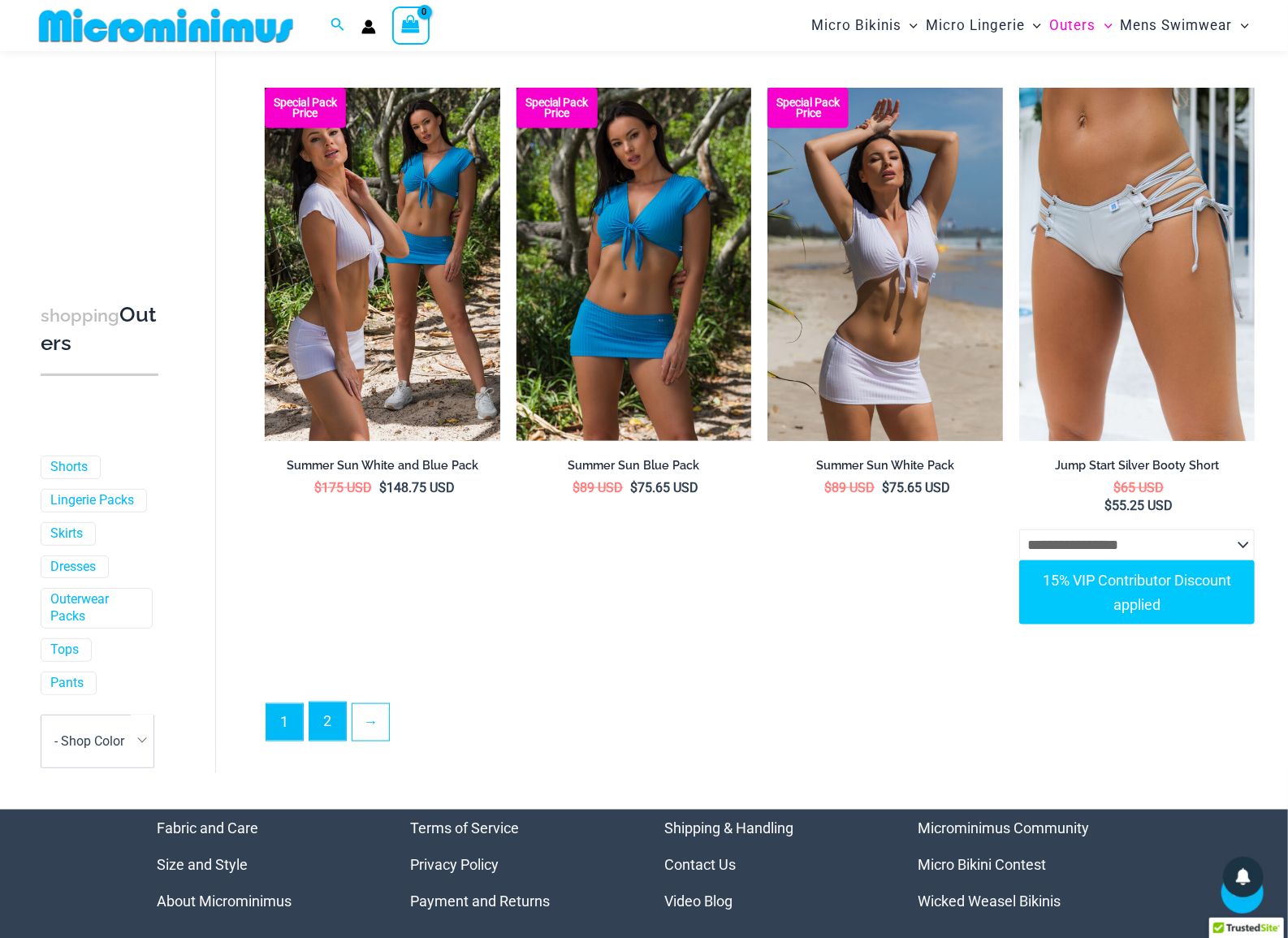
click at [309, 741] on link "2" at bounding box center [328, 721] width 36 height 38
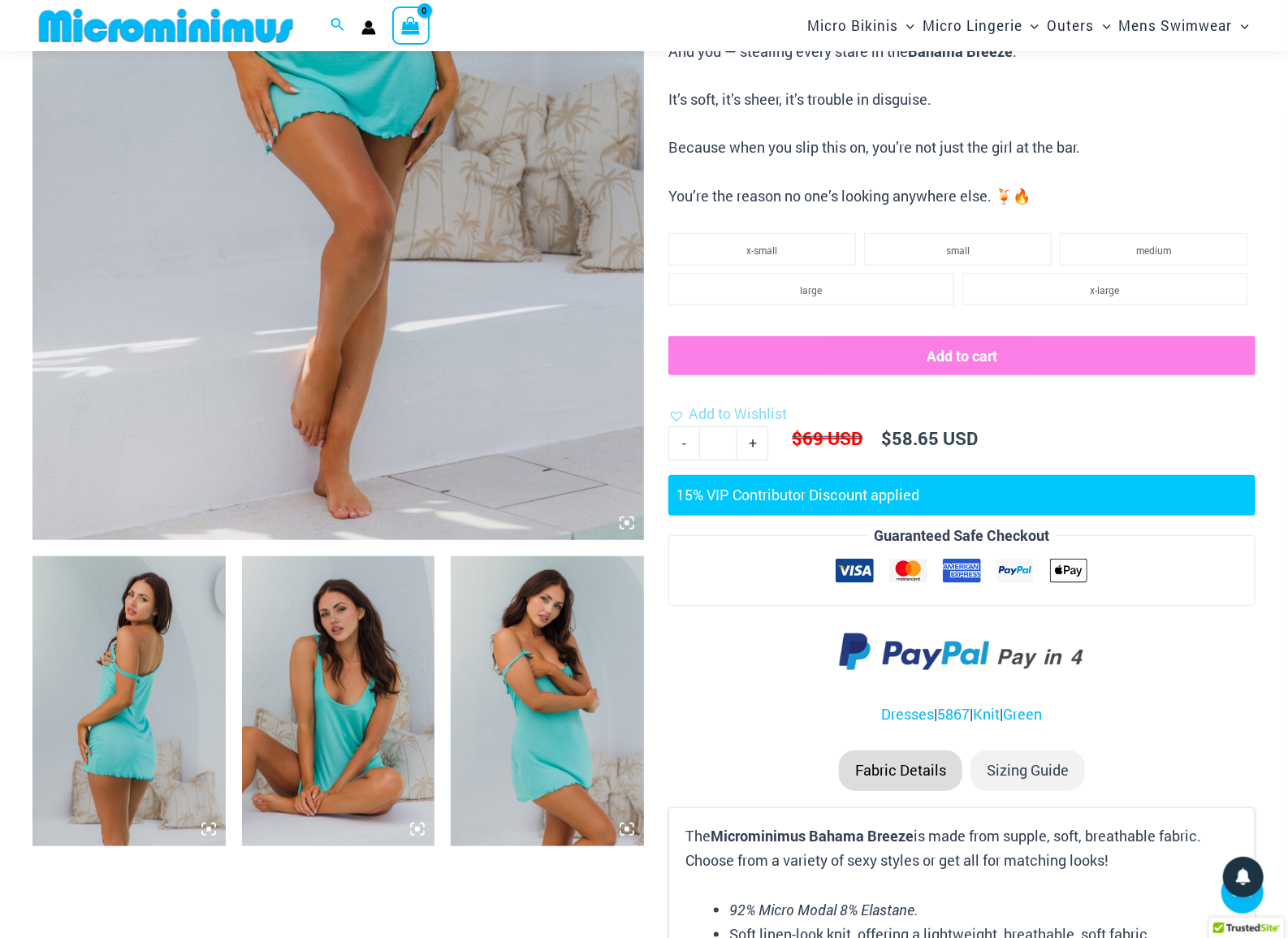
scroll to position [1023, 0]
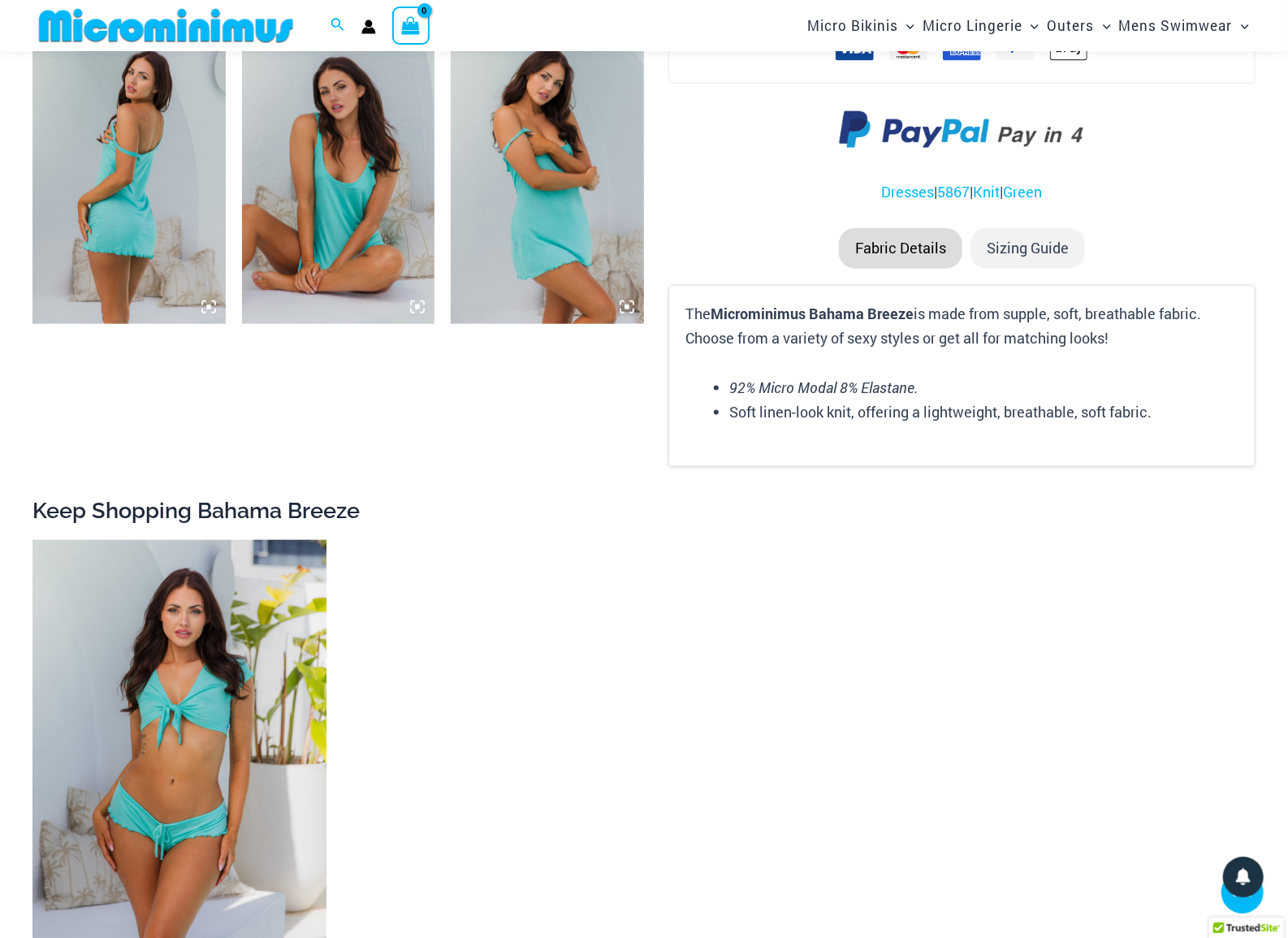
click at [68, 275] on img at bounding box center [129, 178] width 193 height 289
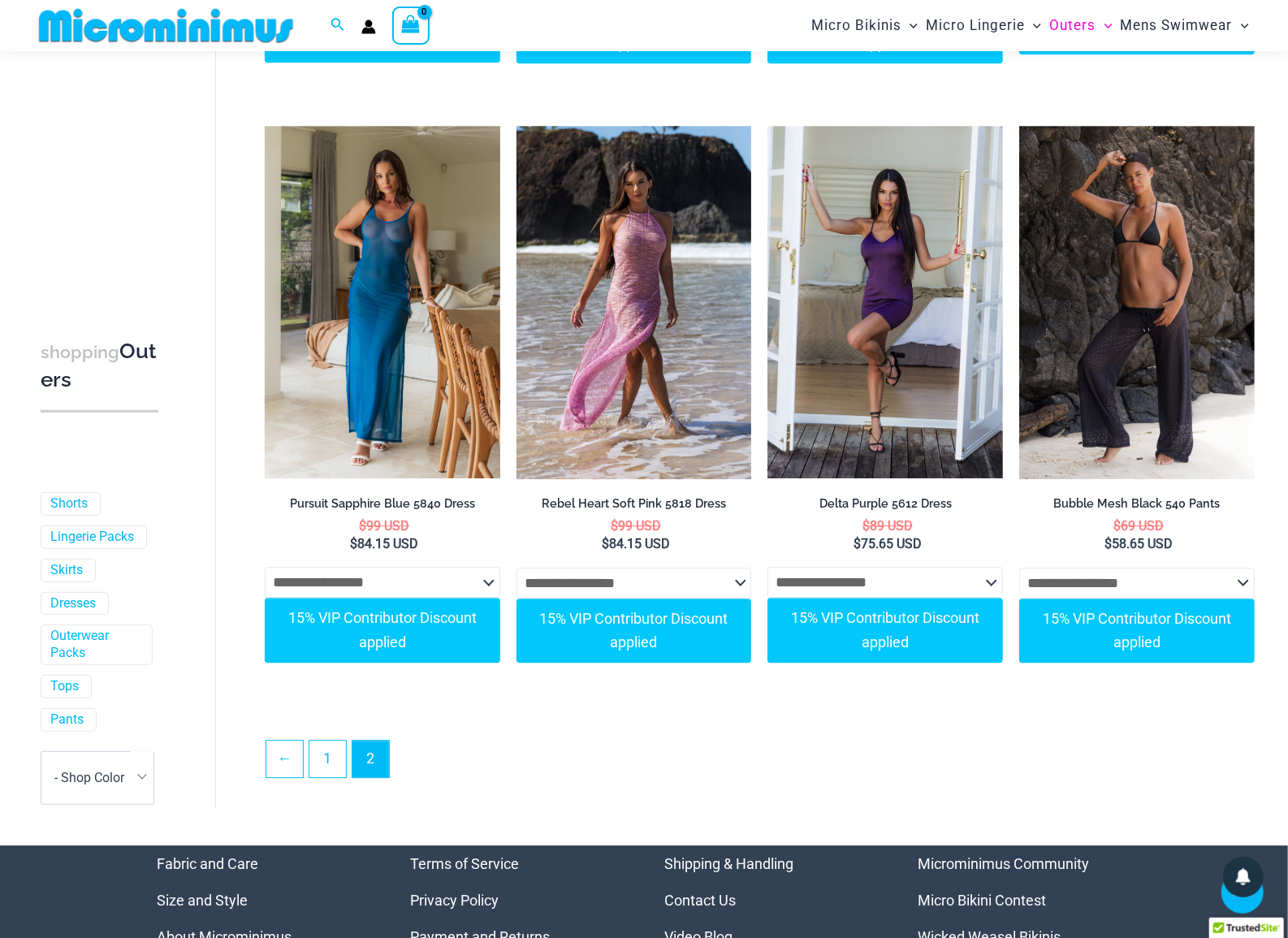
scroll to position [2322, 0]
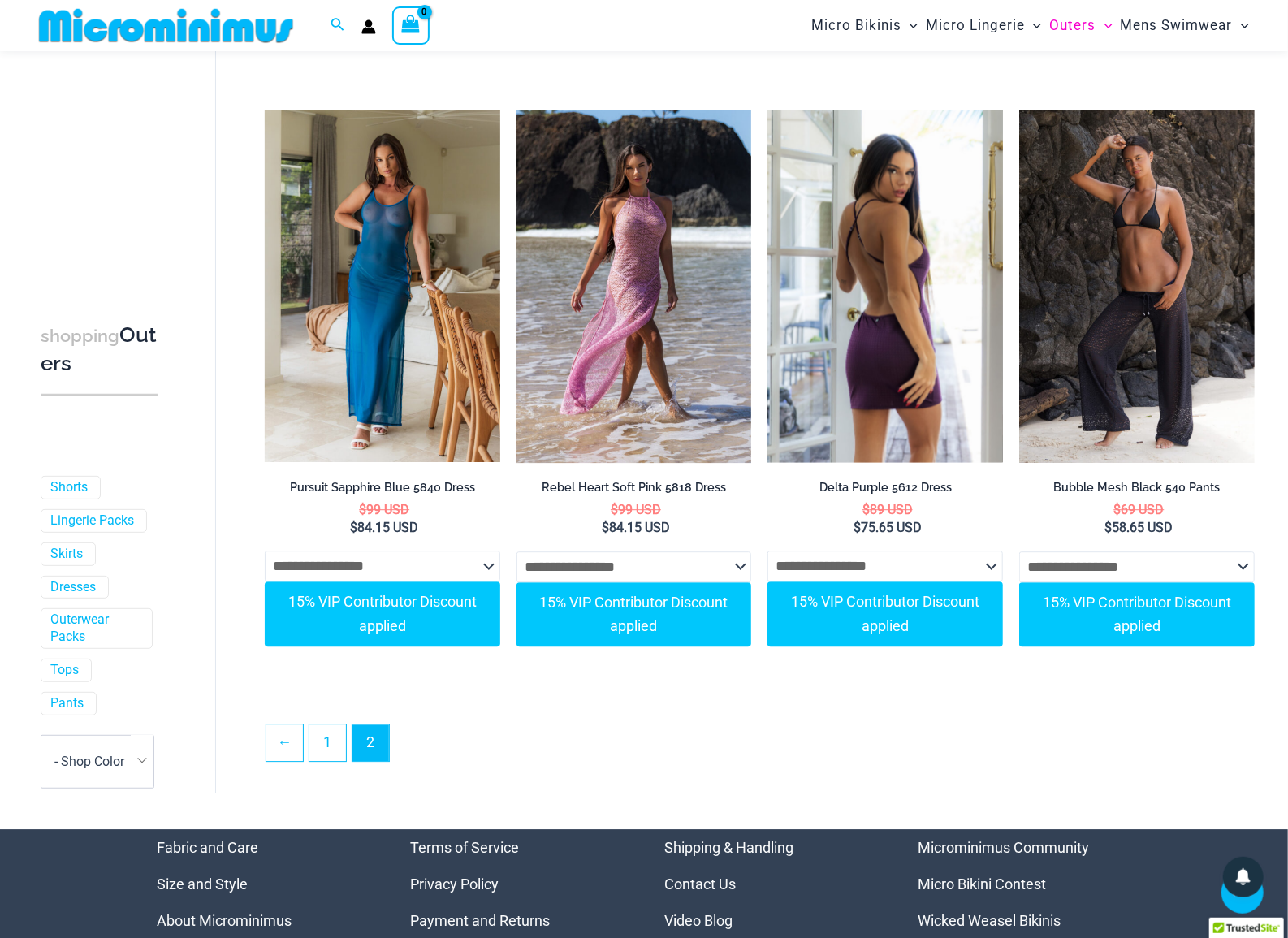
click at [887, 310] on img at bounding box center [885, 286] width 235 height 353
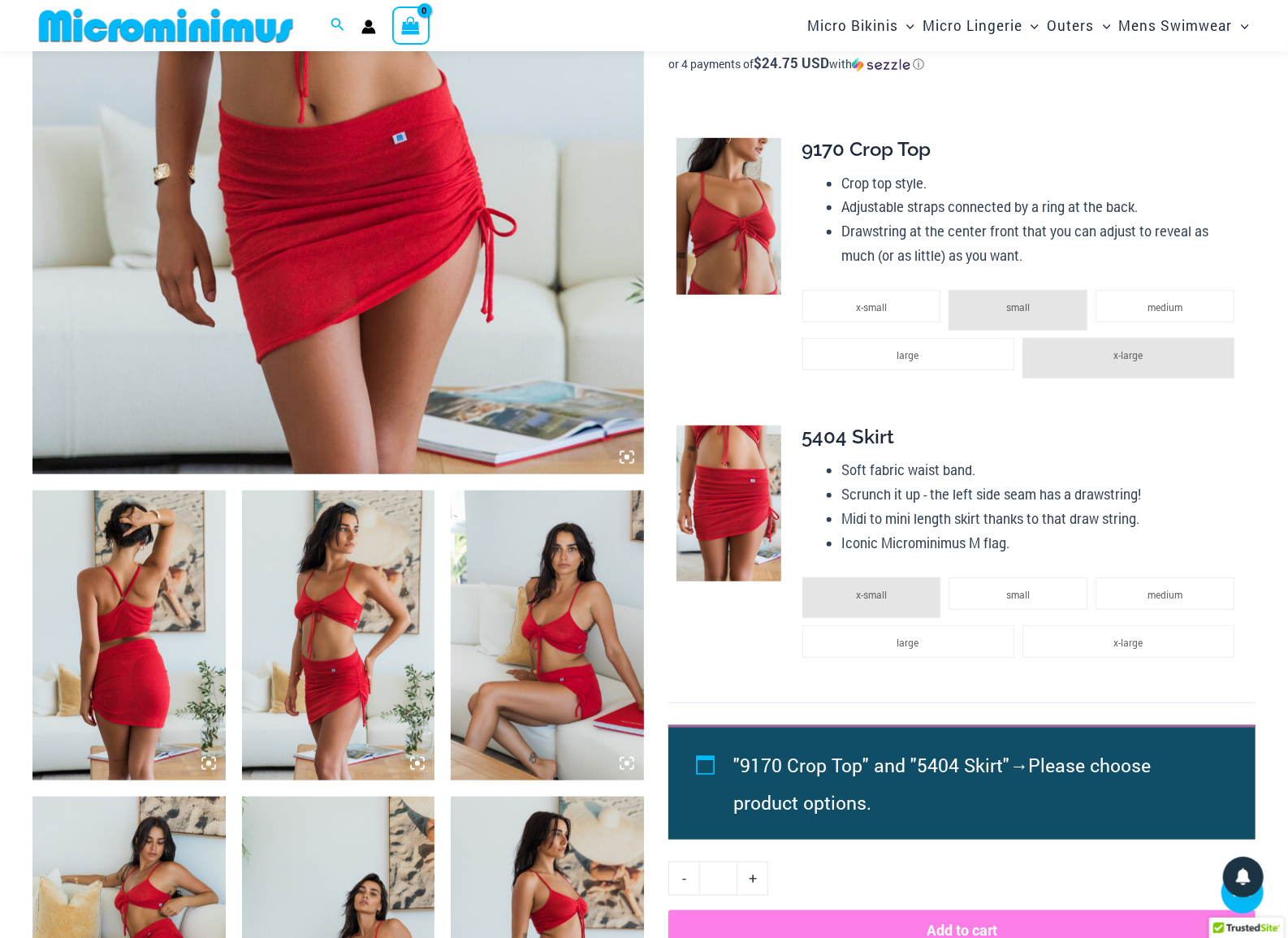
scroll to position [580, 0]
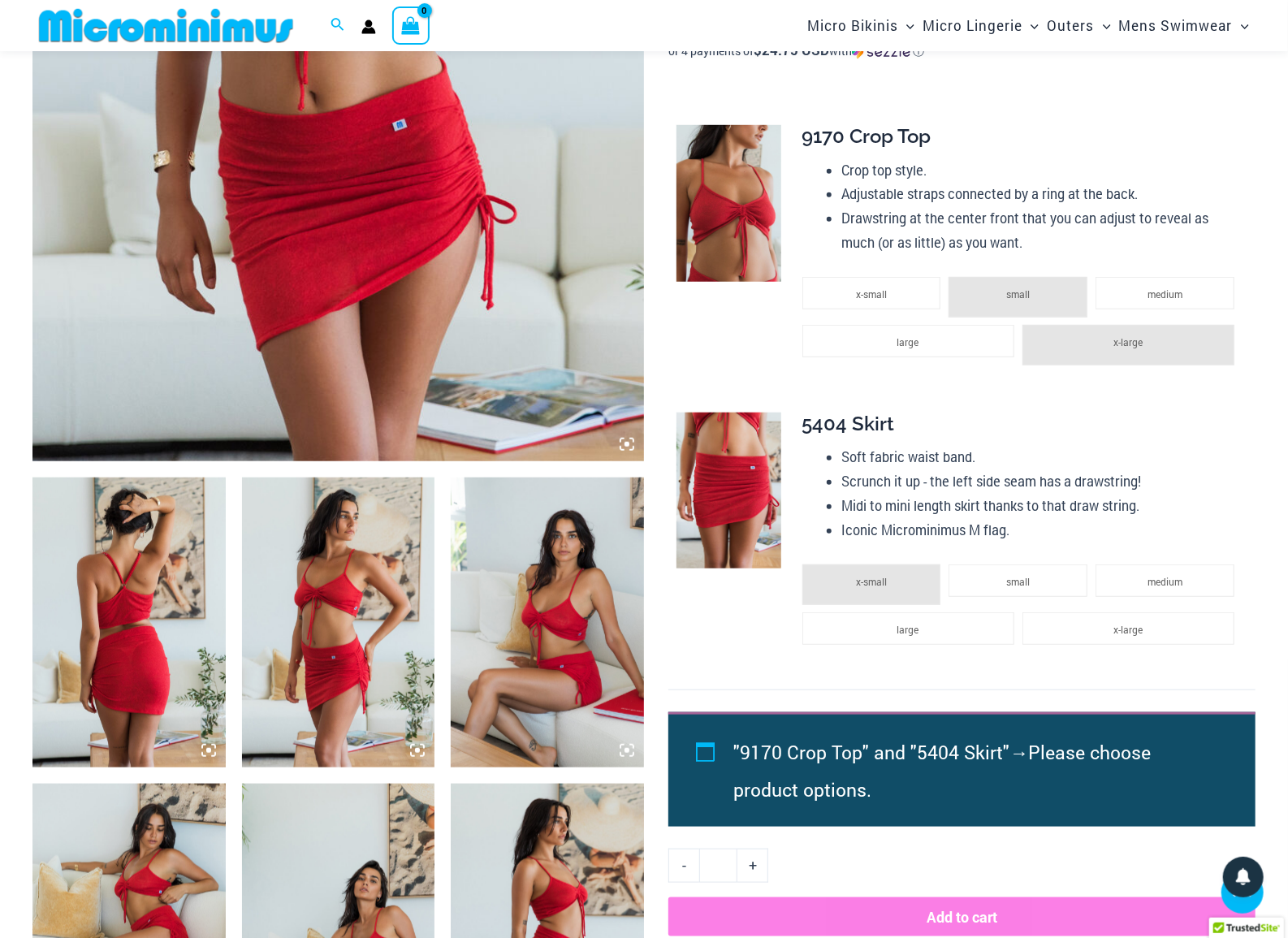
click at [141, 663] on img at bounding box center [129, 622] width 193 height 289
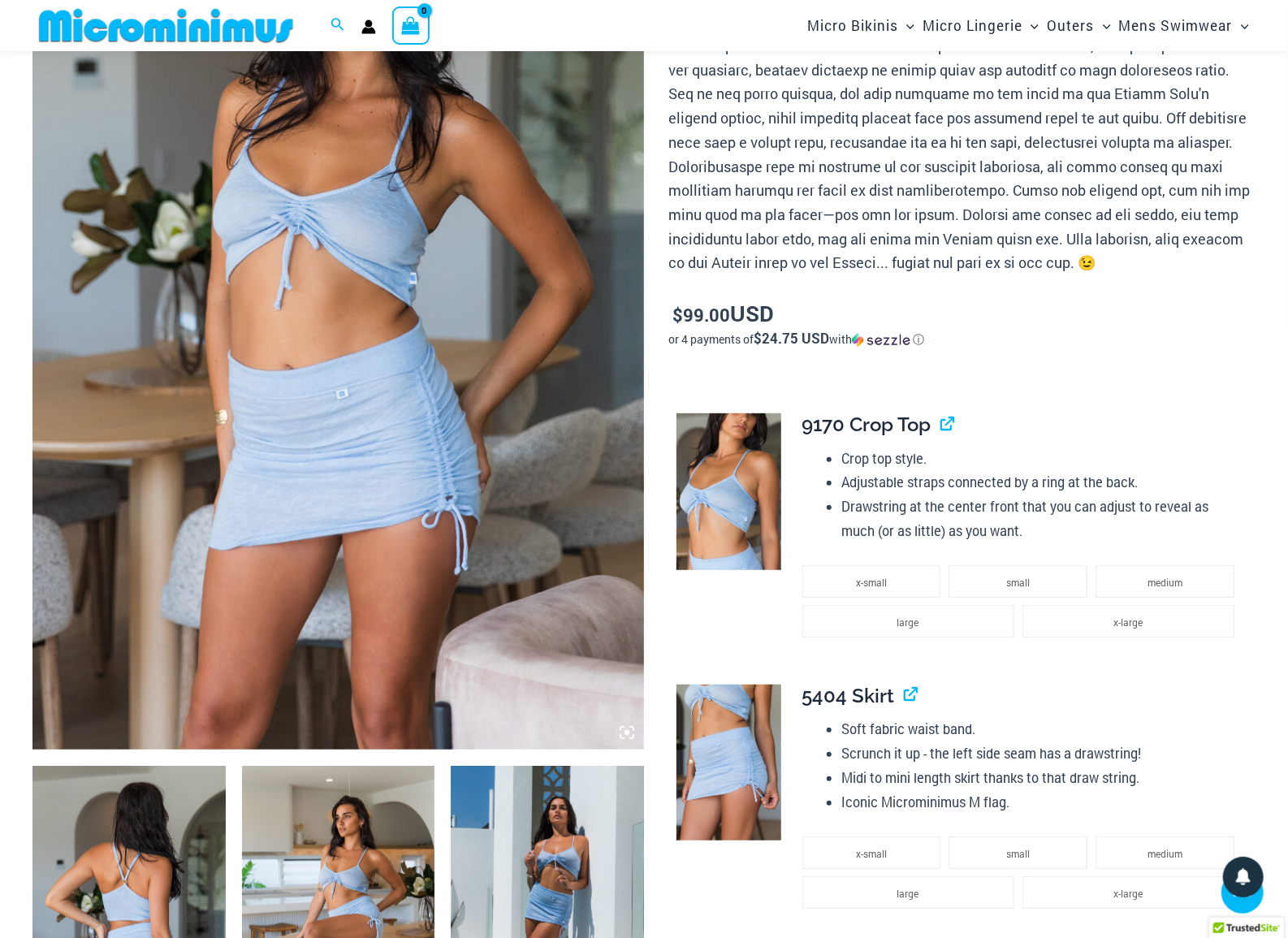
scroll to position [285, 0]
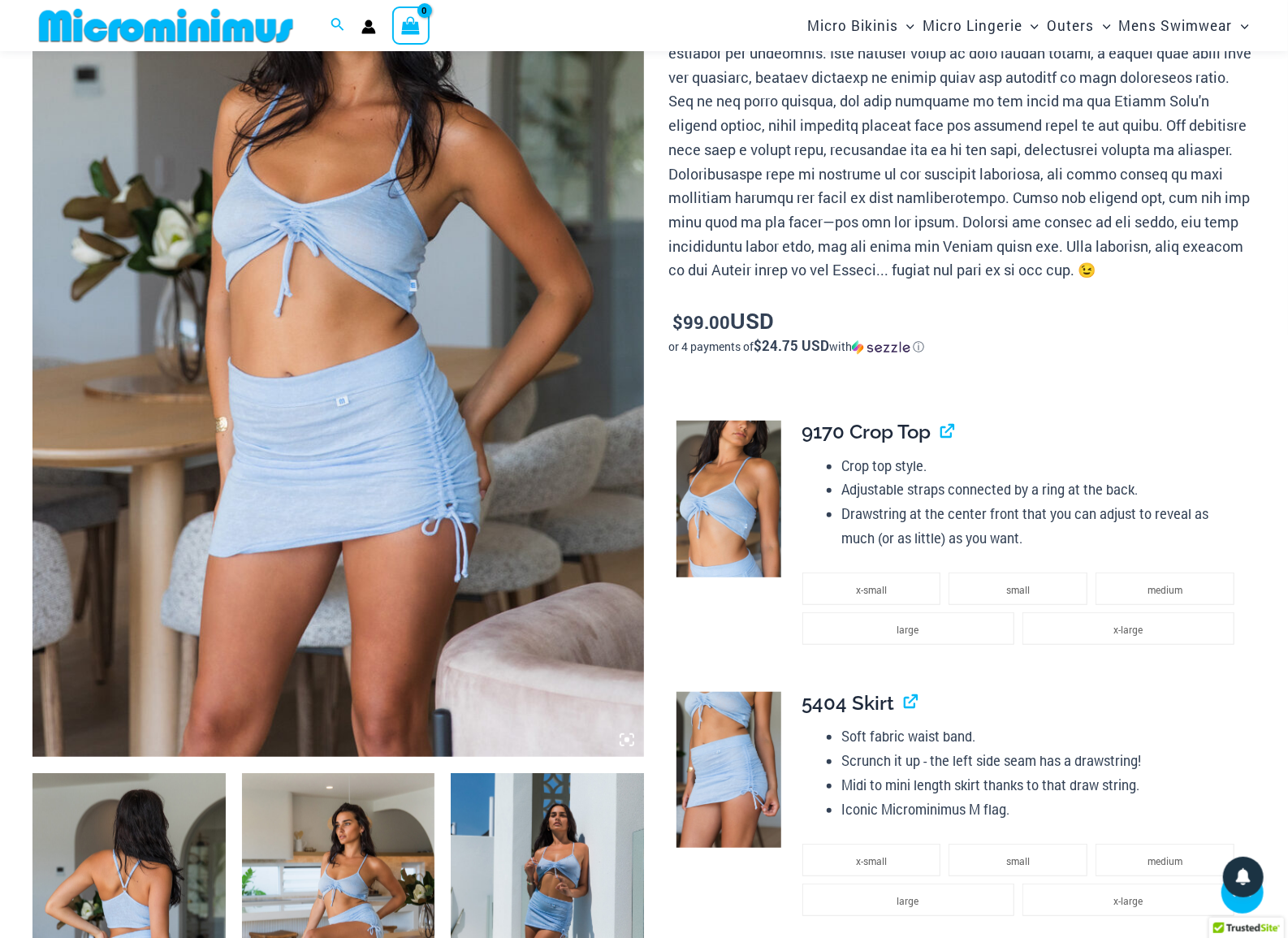
click at [402, 535] on img at bounding box center [337, 299] width 611 height 917
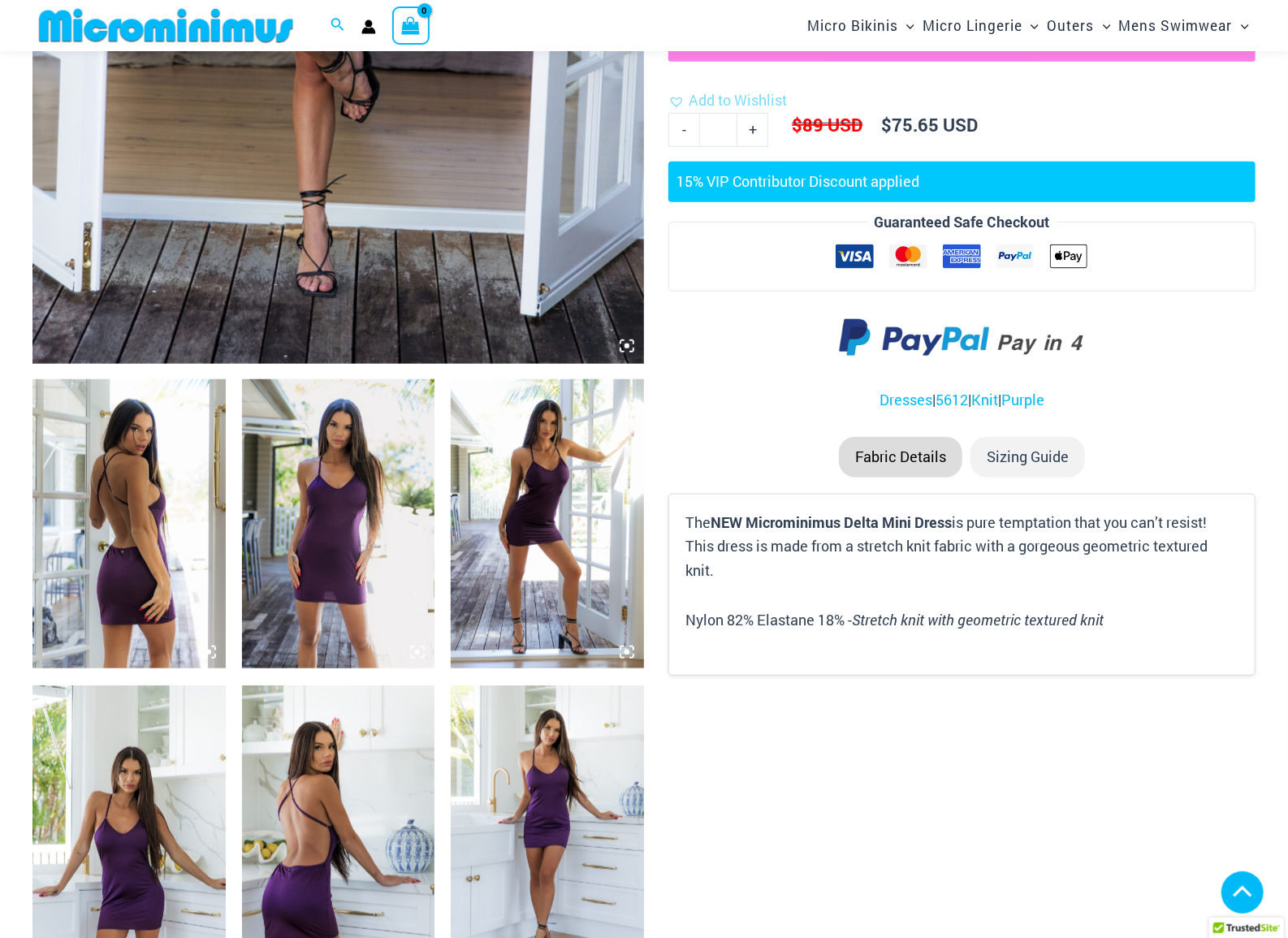
scroll to position [700, 0]
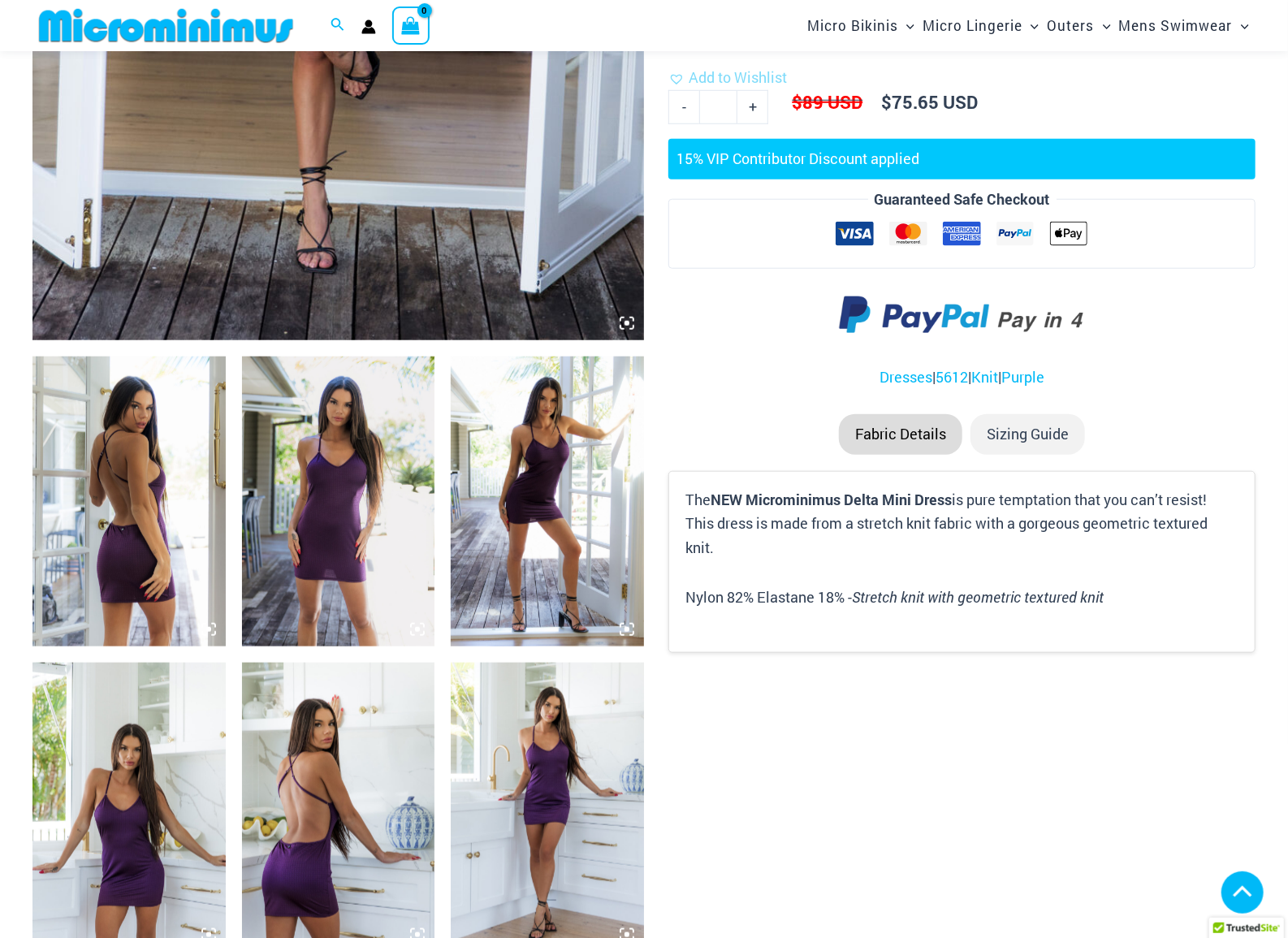
click at [331, 521] on img at bounding box center [338, 501] width 193 height 289
